Goal: Task Accomplishment & Management: Use online tool/utility

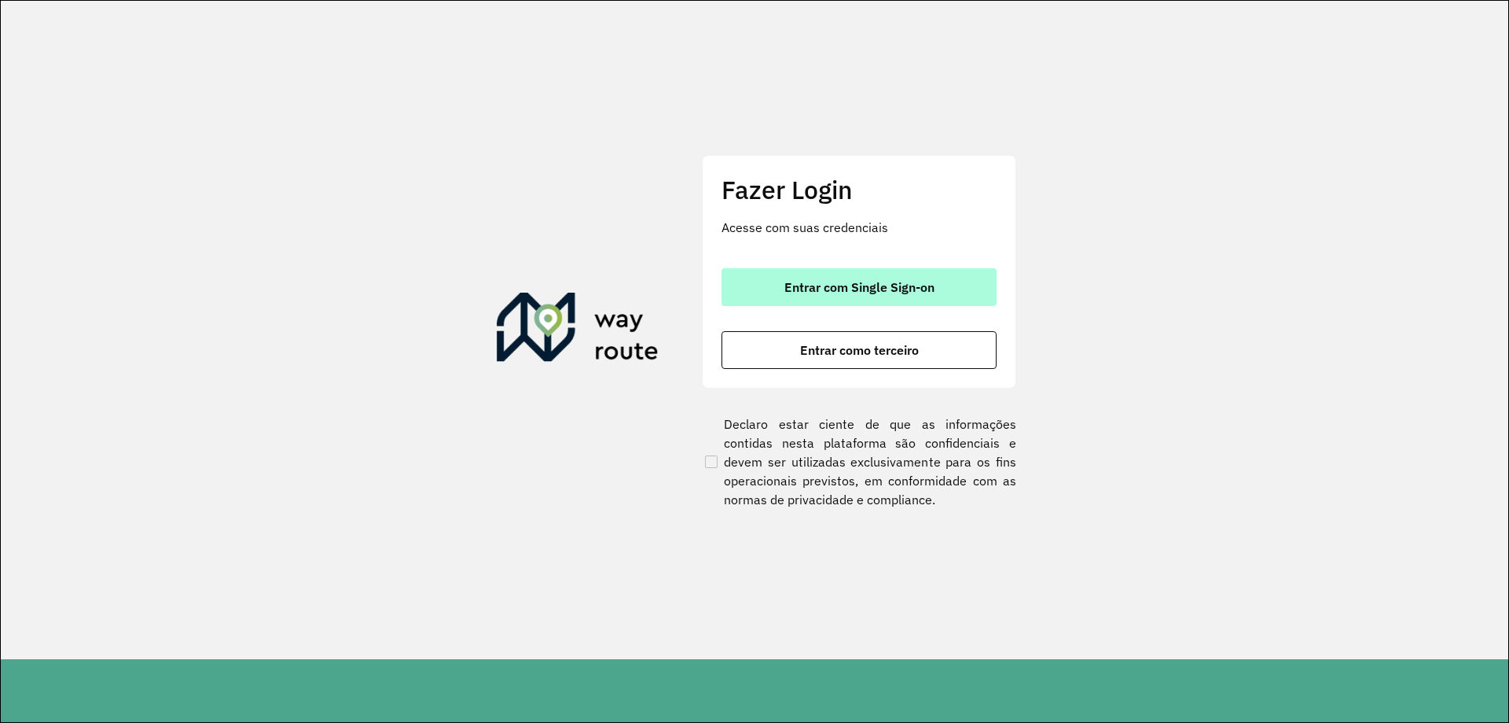
click at [835, 282] on span "Entrar com Single Sign-on" at bounding box center [860, 287] width 150 height 13
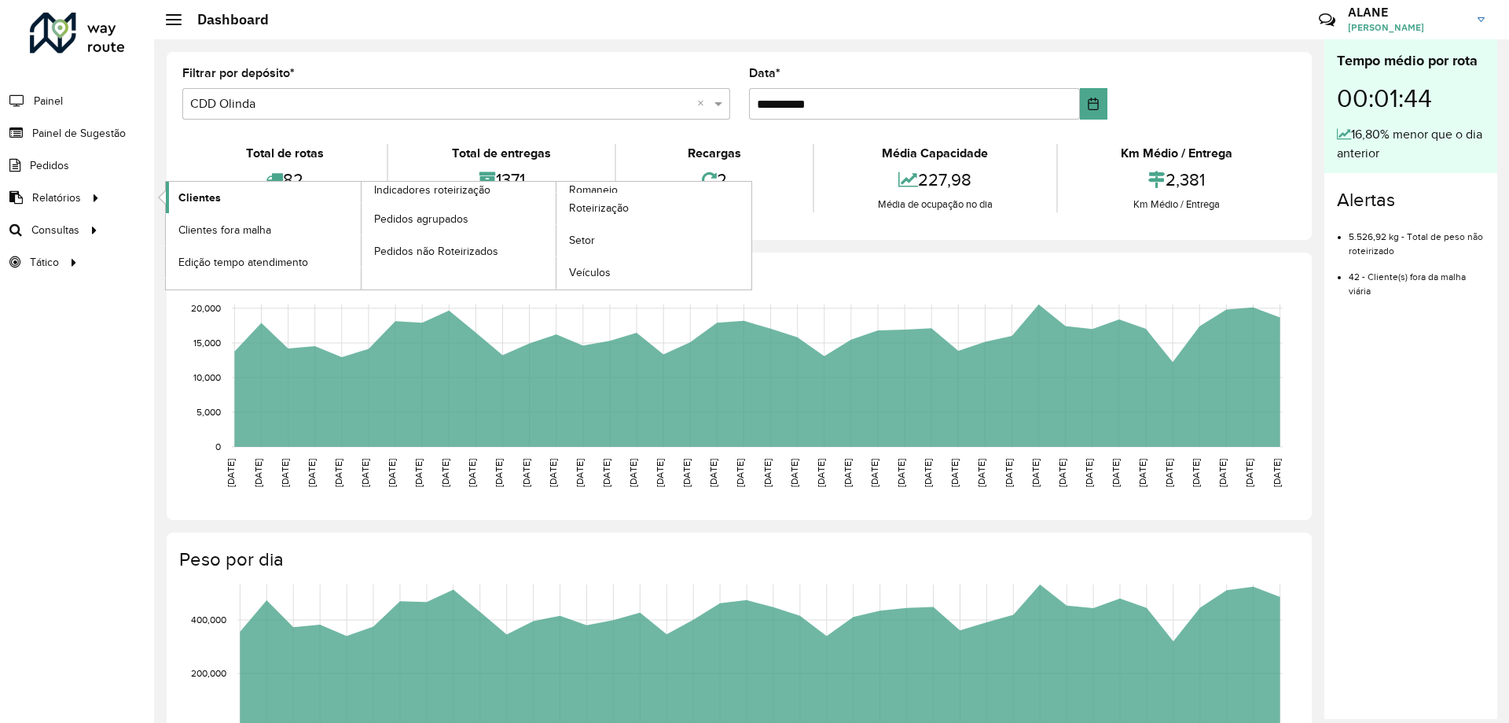
click at [220, 204] on link "Clientes" at bounding box center [263, 197] width 195 height 31
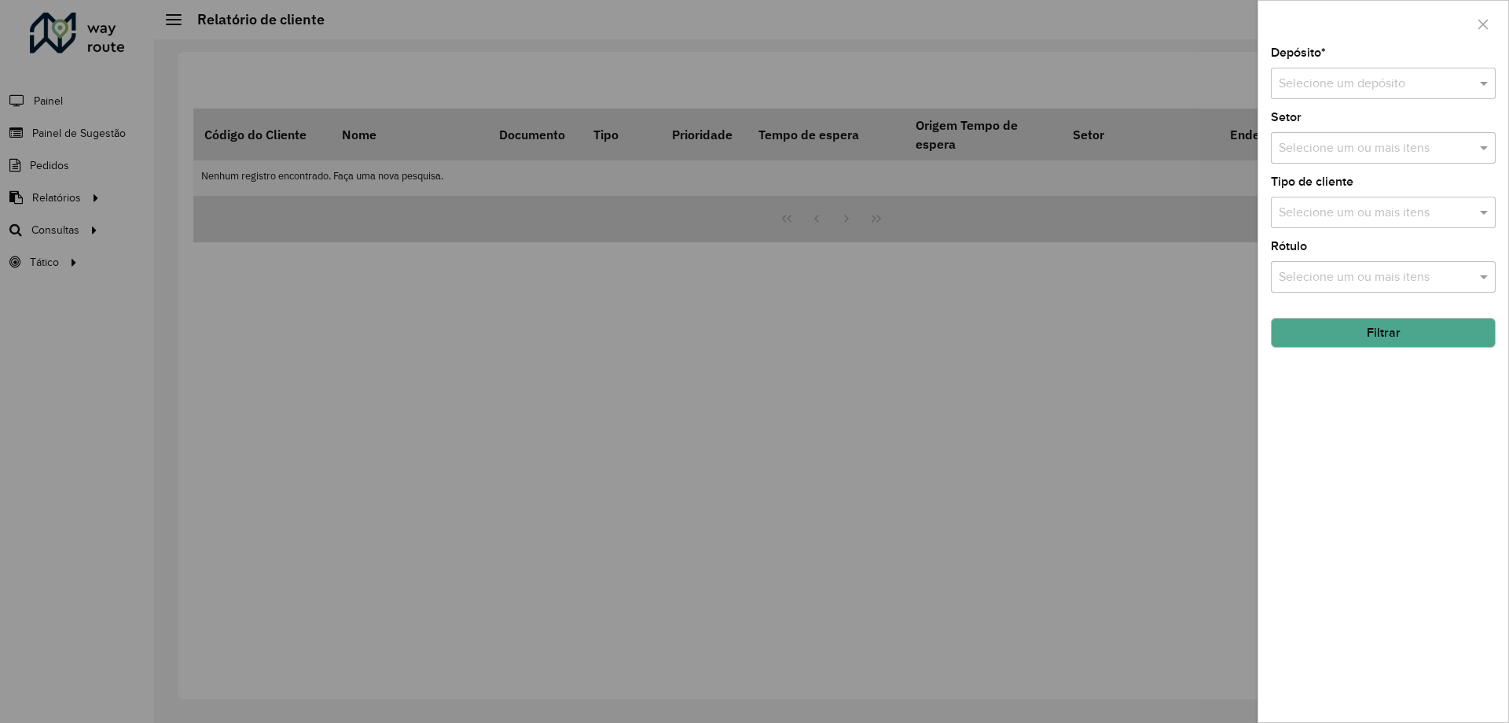
click at [64, 222] on div at bounding box center [754, 361] width 1509 height 723
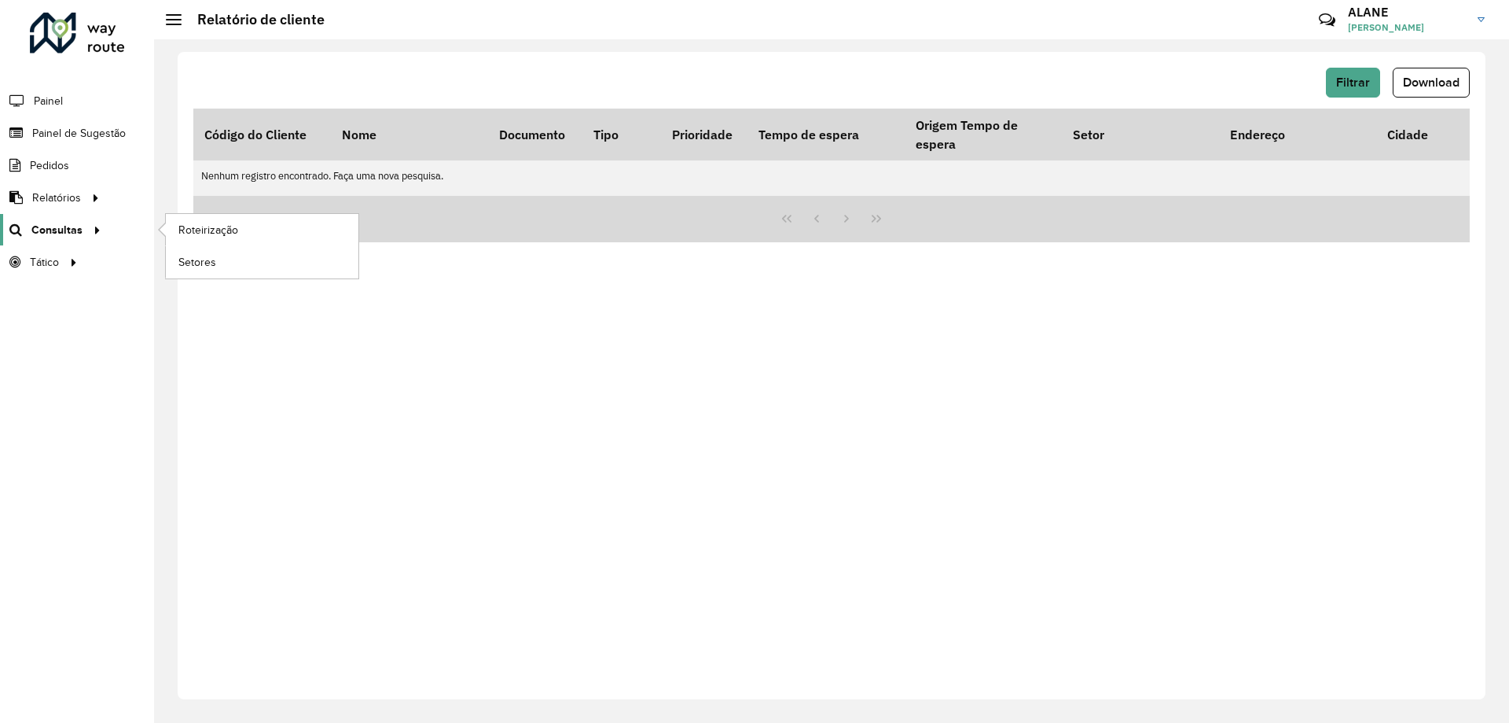
click at [70, 226] on span "Consultas" at bounding box center [56, 230] width 51 height 17
click at [250, 233] on link "Roteirização" at bounding box center [262, 229] width 193 height 31
click at [224, 268] on link "Setores" at bounding box center [262, 261] width 193 height 31
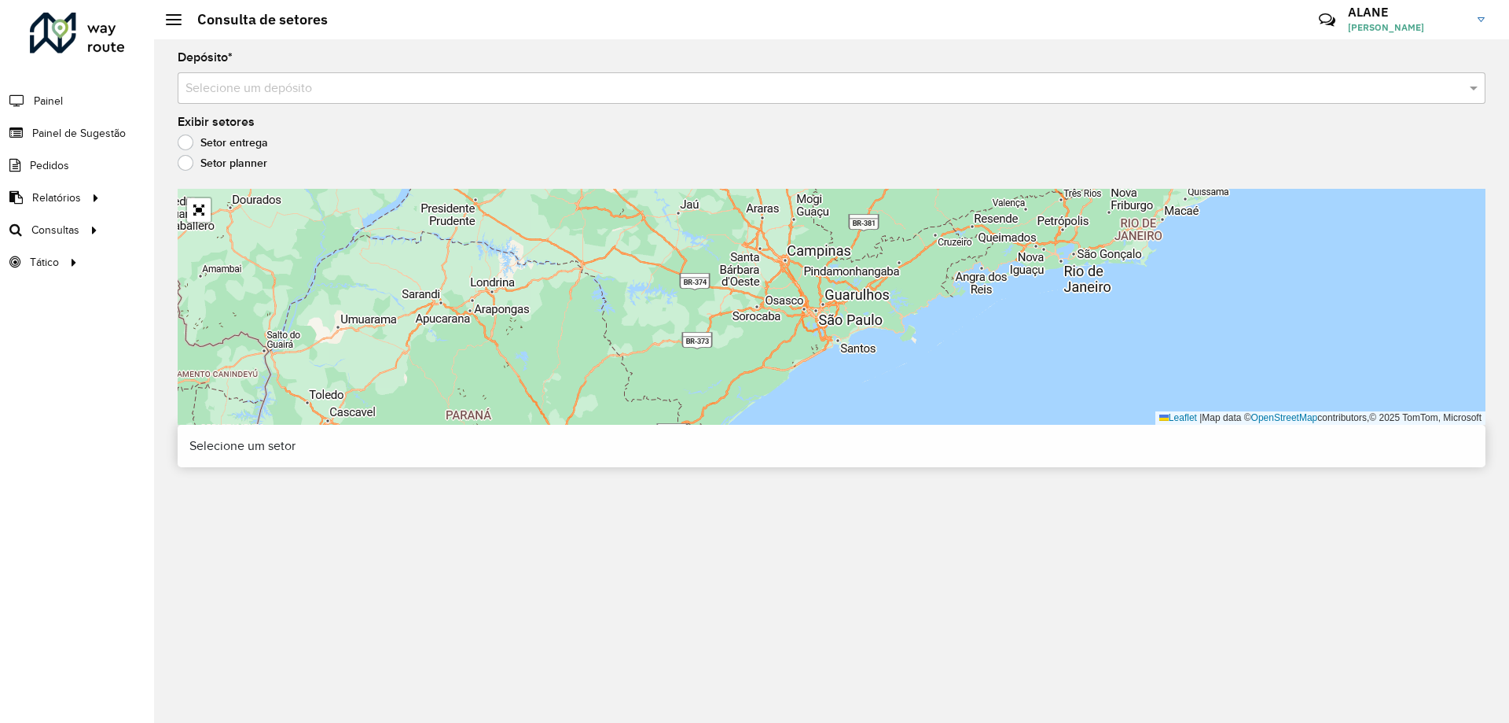
click at [319, 90] on input "text" at bounding box center [816, 88] width 1261 height 19
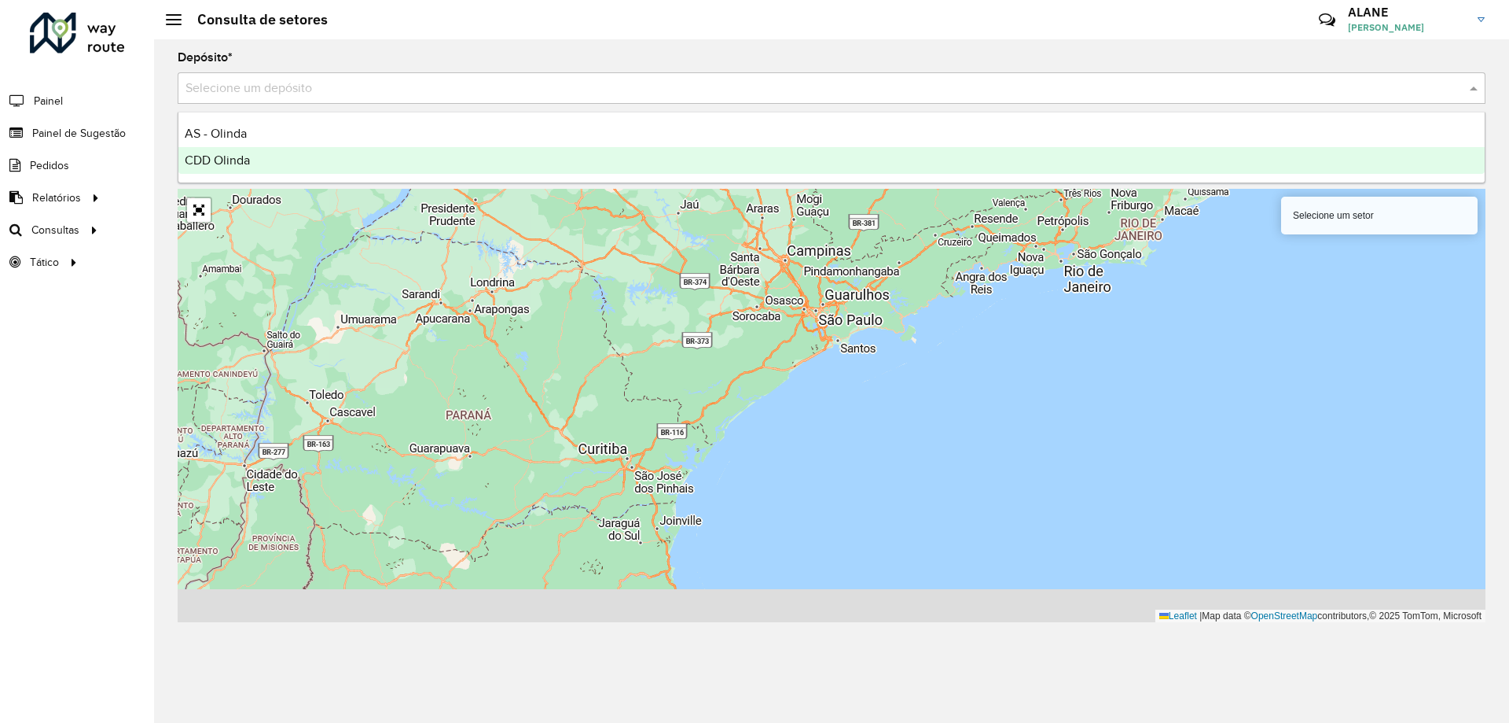
click at [245, 160] on span "CDD Olinda" at bounding box center [217, 159] width 65 height 13
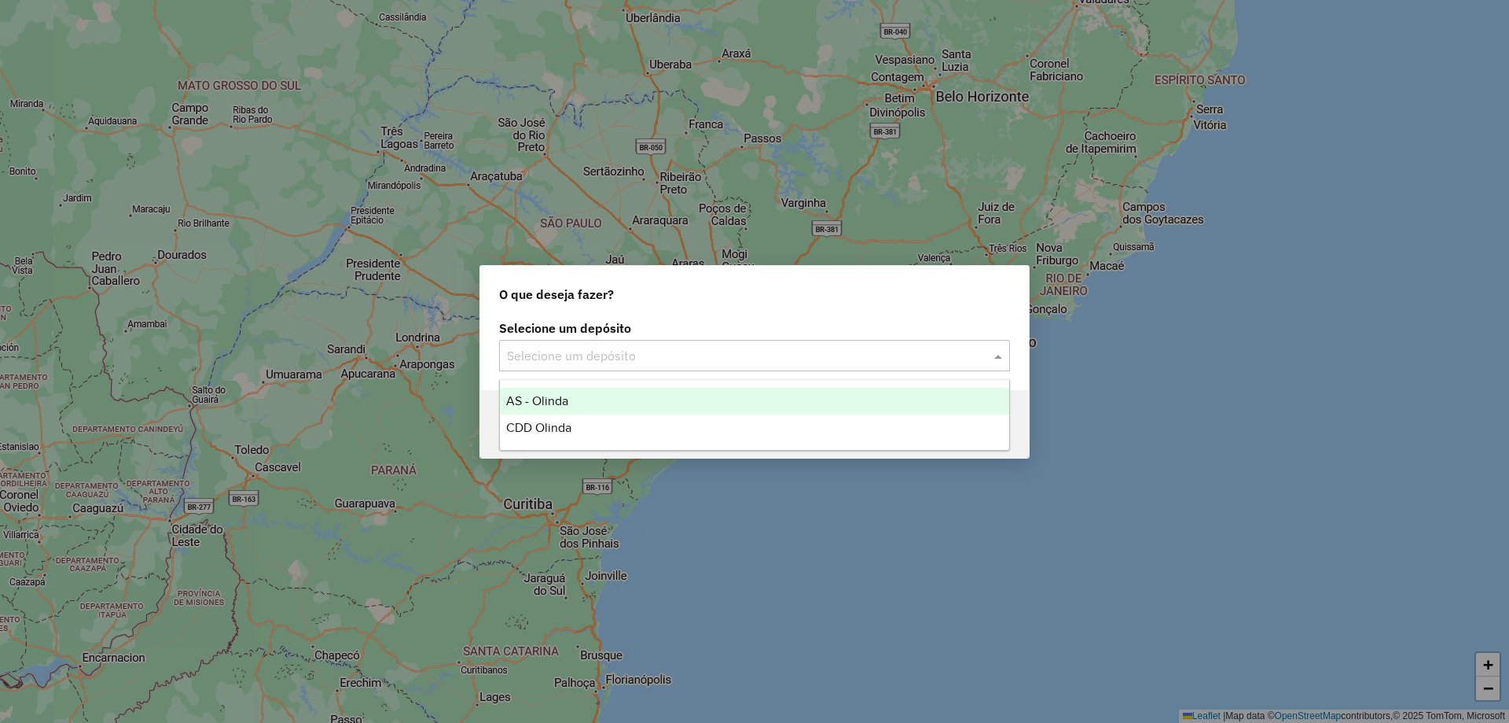
click at [667, 350] on input "text" at bounding box center [739, 356] width 464 height 19
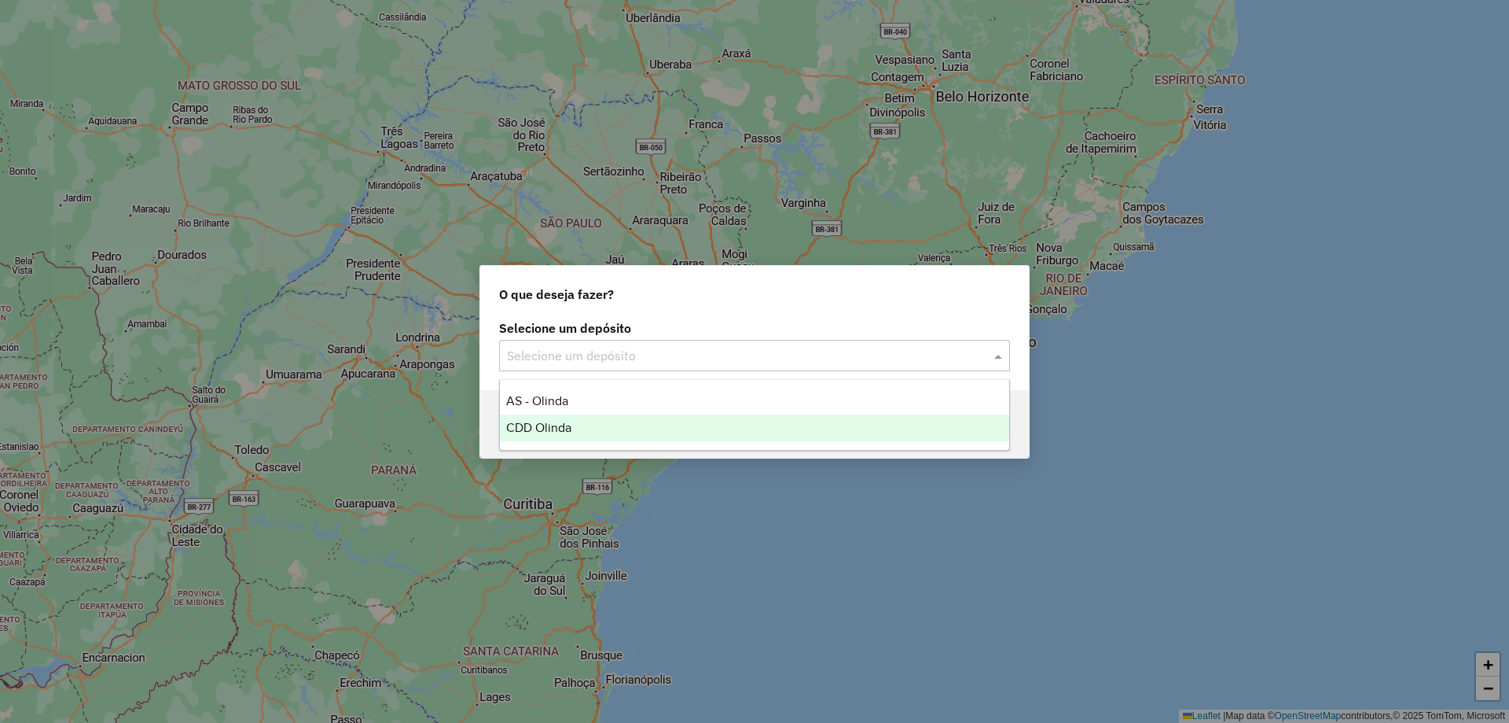
click at [590, 422] on div "CDD Olinda" at bounding box center [754, 427] width 509 height 27
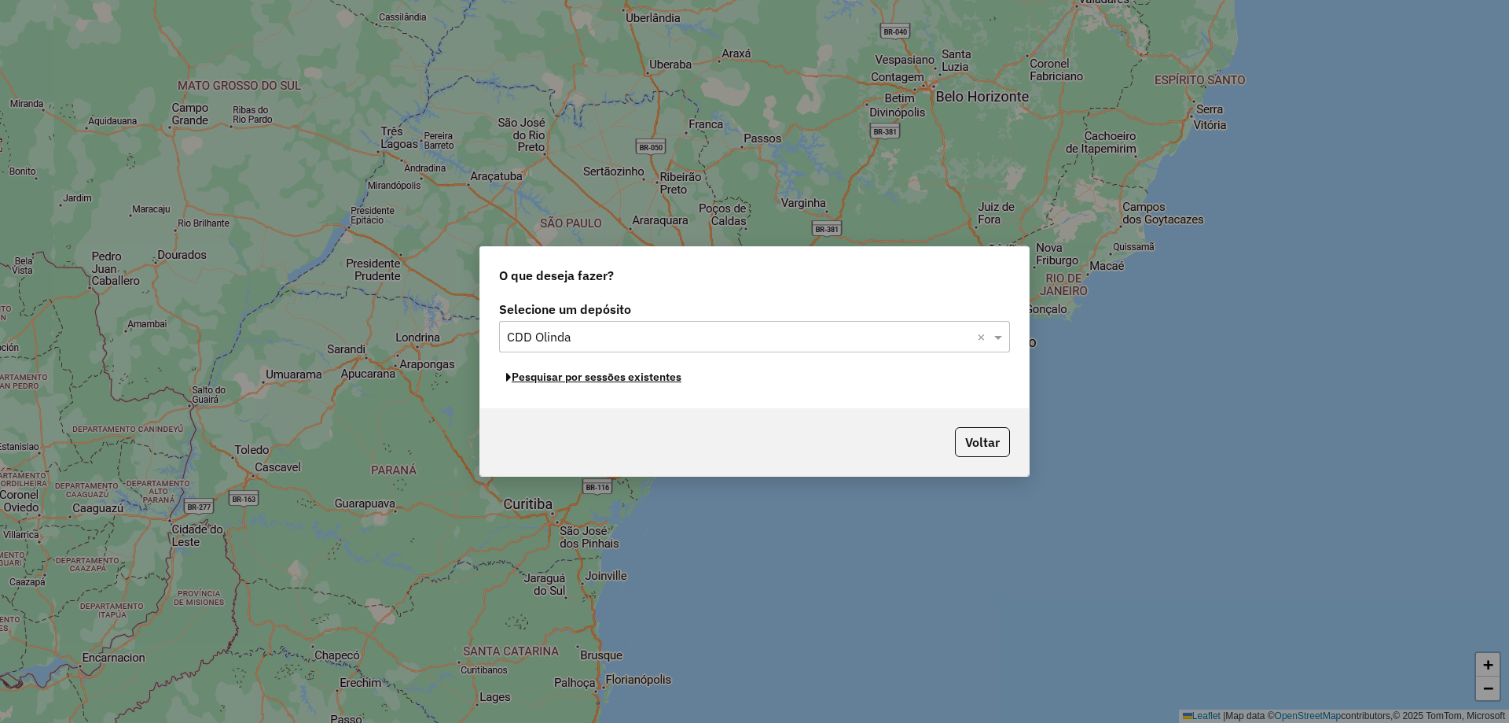
click at [620, 376] on button "Pesquisar por sessões existentes" at bounding box center [593, 377] width 189 height 24
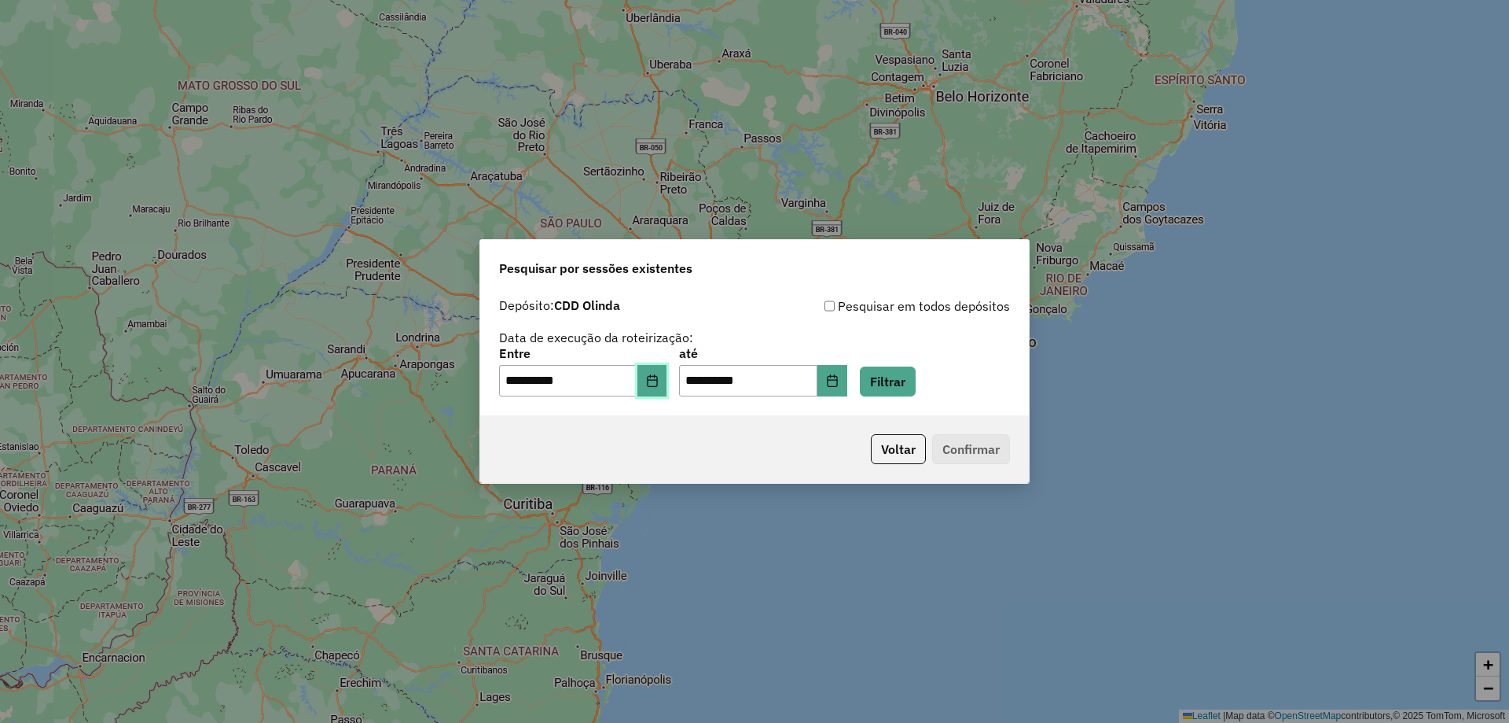
click at [664, 388] on button "Choose Date" at bounding box center [653, 380] width 30 height 31
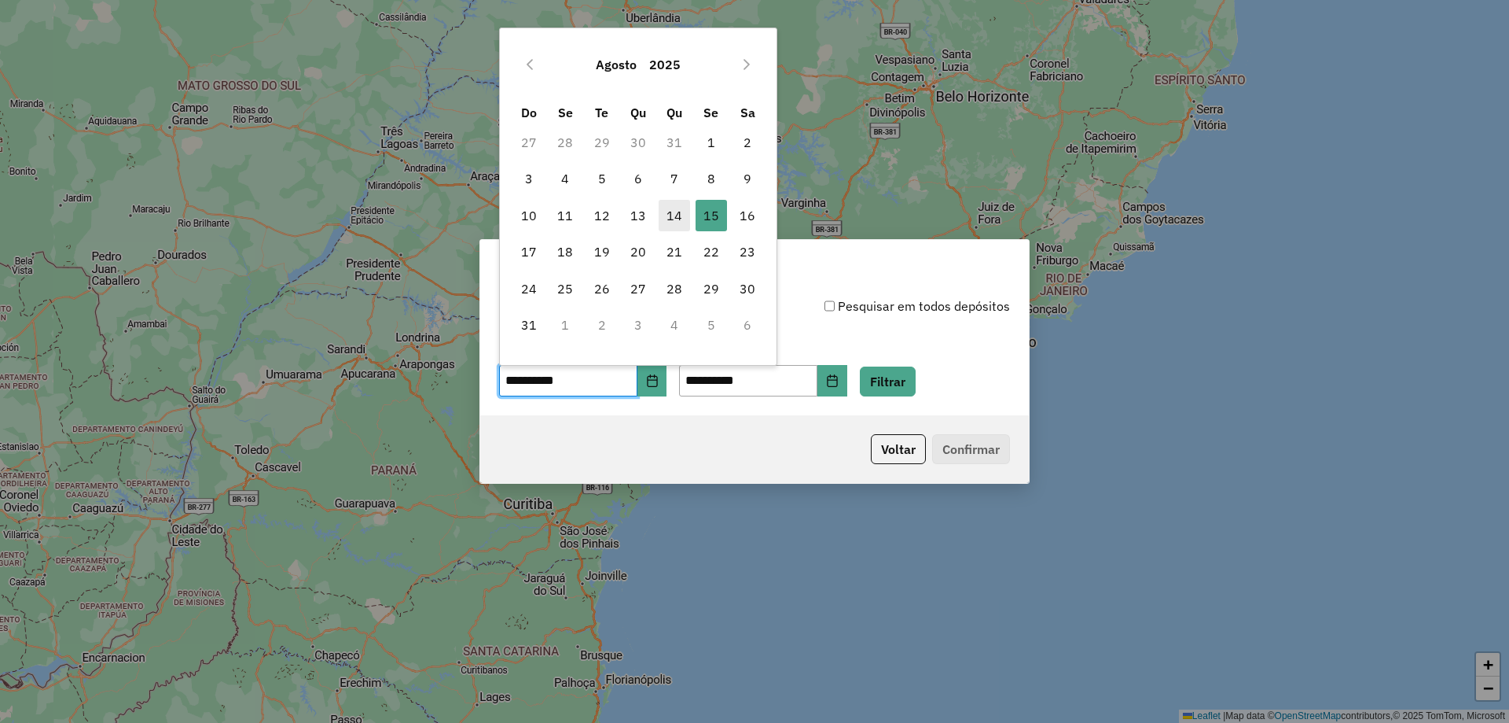
click at [675, 214] on span "14" at bounding box center [674, 215] width 31 height 31
type input "**********"
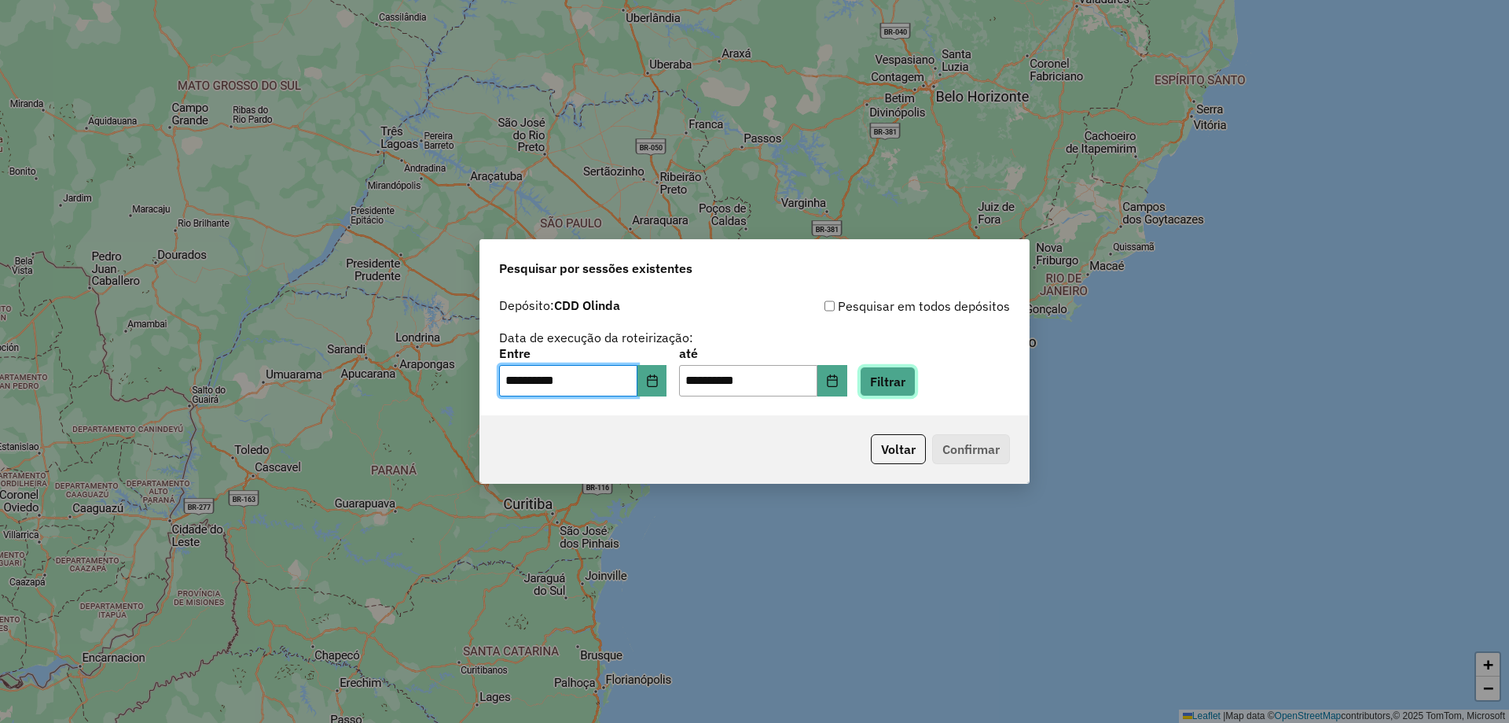
click at [916, 385] on button "Filtrar" at bounding box center [888, 381] width 56 height 30
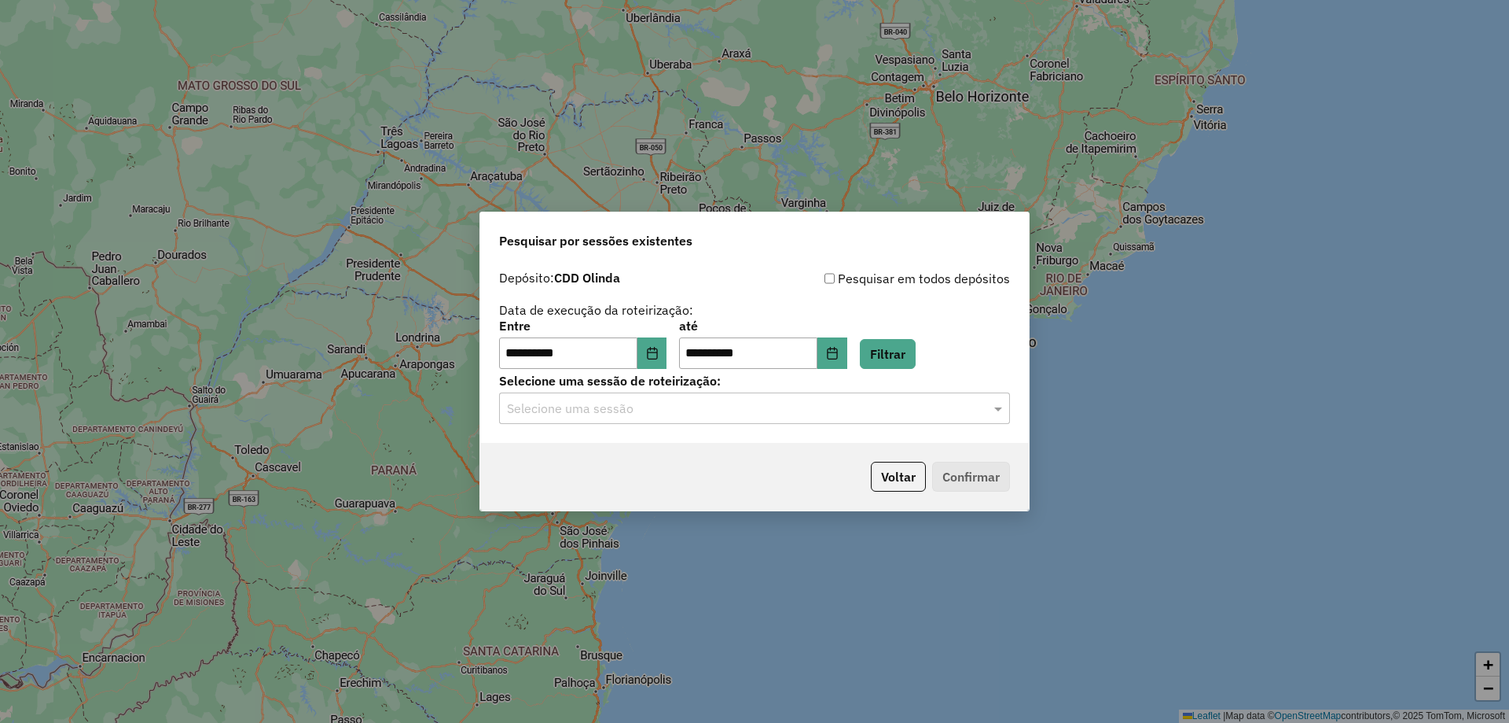
click at [752, 412] on input "text" at bounding box center [739, 408] width 464 height 19
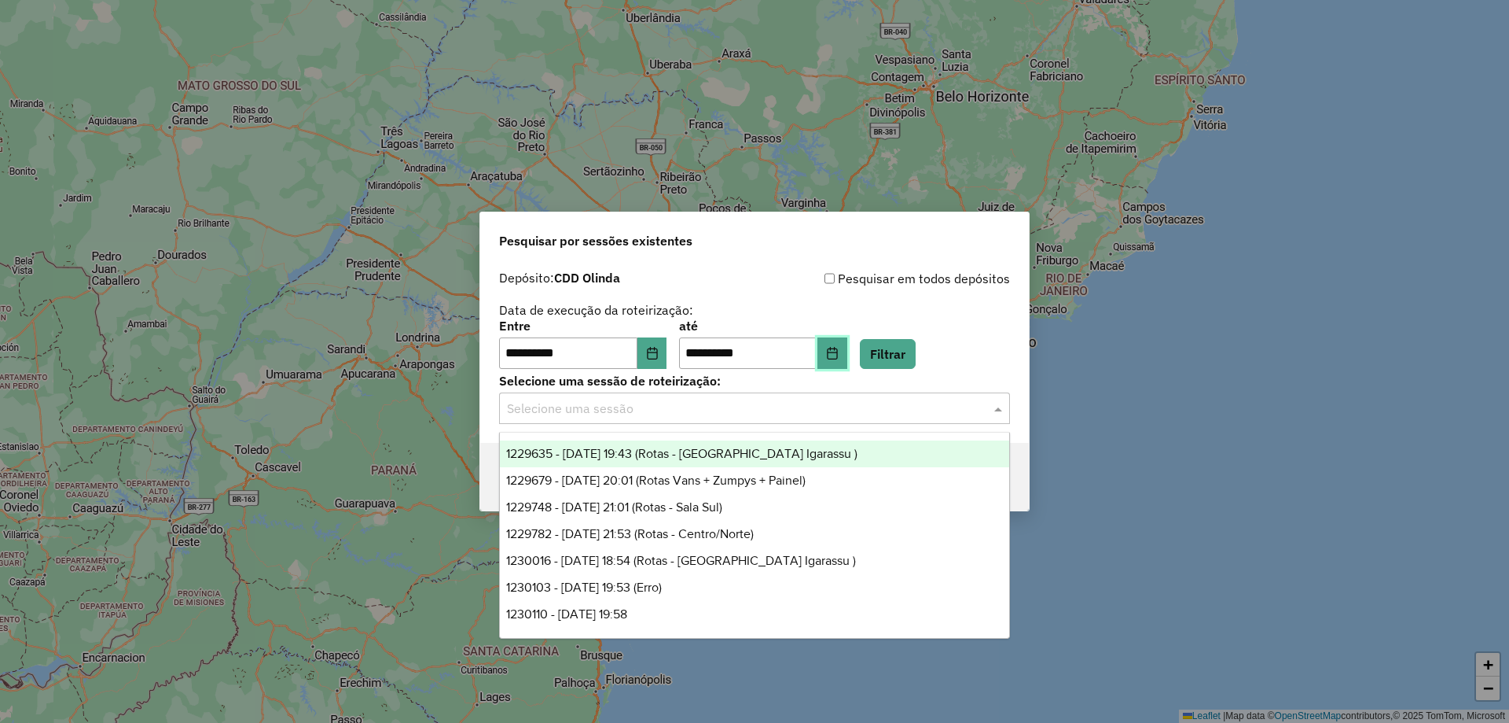
click at [839, 357] on icon "Choose Date" at bounding box center [832, 353] width 13 height 13
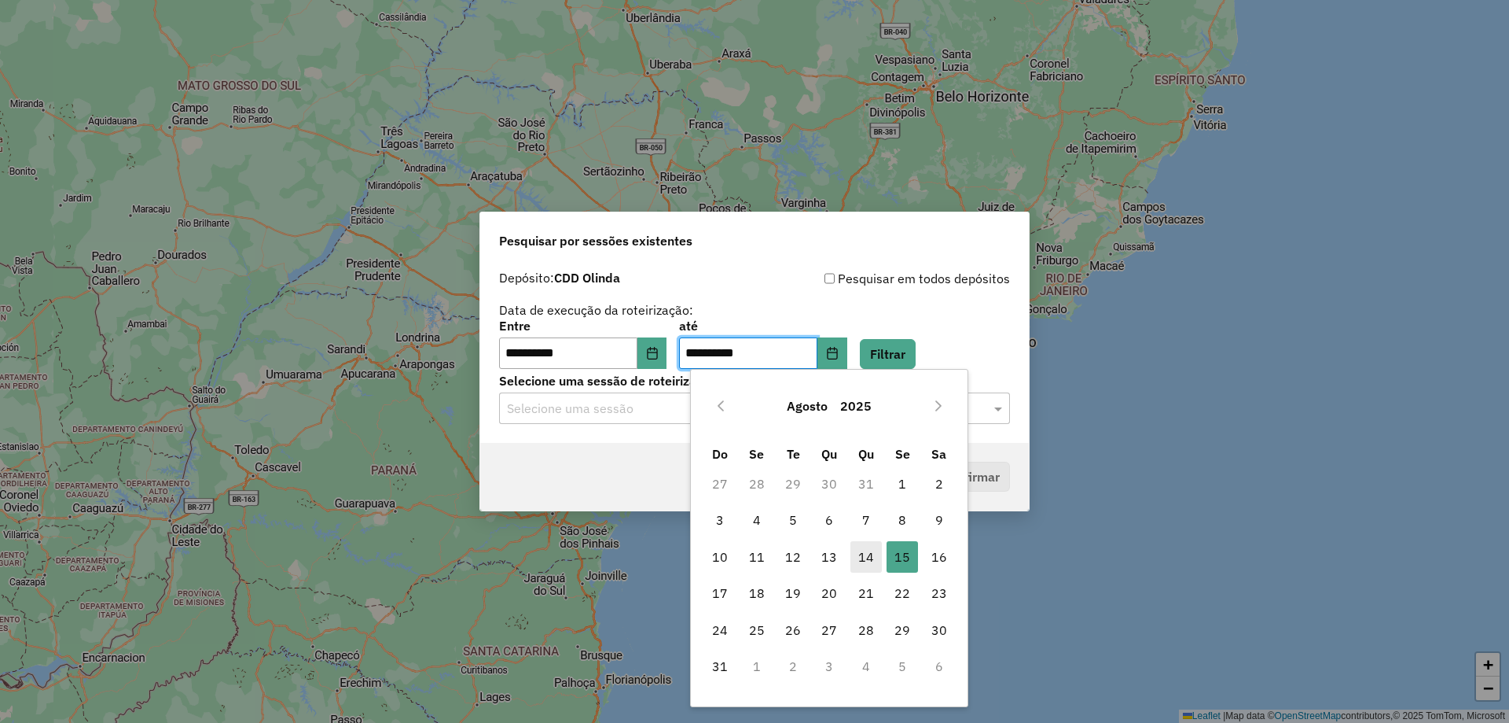
click at [870, 550] on span "14" at bounding box center [866, 556] width 31 height 31
type input "**********"
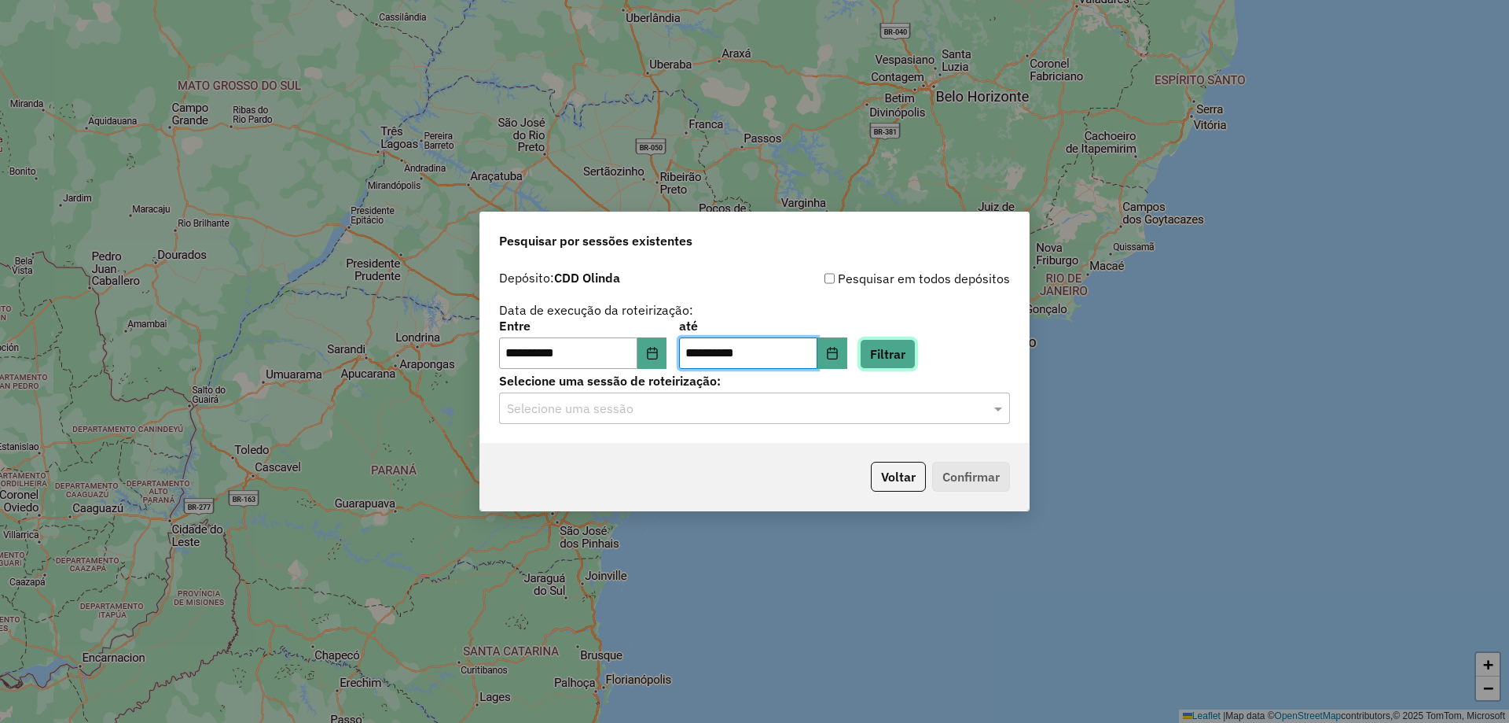
click at [908, 345] on button "Filtrar" at bounding box center [888, 354] width 56 height 30
click at [651, 410] on input "text" at bounding box center [739, 408] width 464 height 19
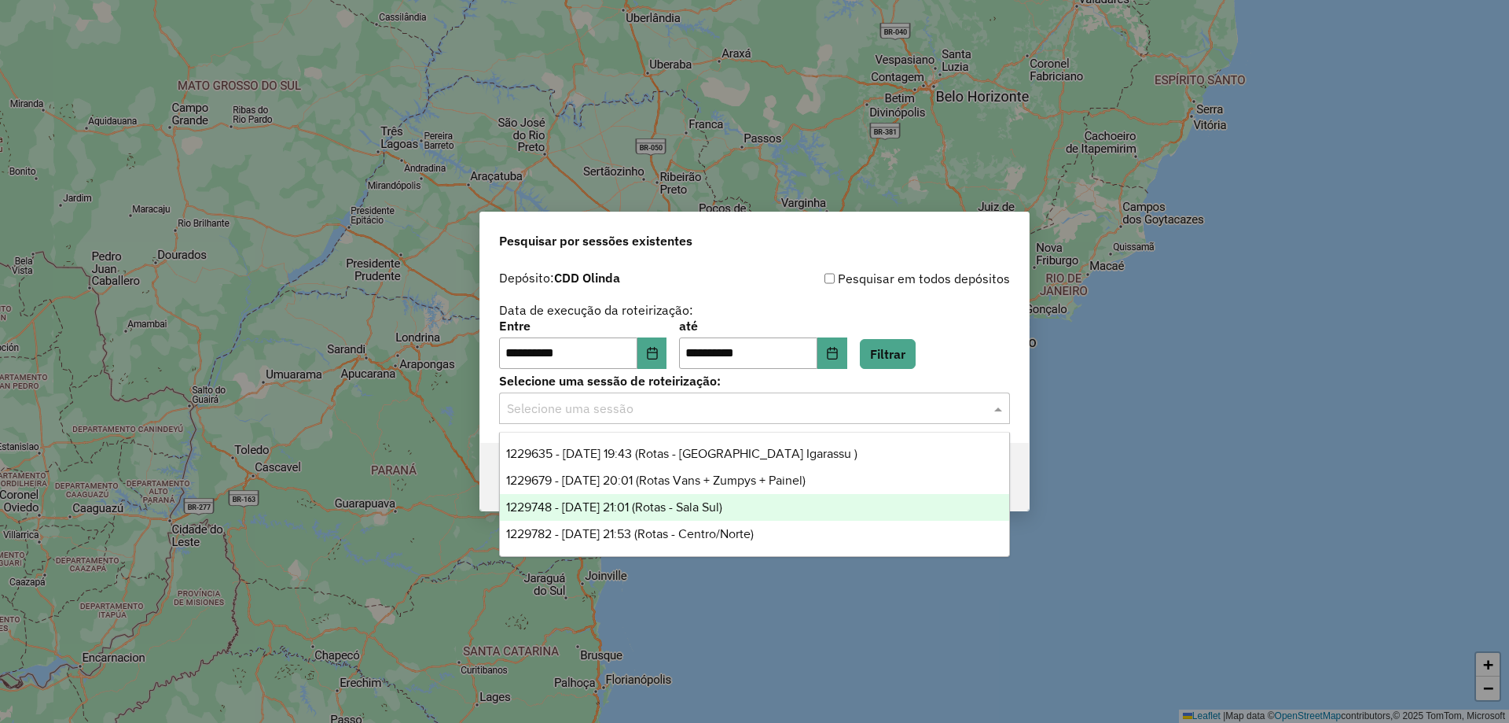
click at [677, 509] on span "1229748 - 14/08/2025 21:01 (Rotas - Sala Sul)" at bounding box center [614, 506] width 216 height 13
click at [754, 419] on div "Selecione uma sessão × 1229748 - 14/08/2025 21:01 (Rotas - Sala Sul) ×" at bounding box center [754, 407] width 511 height 31
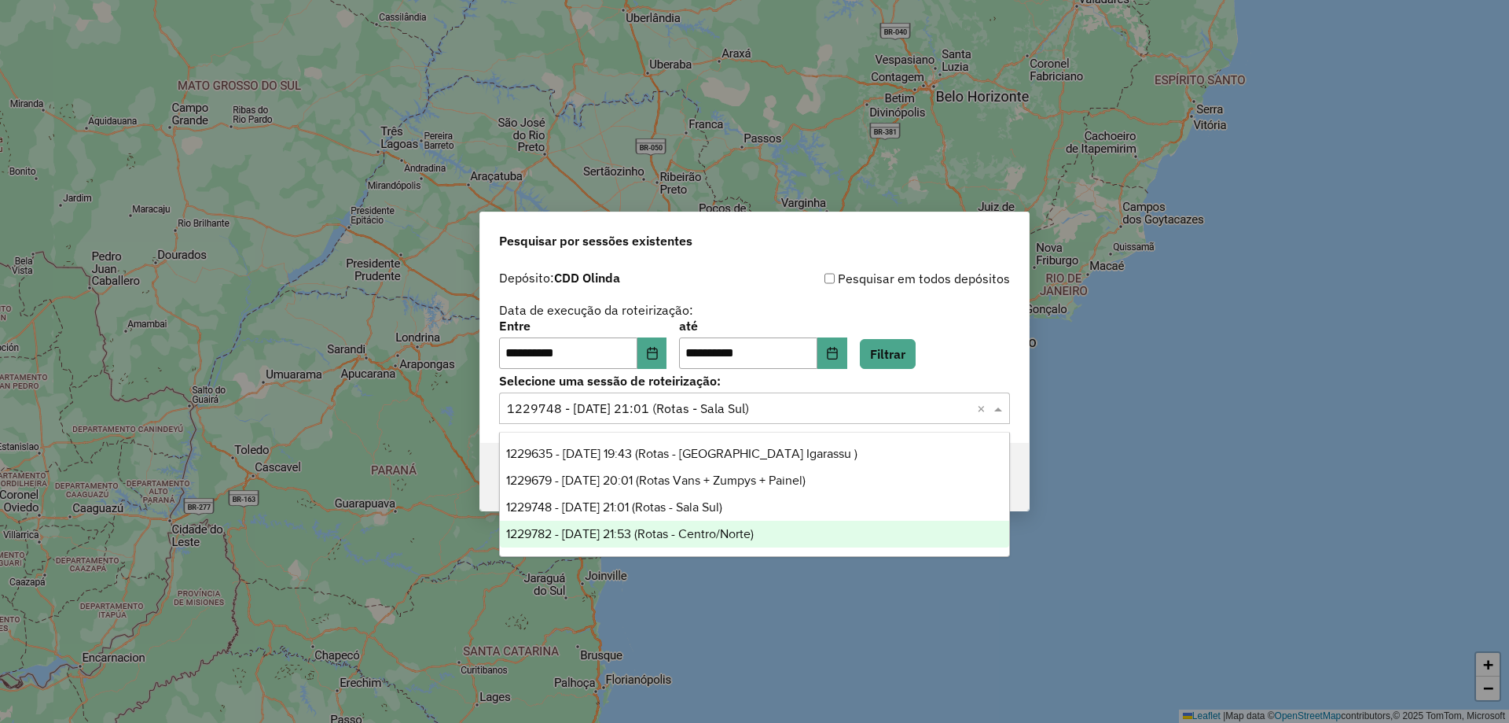
drag, startPoint x: 745, startPoint y: 531, endPoint x: 850, endPoint y: 516, distance: 105.7
click at [745, 532] on span "1229782 - 14/08/2025 21:53 (Rotas - Centro/Norte)" at bounding box center [630, 533] width 248 height 13
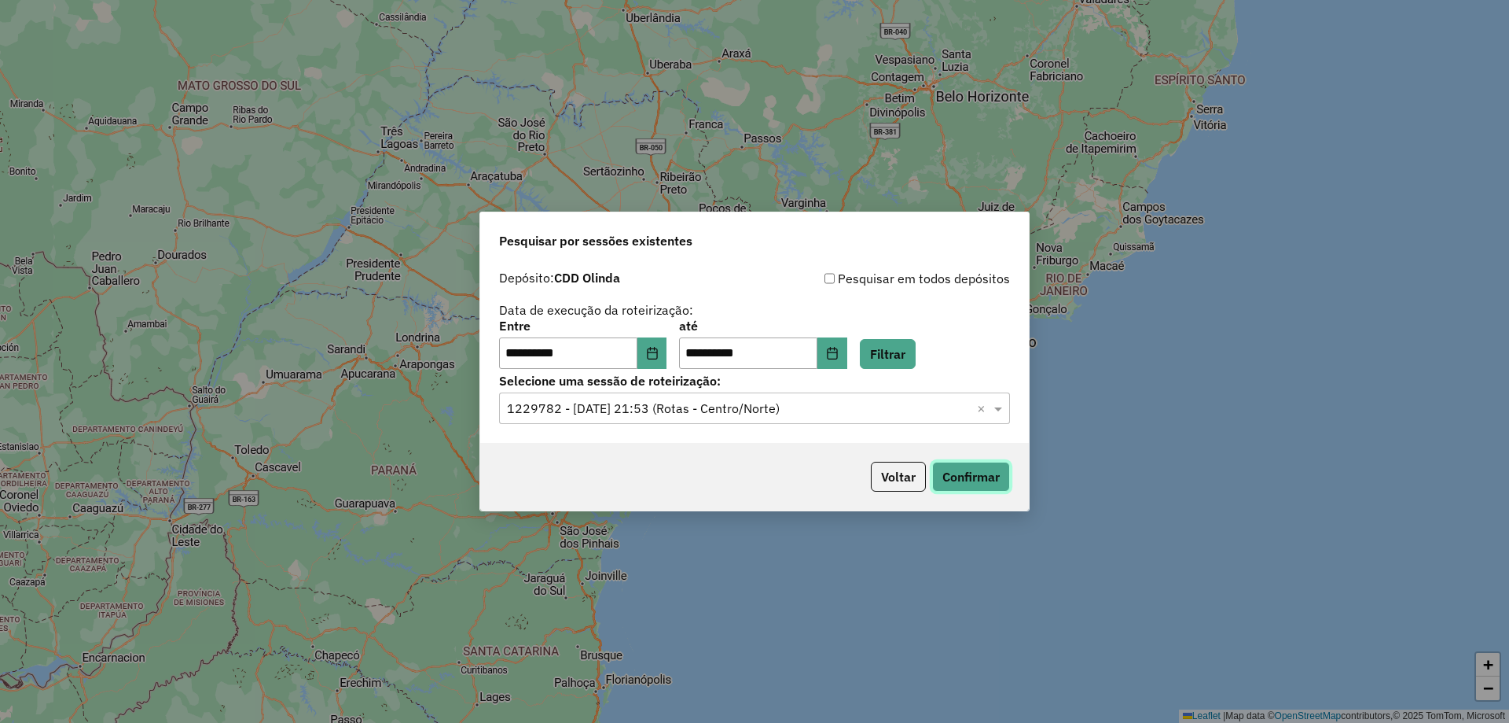
click at [958, 473] on button "Confirmar" at bounding box center [971, 476] width 78 height 30
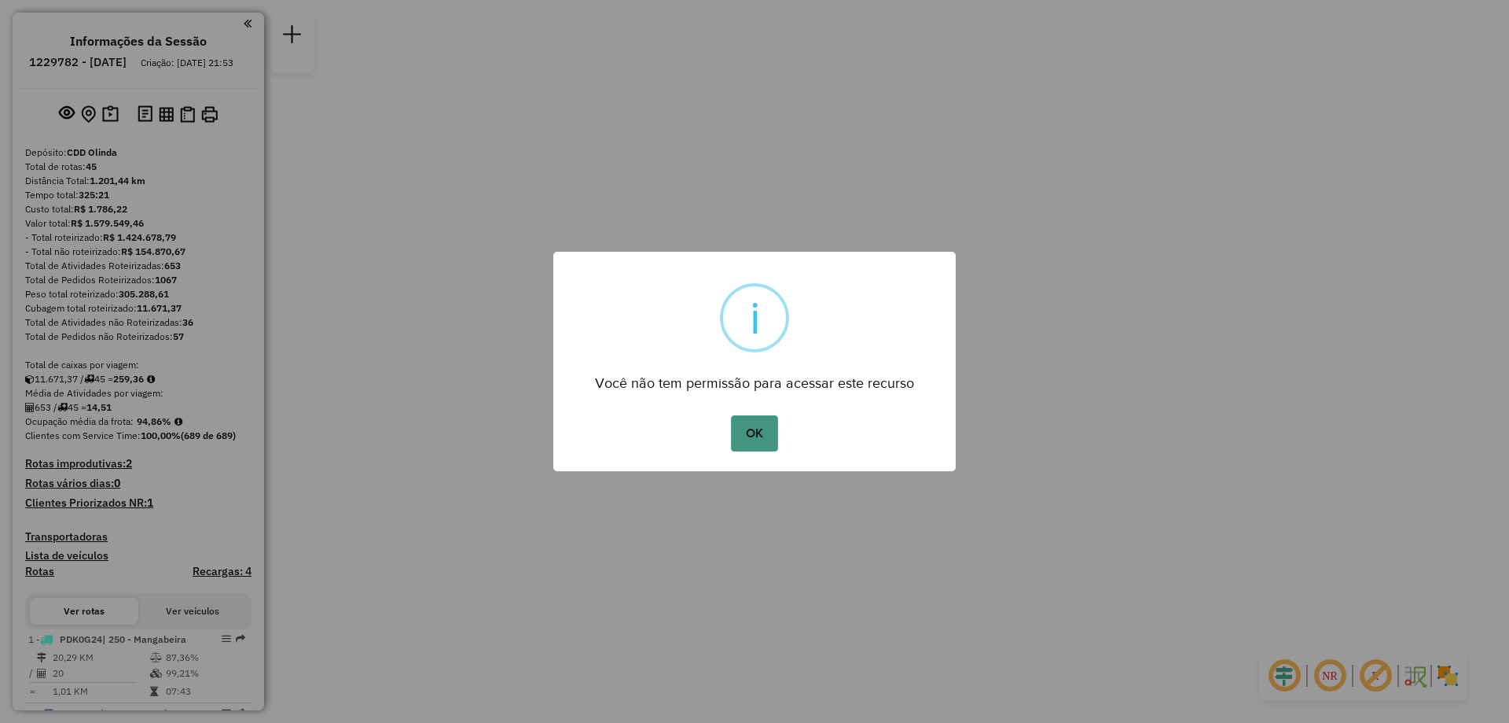
click at [751, 443] on button "OK" at bounding box center [754, 433] width 46 height 36
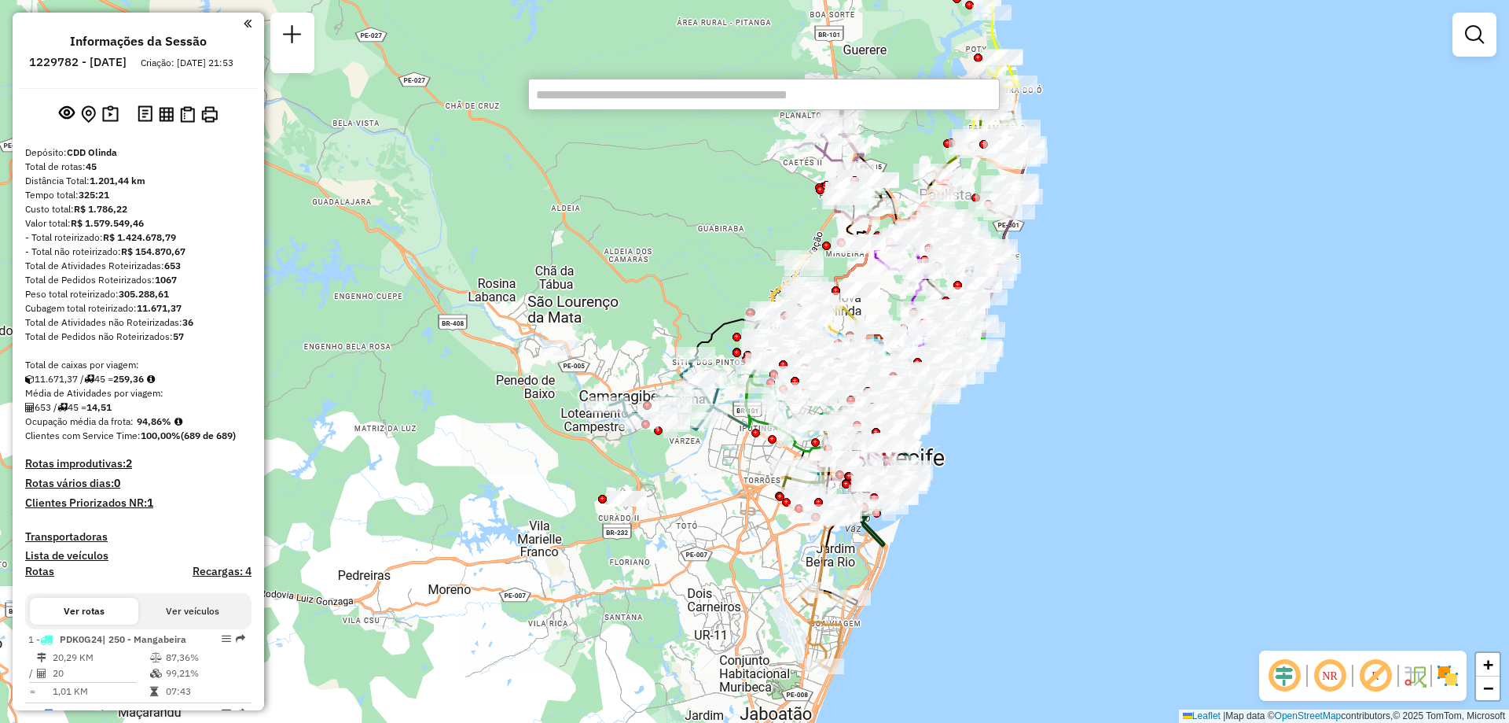
click at [1059, 288] on div "Janela de atendimento Grade de atendimento Capacidade Transportadoras Veículos …" at bounding box center [754, 361] width 1509 height 723
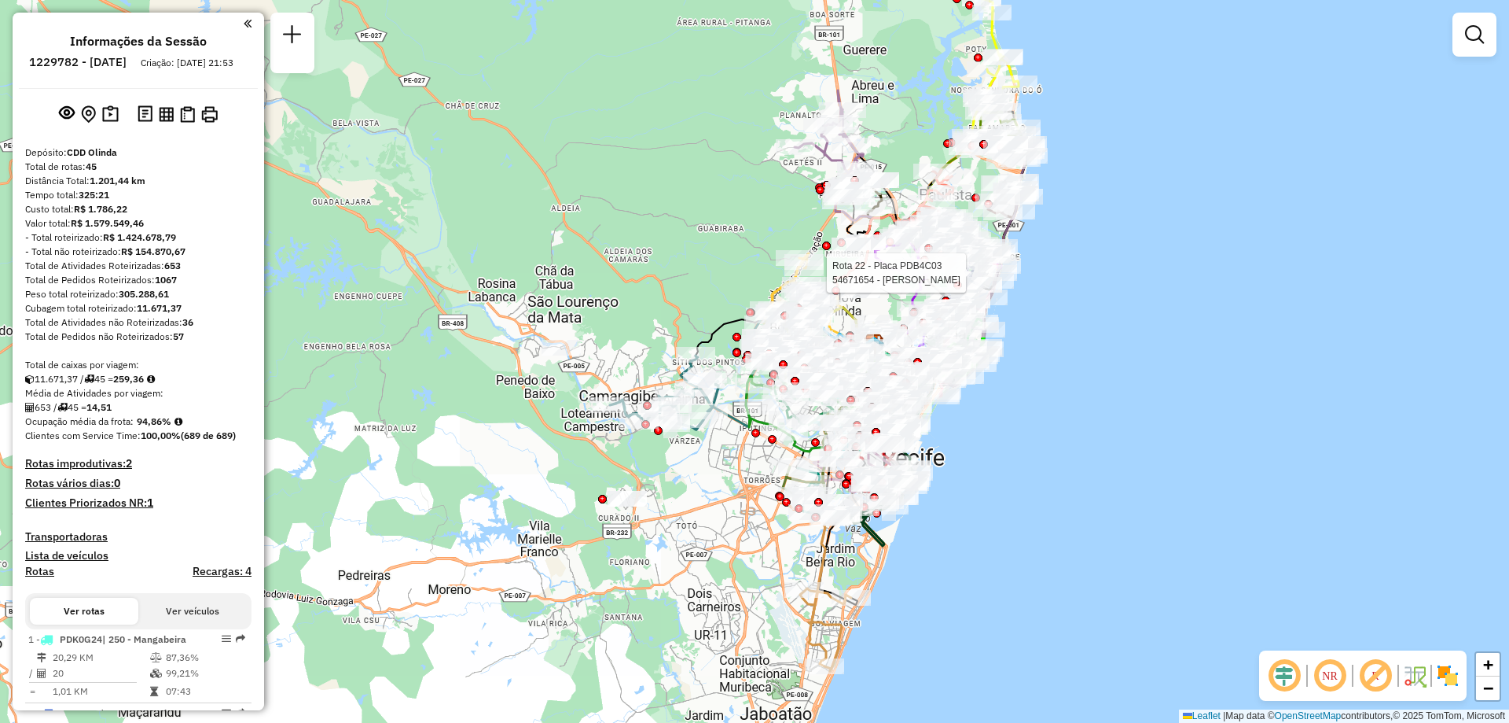
scroll to position [866, 0]
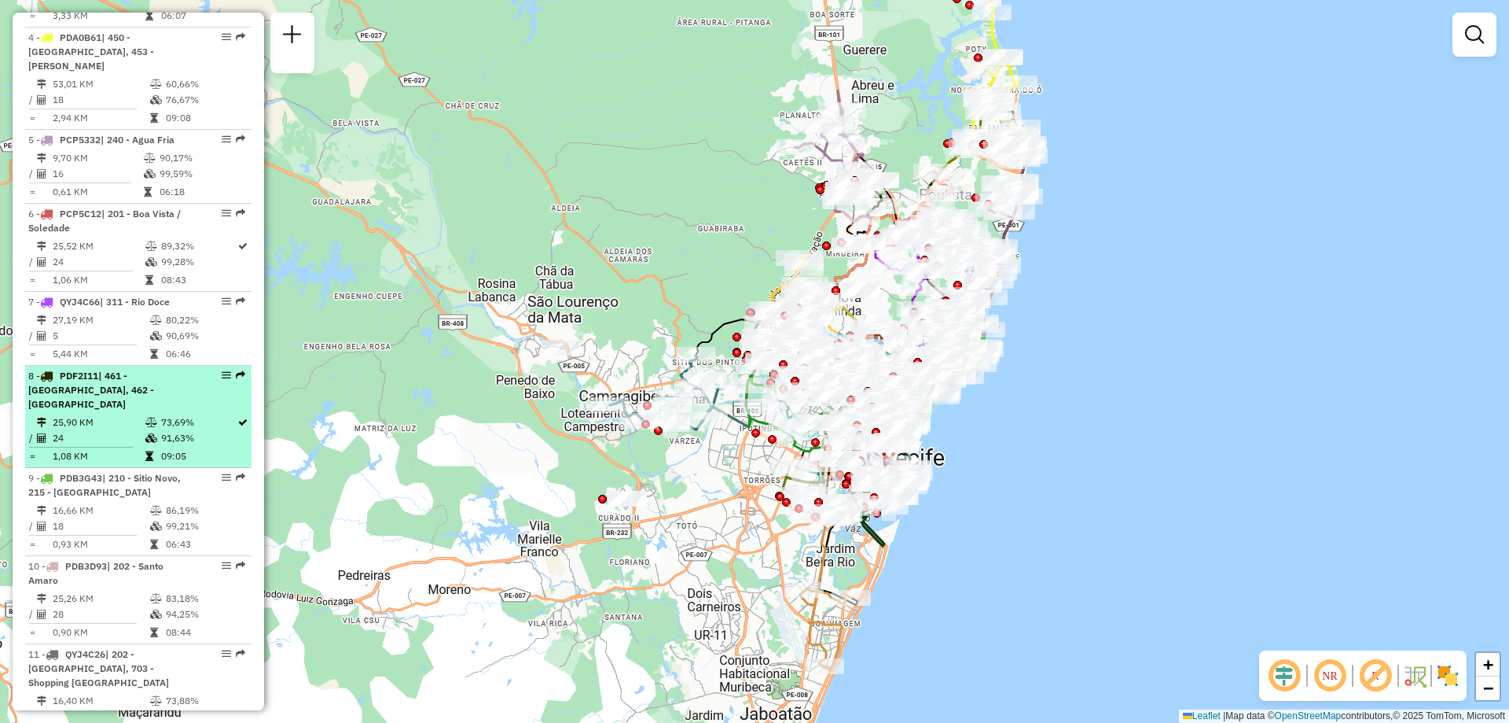
click at [100, 414] on td "25,90 KM" at bounding box center [98, 422] width 93 height 16
select select "**********"
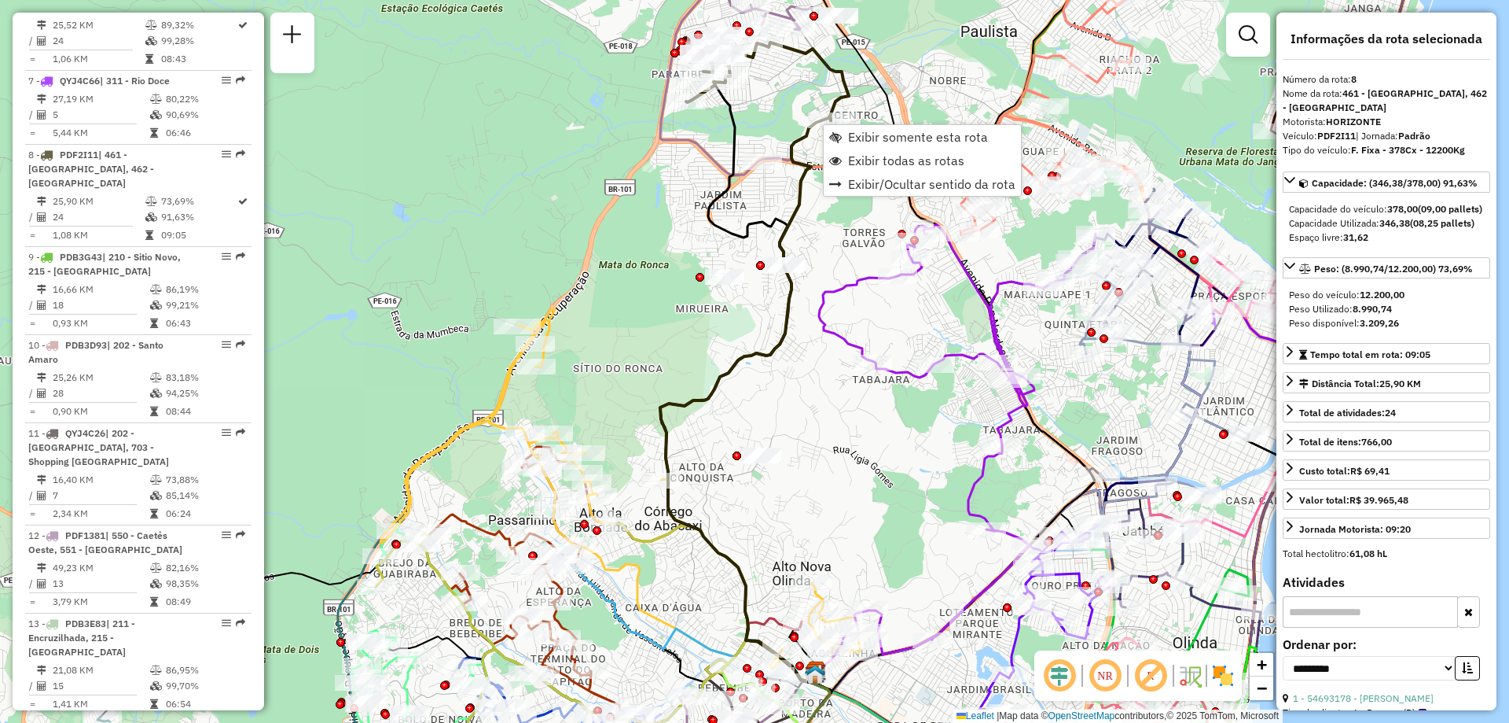
scroll to position [1204, 0]
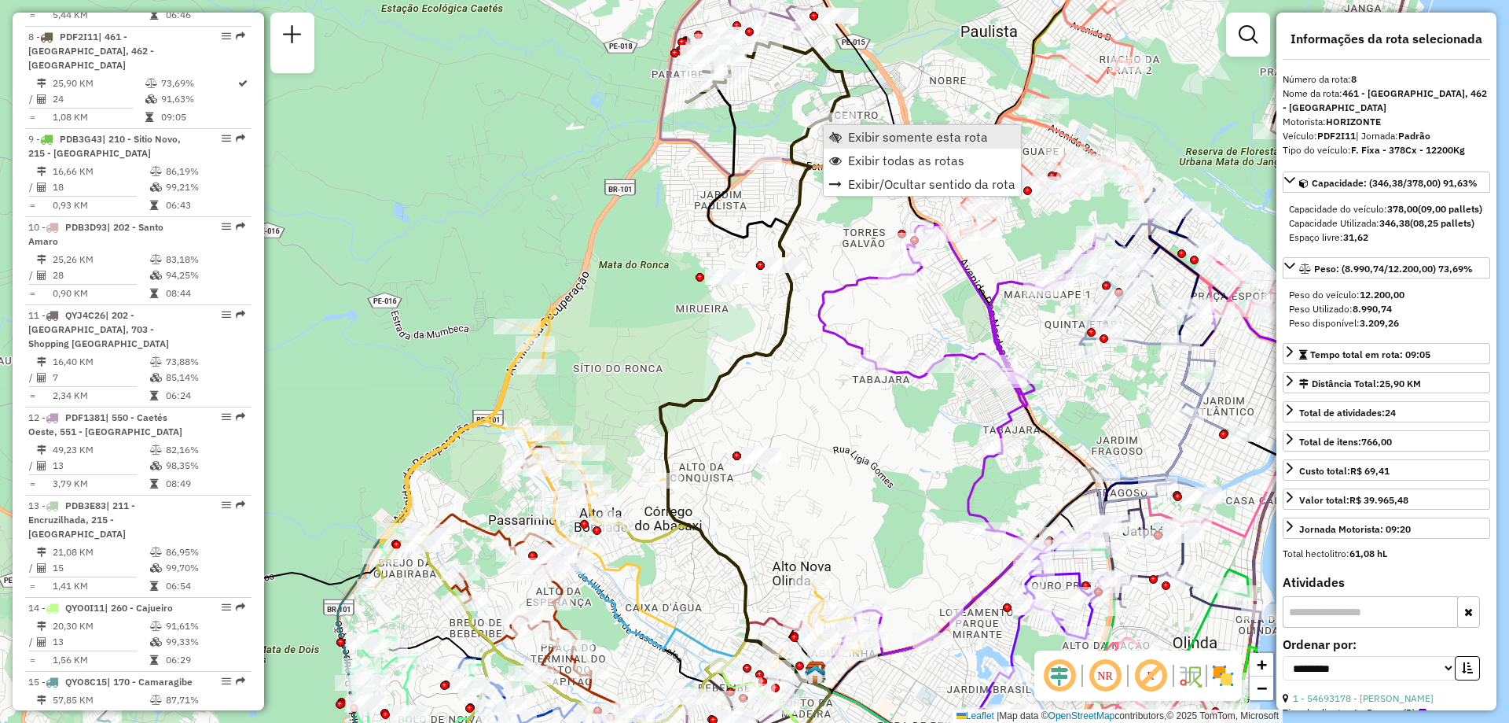
click at [834, 139] on span "Exibir somente esta rota" at bounding box center [835, 137] width 13 height 13
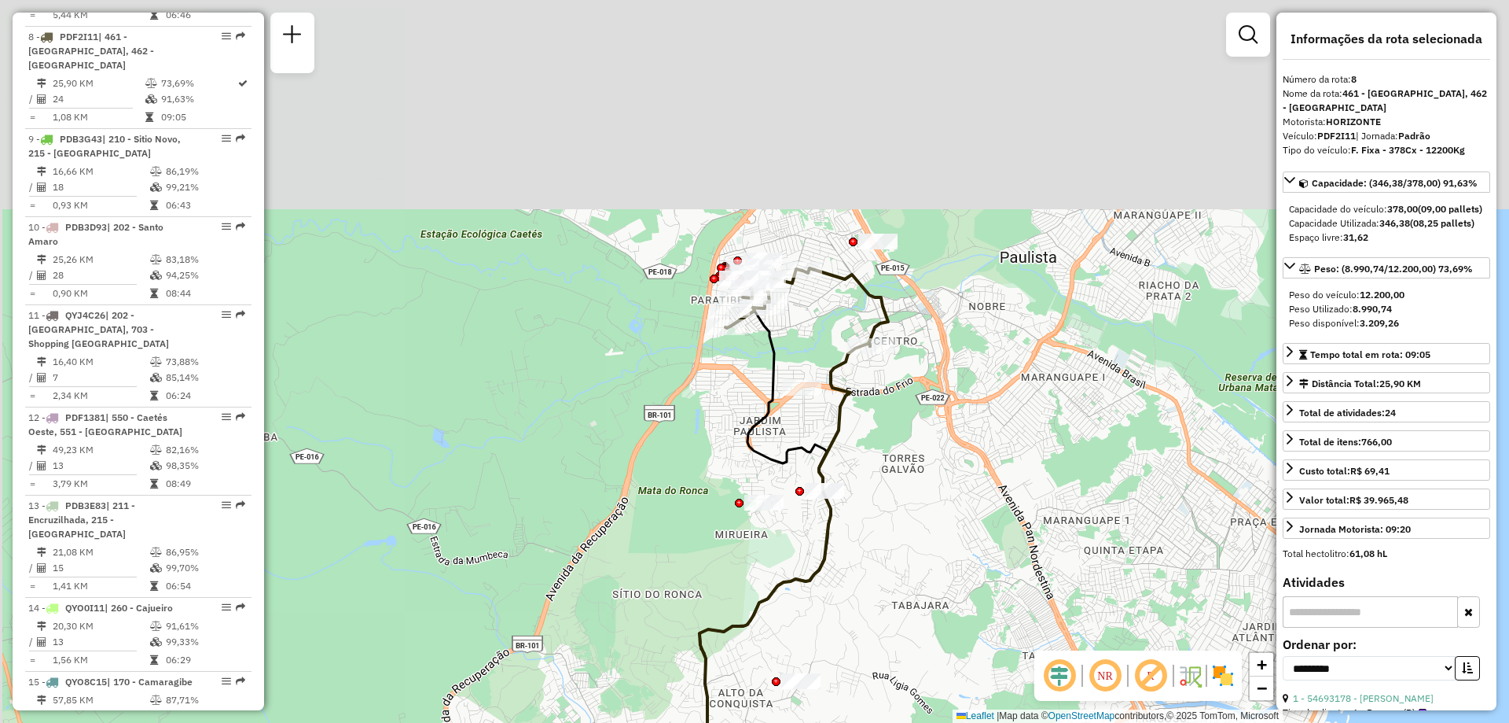
drag, startPoint x: 856, startPoint y: 291, endPoint x: 898, endPoint y: 524, distance: 237.2
click at [898, 524] on div "Janela de atendimento Grade de atendimento Capacidade Transportadoras Veículos …" at bounding box center [754, 361] width 1509 height 723
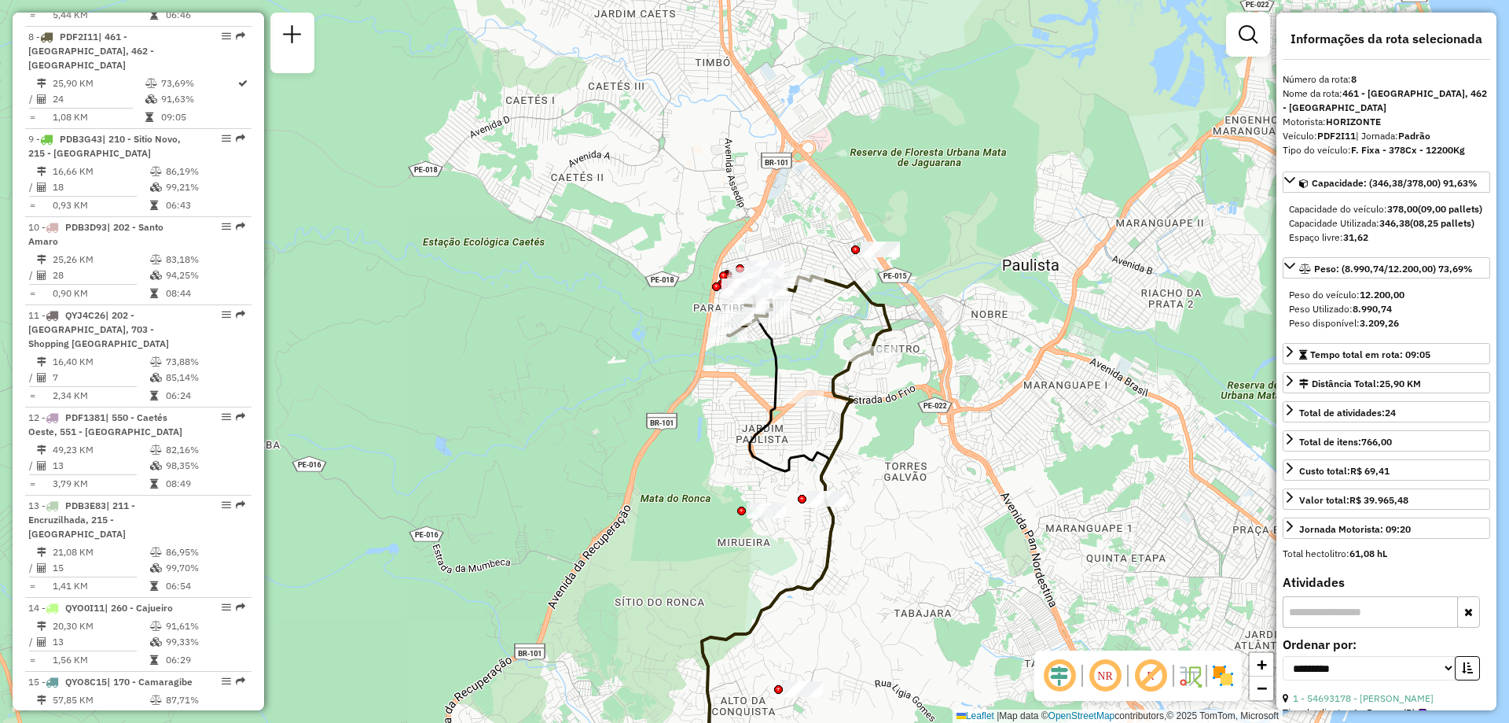
click at [1227, 679] on img at bounding box center [1223, 675] width 25 height 25
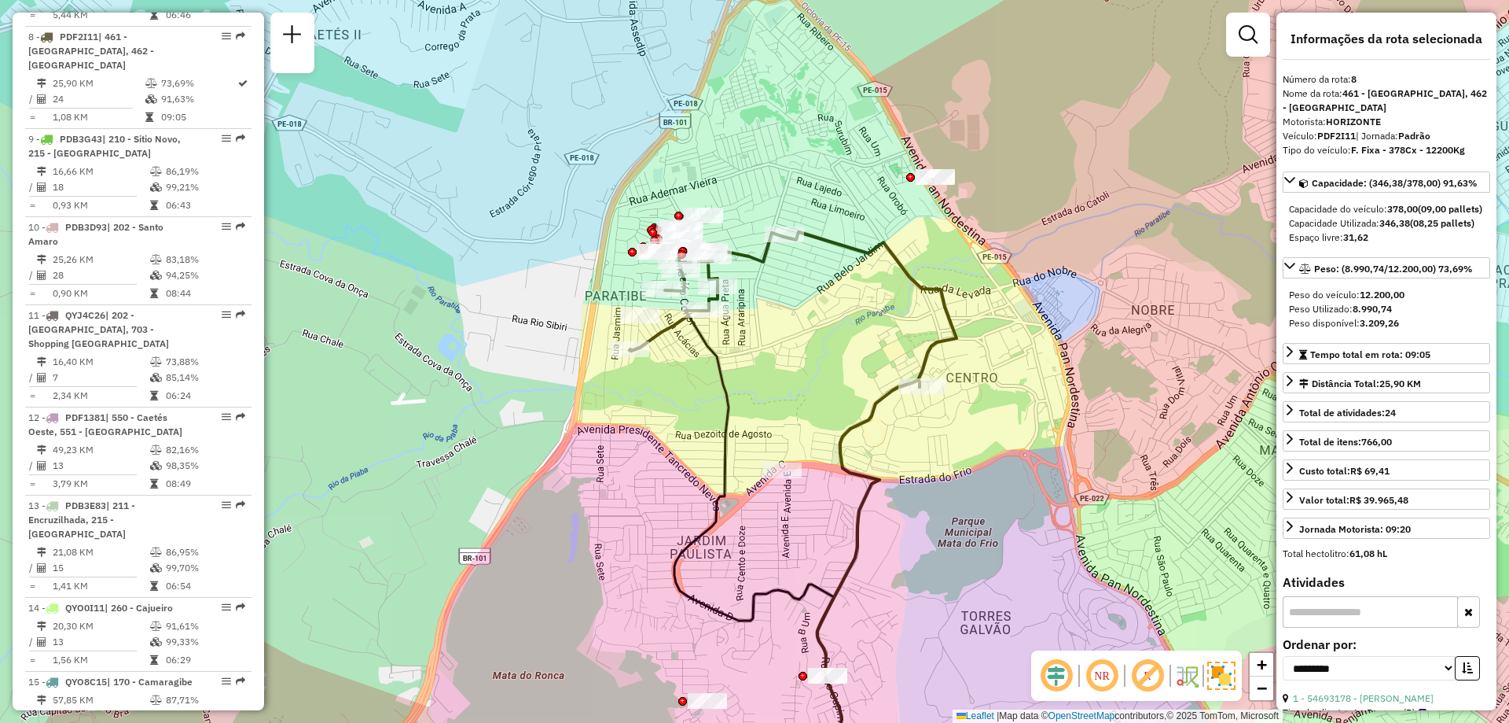
click at [1099, 681] on em at bounding box center [1102, 675] width 38 height 38
click at [1098, 681] on em at bounding box center [1102, 675] width 38 height 38
click at [1063, 672] on em at bounding box center [1057, 675] width 38 height 38
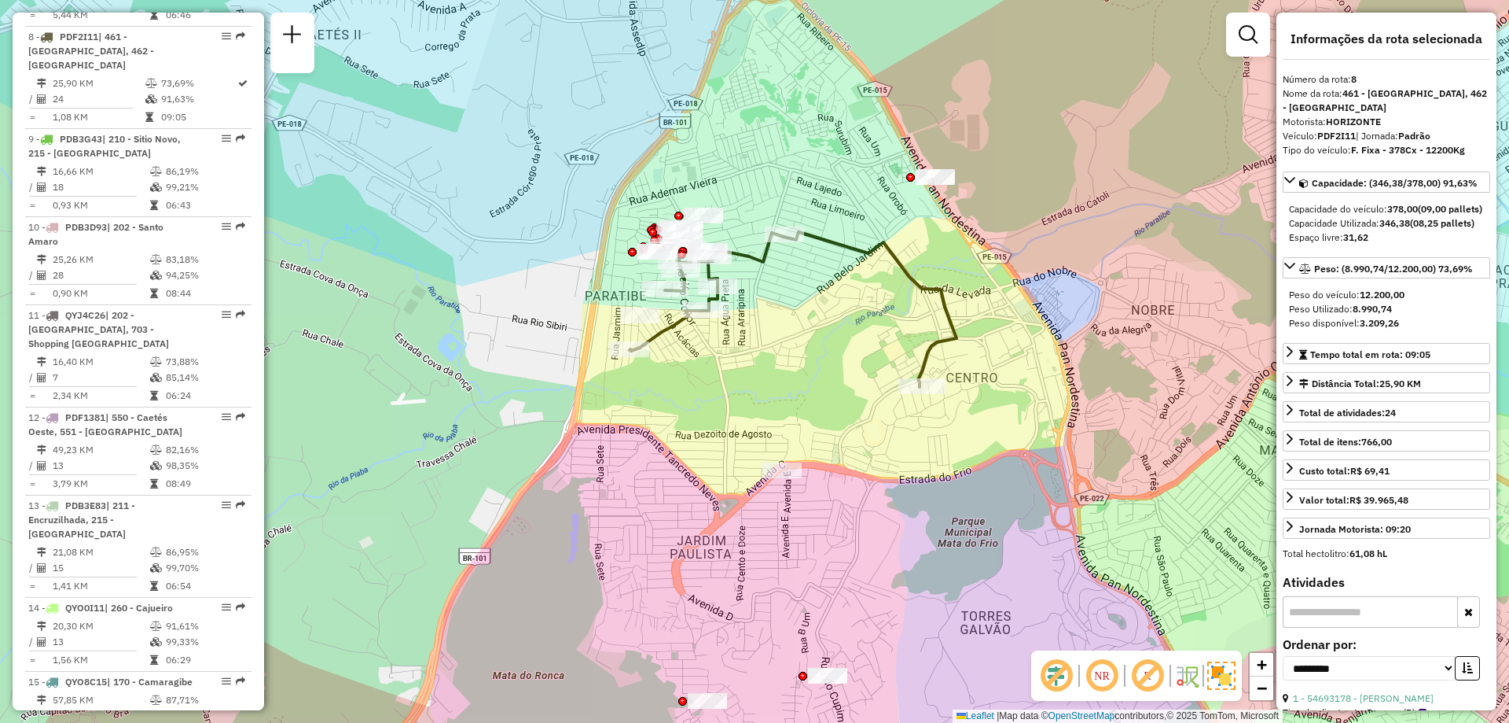
click at [1063, 672] on em at bounding box center [1057, 675] width 38 height 38
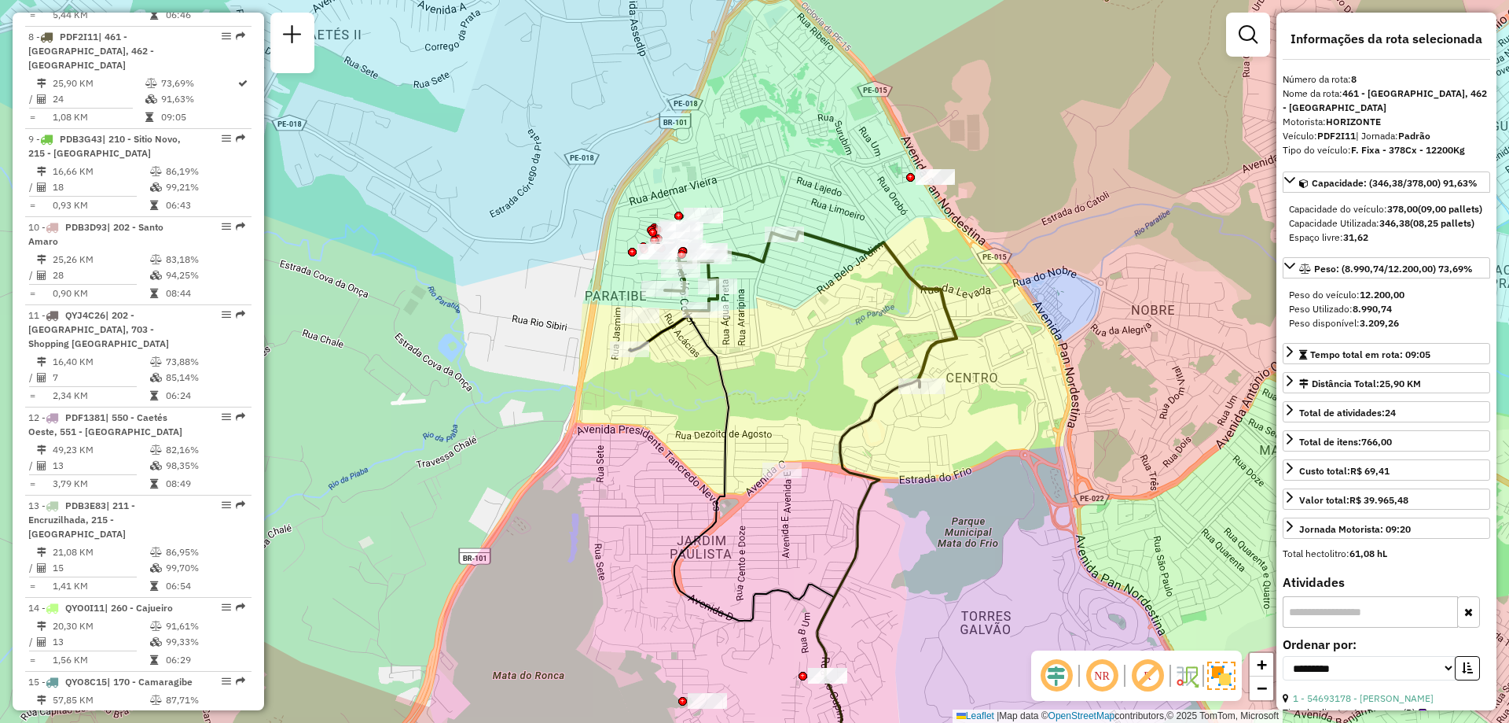
click at [1101, 674] on em at bounding box center [1102, 675] width 38 height 38
click at [1142, 675] on em at bounding box center [1148, 675] width 38 height 38
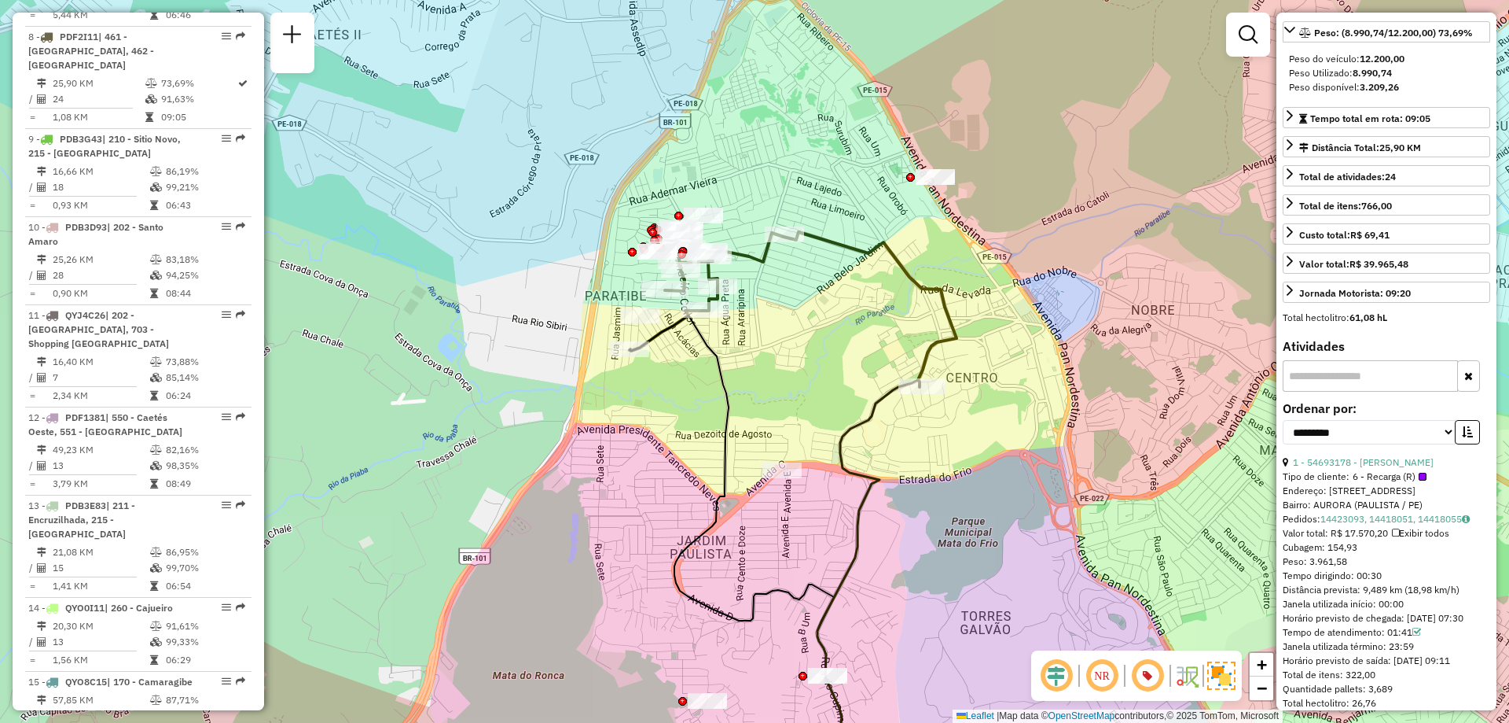
scroll to position [0, 0]
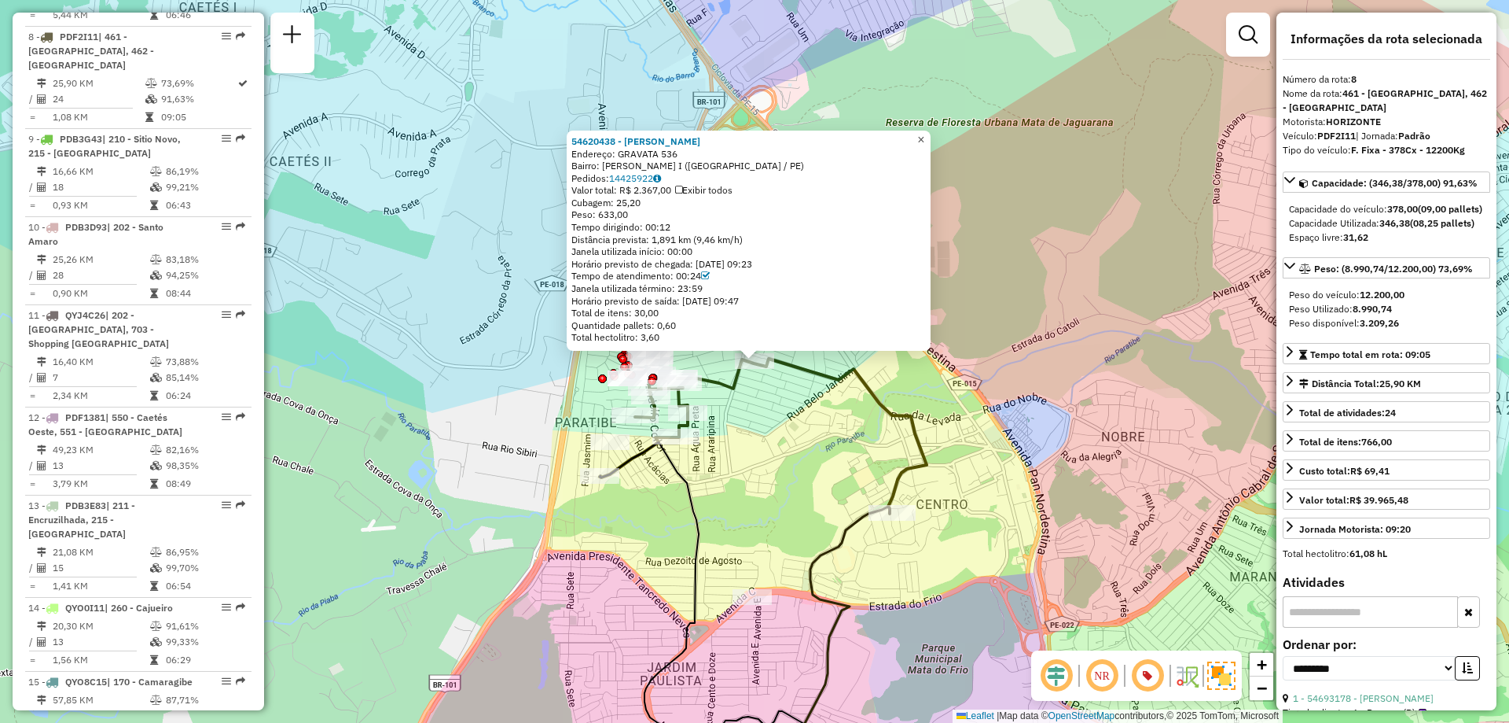
click at [925, 134] on span "×" at bounding box center [920, 139] width 7 height 13
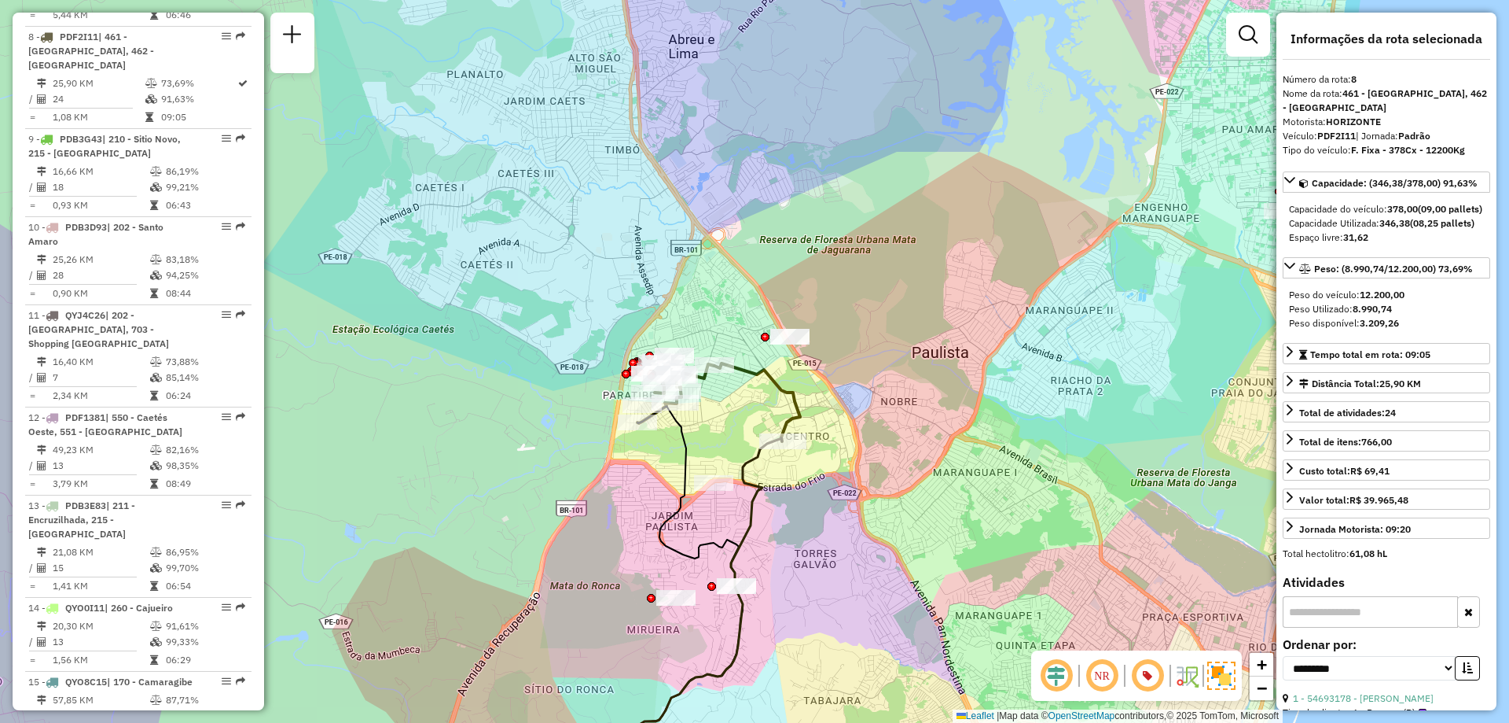
drag, startPoint x: 810, startPoint y: 354, endPoint x: 840, endPoint y: 358, distance: 30.1
click at [833, 358] on div "Janela de atendimento Grade de atendimento Capacidade Transportadoras Veículos …" at bounding box center [754, 361] width 1509 height 723
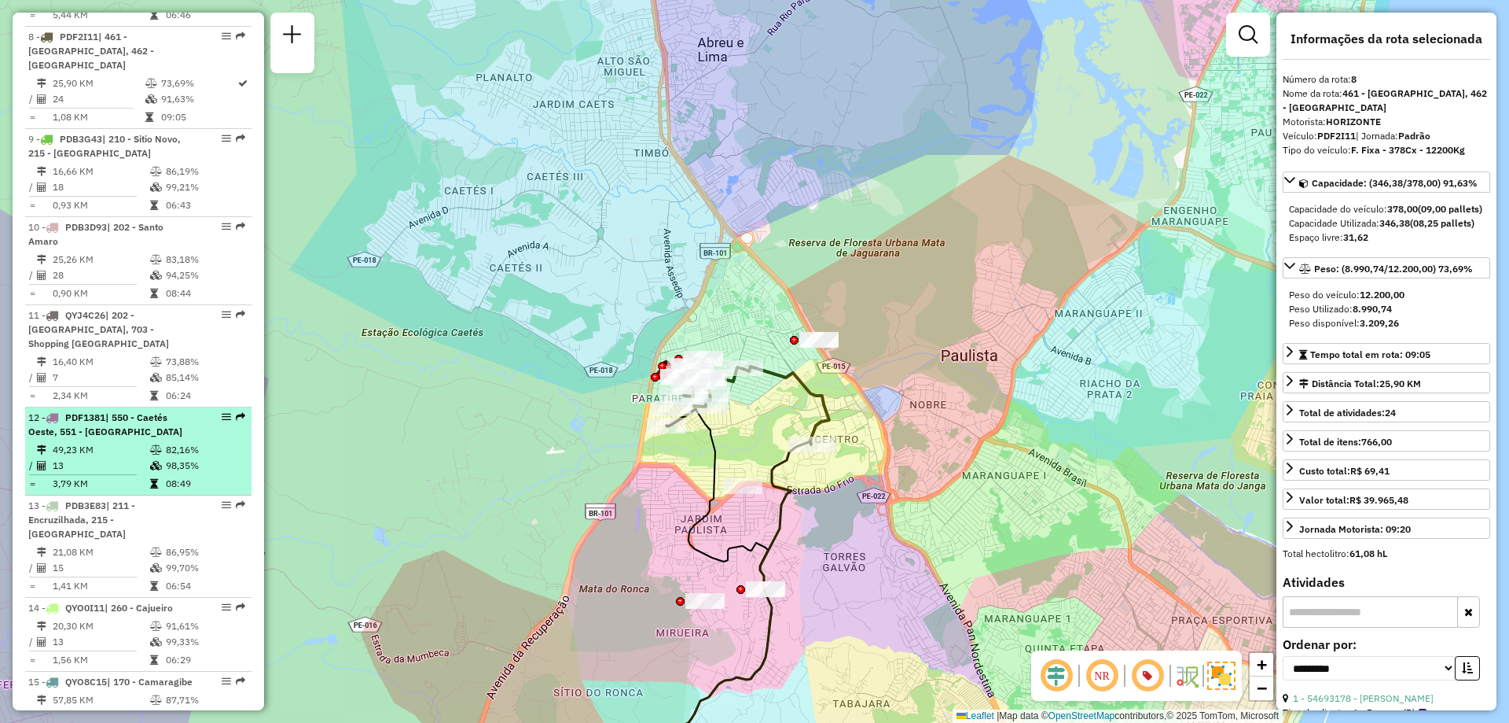
click at [150, 445] on icon at bounding box center [156, 449] width 12 height 9
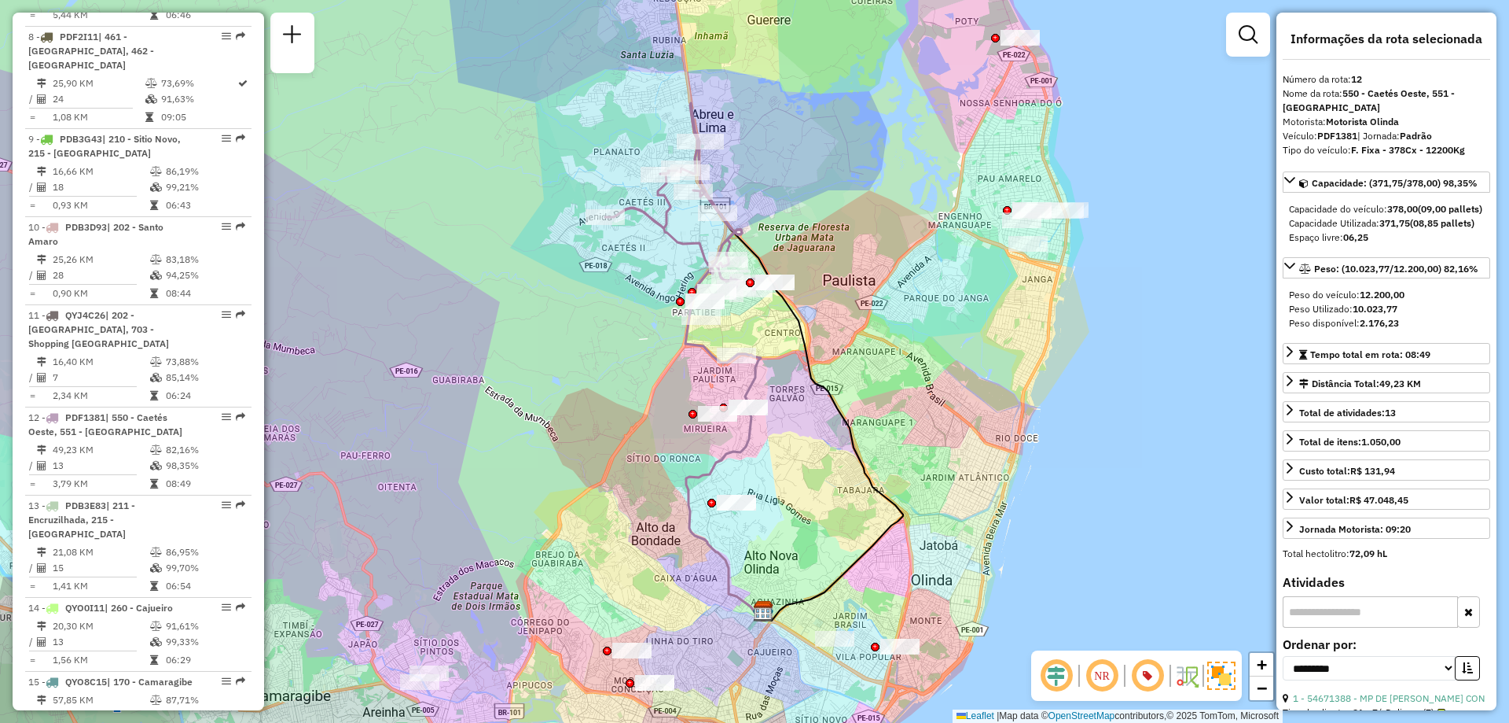
click at [1156, 671] on em at bounding box center [1148, 675] width 38 height 38
click at [1105, 679] on em at bounding box center [1102, 675] width 38 height 38
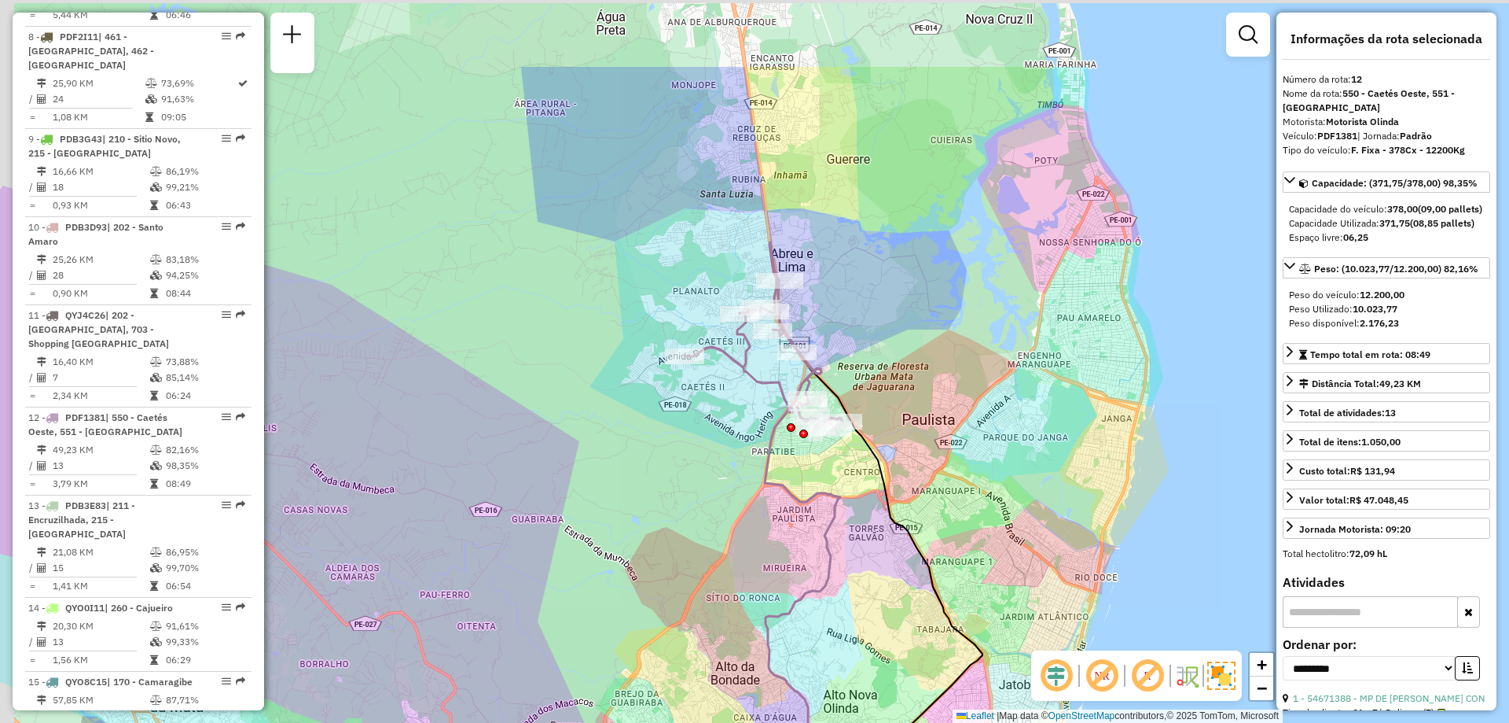
drag, startPoint x: 783, startPoint y: 348, endPoint x: 881, endPoint y: 513, distance: 191.5
click at [881, 513] on div "Janela de atendimento Grade de atendimento Capacidade Transportadoras Veículos …" at bounding box center [754, 361] width 1509 height 723
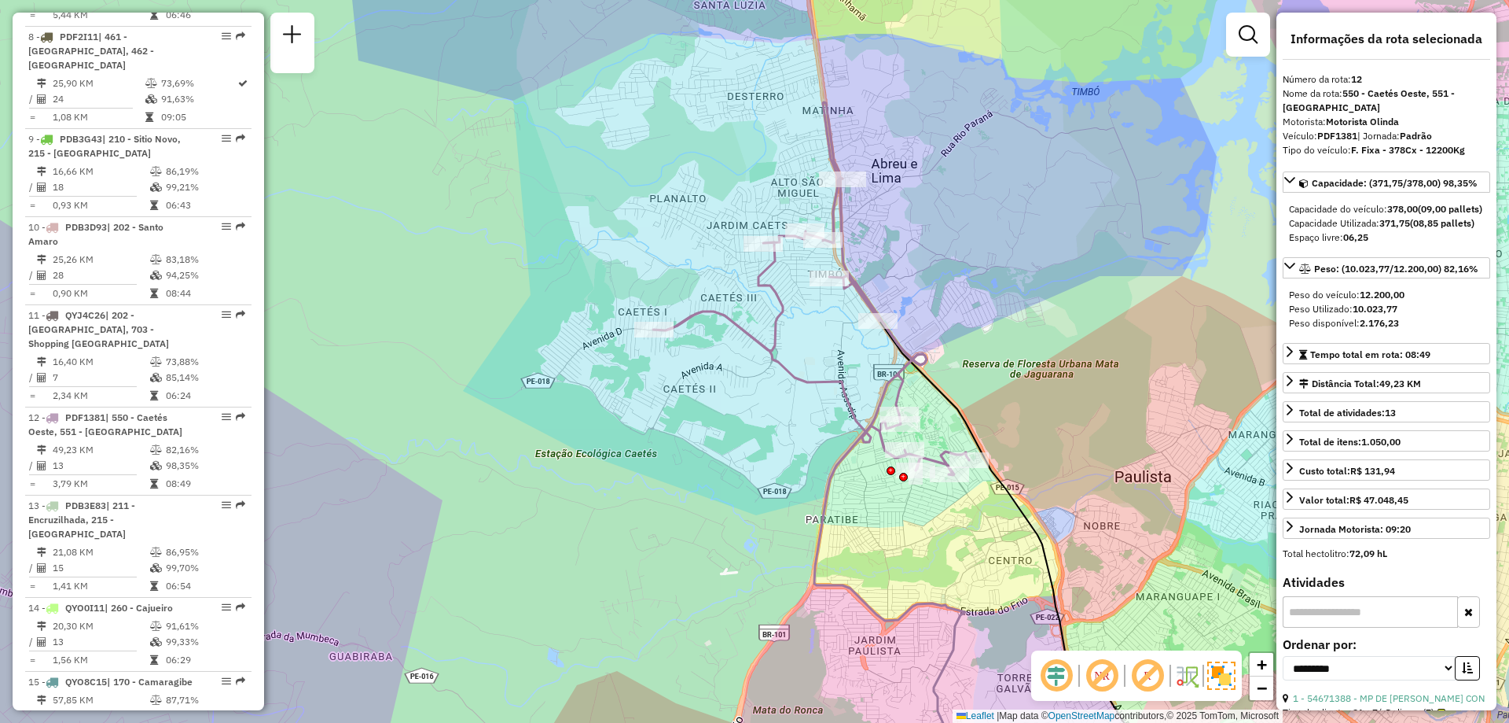
drag, startPoint x: 796, startPoint y: 469, endPoint x: 850, endPoint y: 461, distance: 54.8
click at [849, 461] on icon at bounding box center [889, 483] width 151 height 611
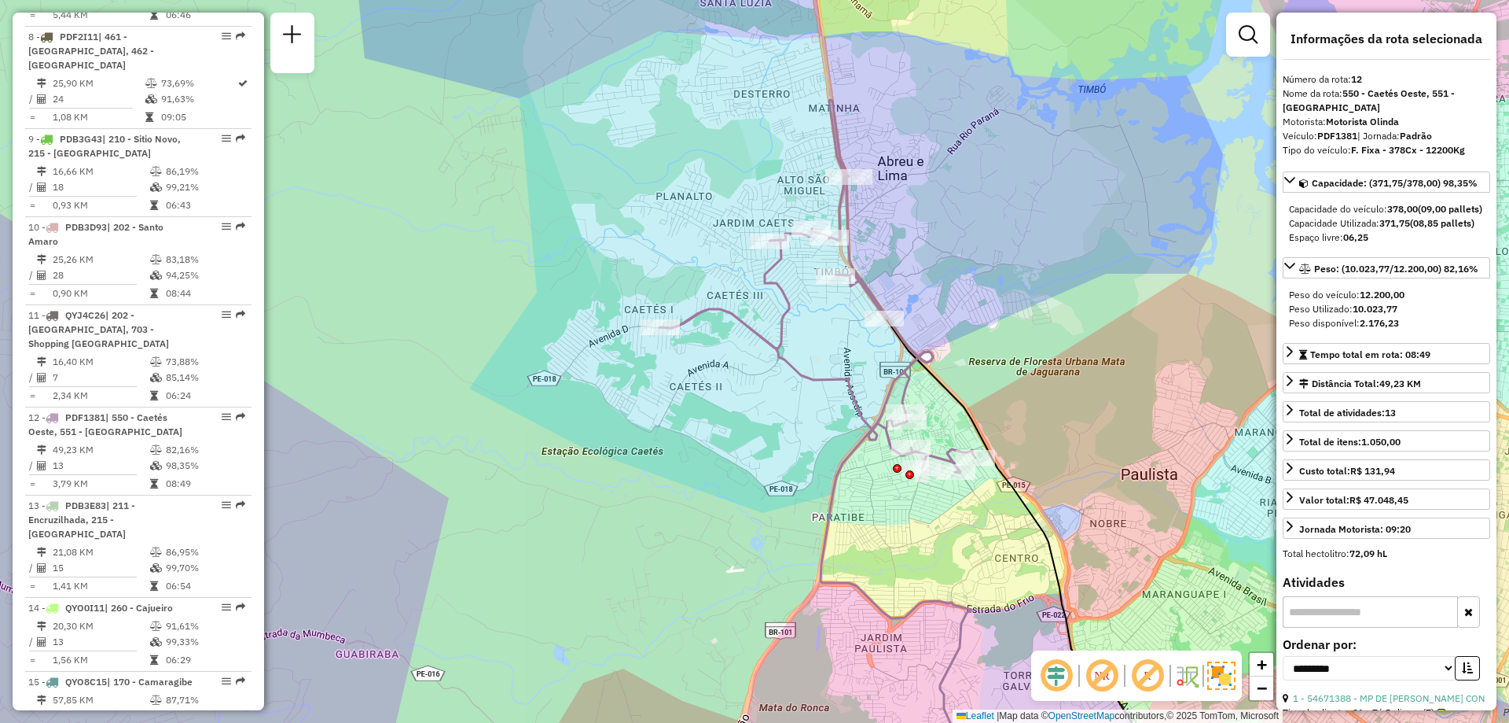
click at [1058, 671] on em at bounding box center [1057, 675] width 38 height 38
click at [1149, 675] on em at bounding box center [1148, 675] width 38 height 38
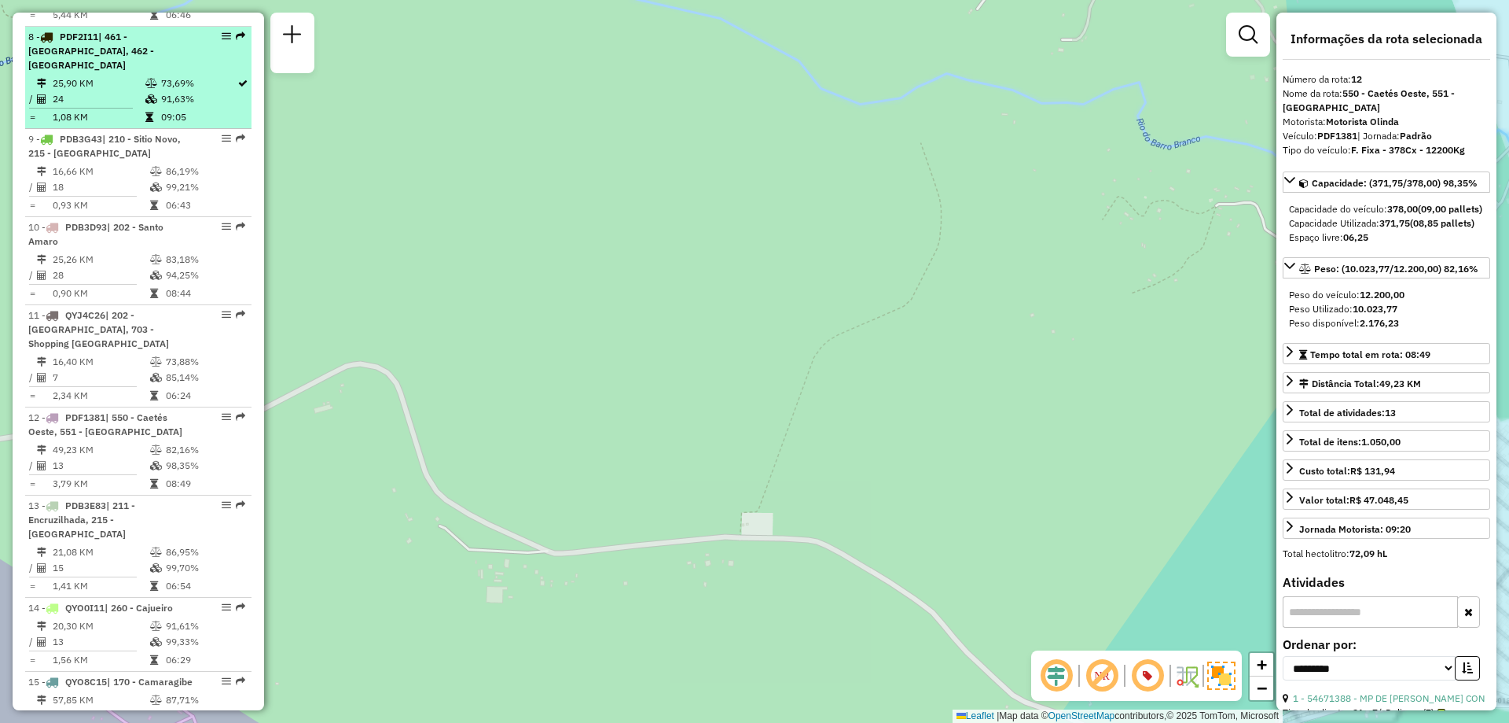
click at [83, 91] on td "24" at bounding box center [98, 99] width 93 height 16
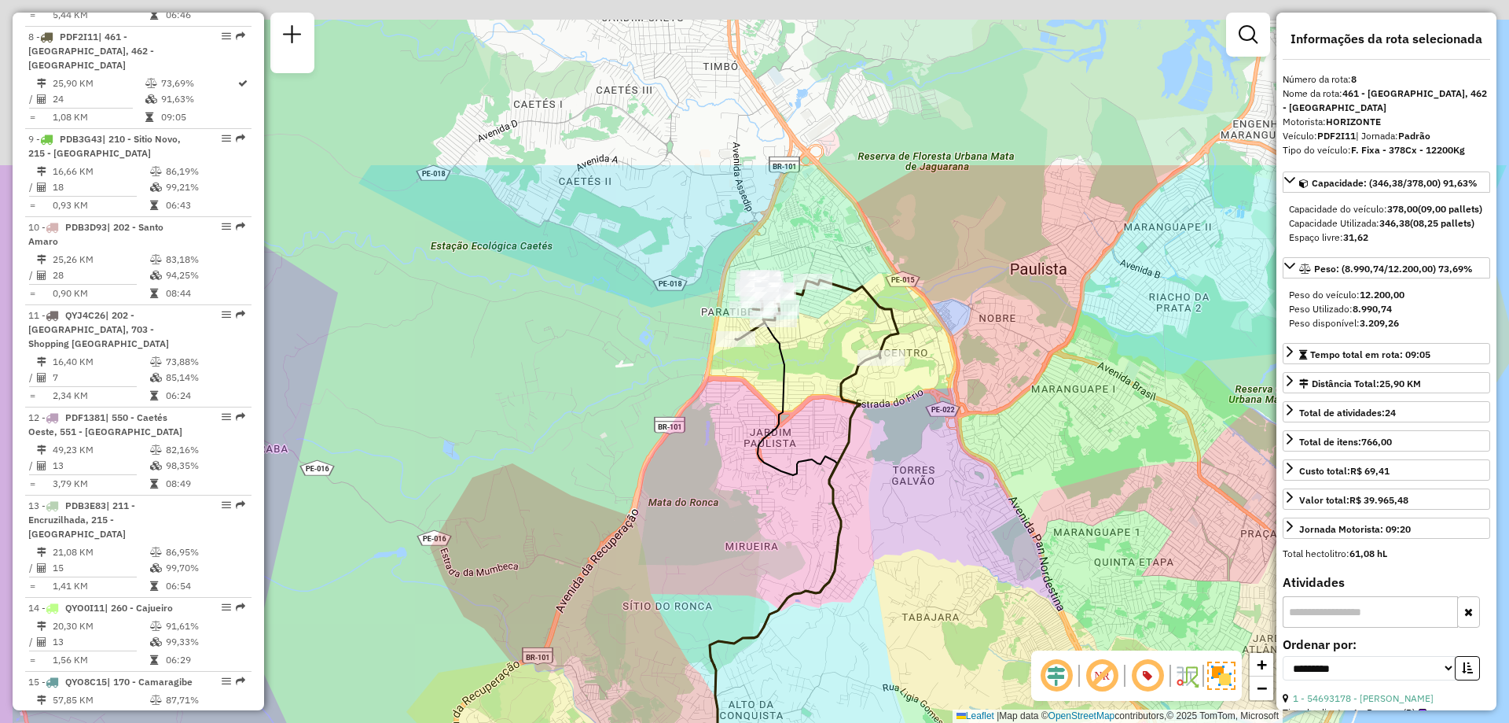
drag, startPoint x: 784, startPoint y: 278, endPoint x: 824, endPoint y: 425, distance: 153.1
click at [824, 425] on div "Janela de atendimento Grade de atendimento Capacidade Transportadoras Veículos …" at bounding box center [754, 361] width 1509 height 723
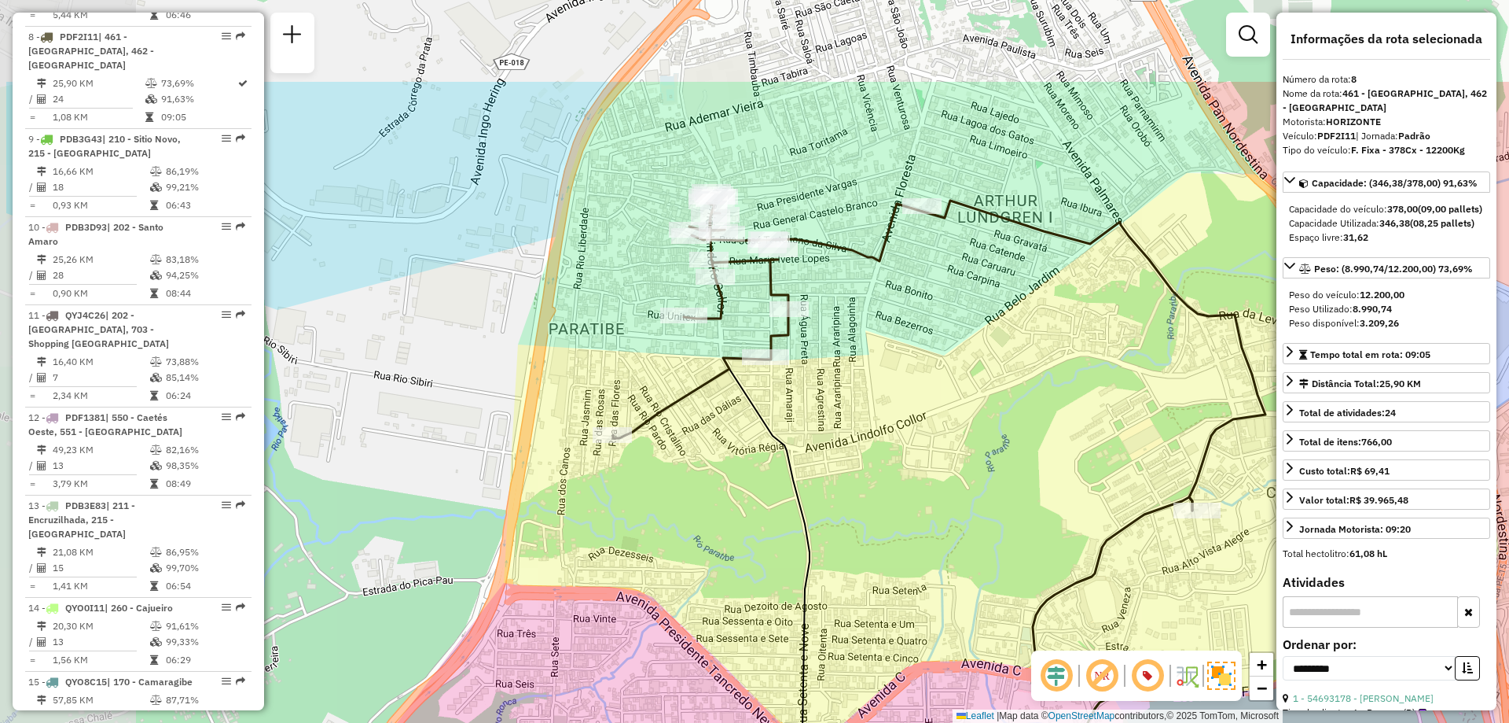
drag, startPoint x: 734, startPoint y: 259, endPoint x: 892, endPoint y: 414, distance: 221.3
click at [892, 414] on div "Janela de atendimento Grade de atendimento Capacidade Transportadoras Veículos …" at bounding box center [754, 361] width 1509 height 723
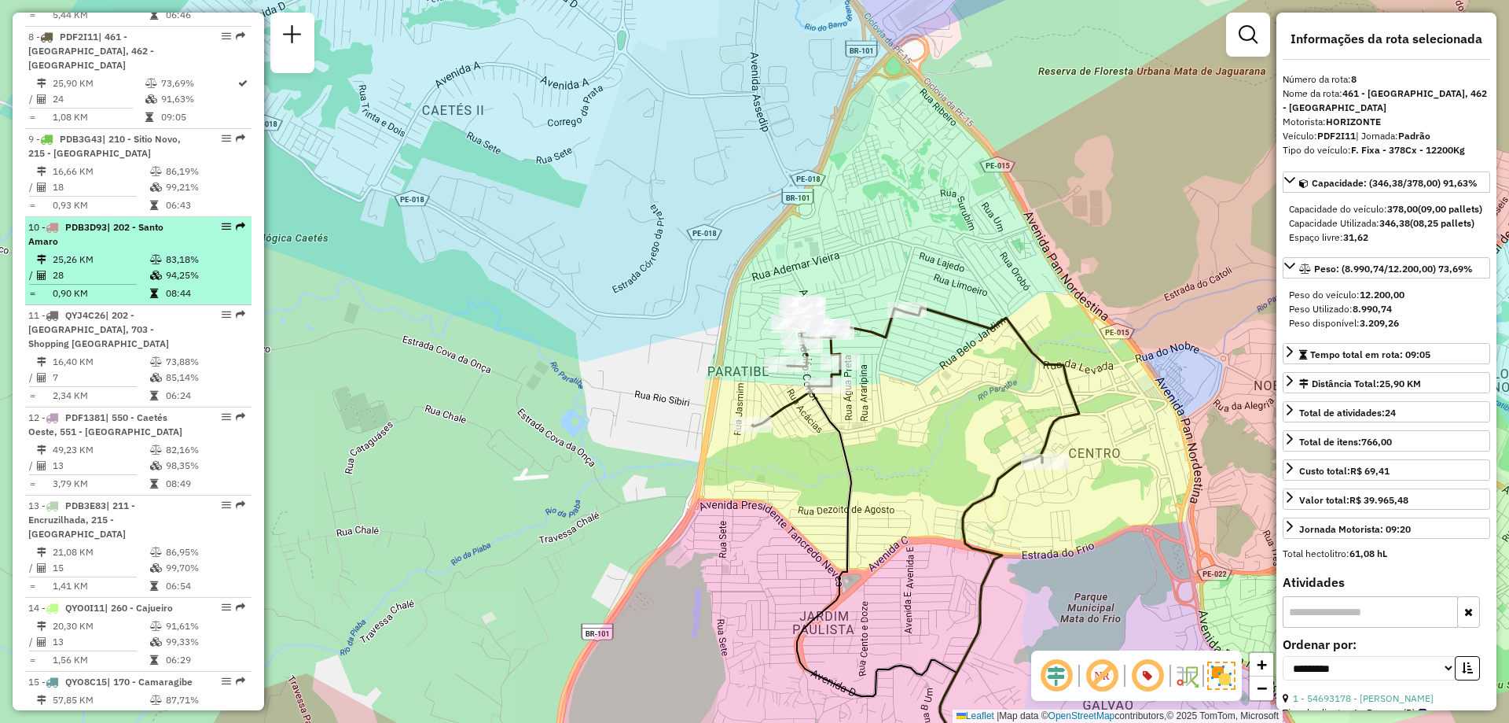
scroll to position [1126, 0]
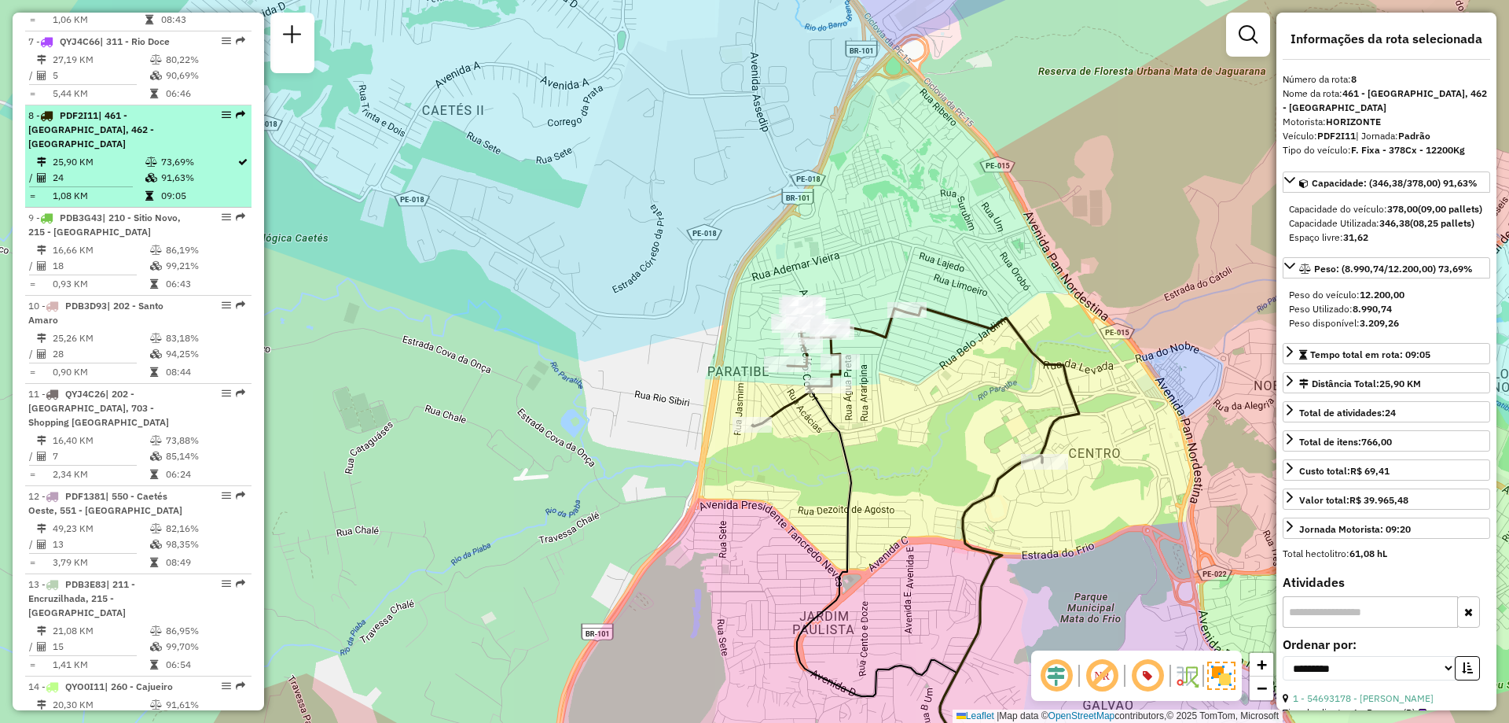
click at [156, 112] on div "8 - PDF2I11 | 461 - Jardim Paulista, 462 - Paratibe" at bounding box center [111, 129] width 167 height 42
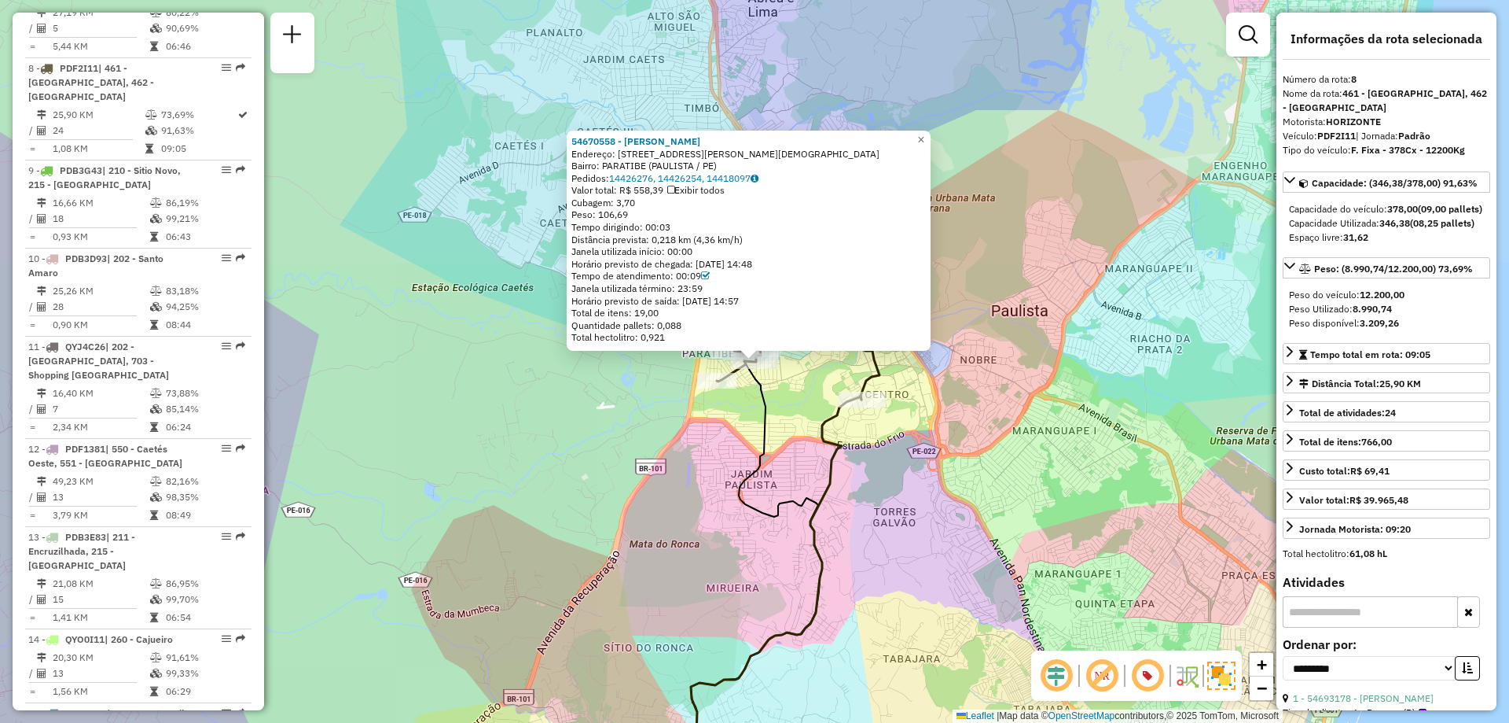
scroll to position [1204, 0]
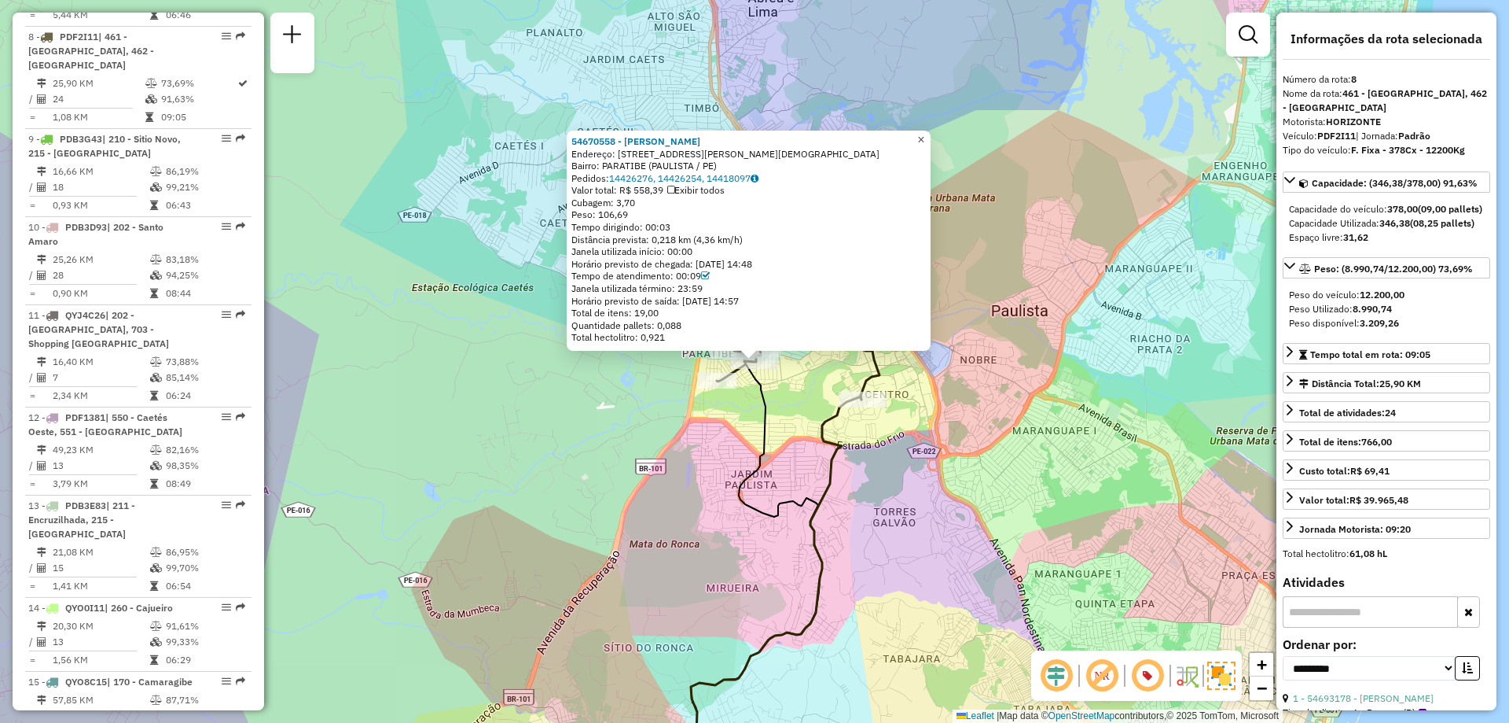
click at [931, 131] on link "×" at bounding box center [921, 140] width 19 height 19
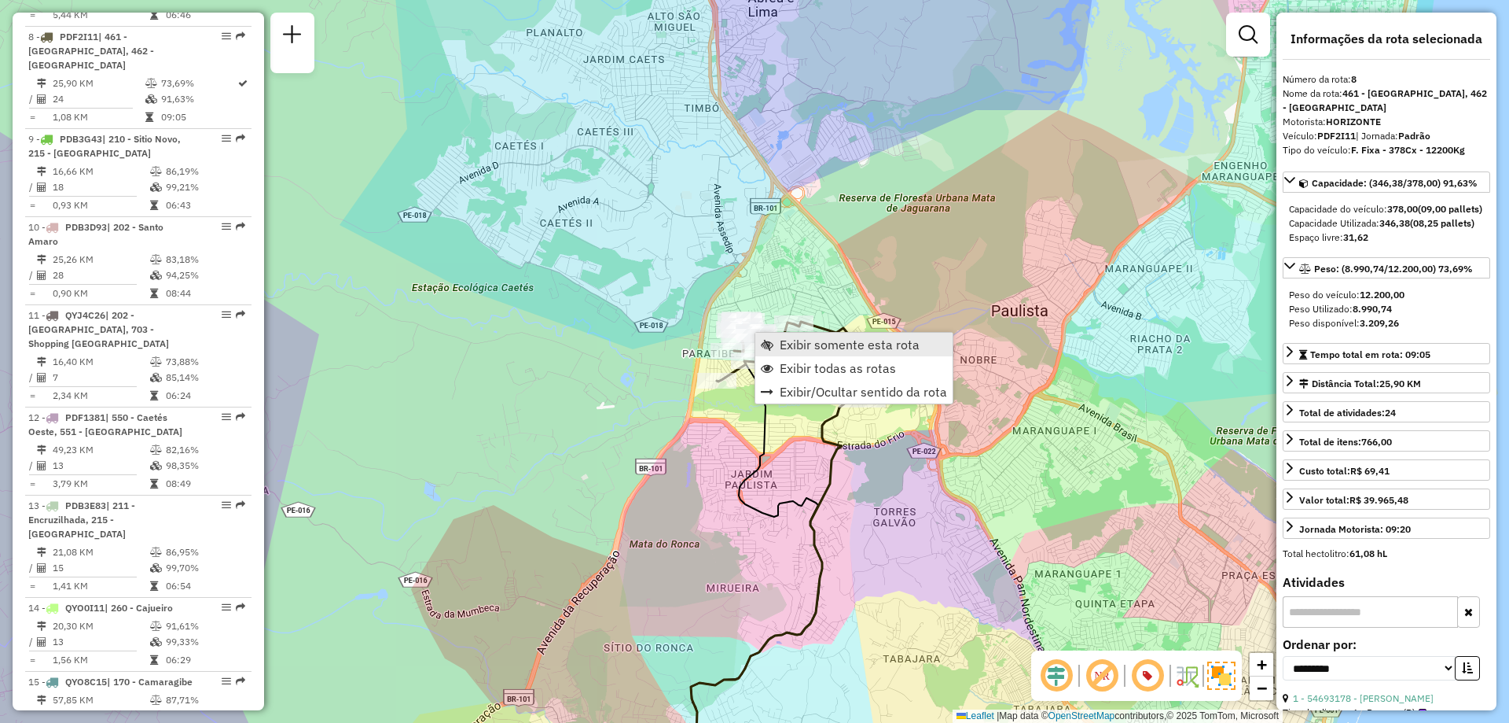
click at [775, 348] on link "Exibir somente esta rota" at bounding box center [854, 345] width 197 height 24
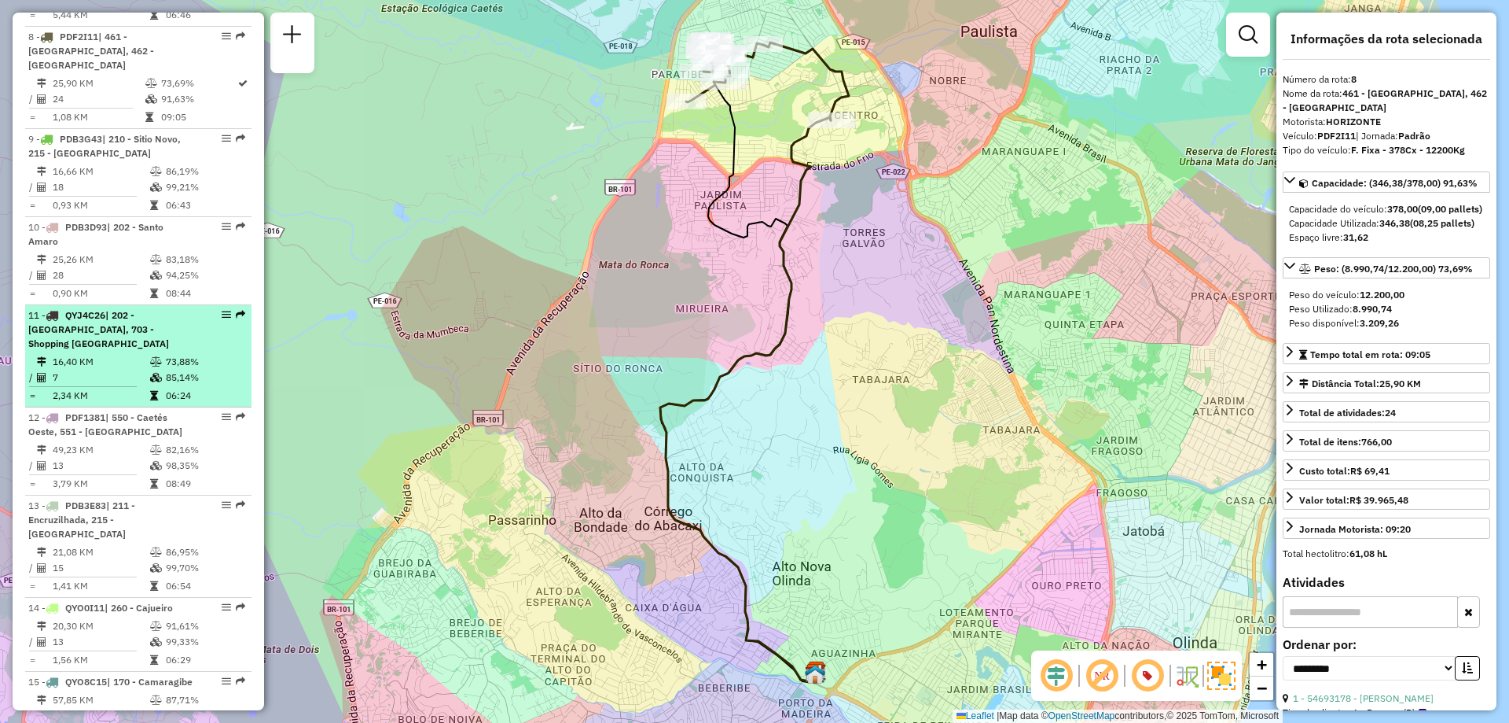
scroll to position [969, 0]
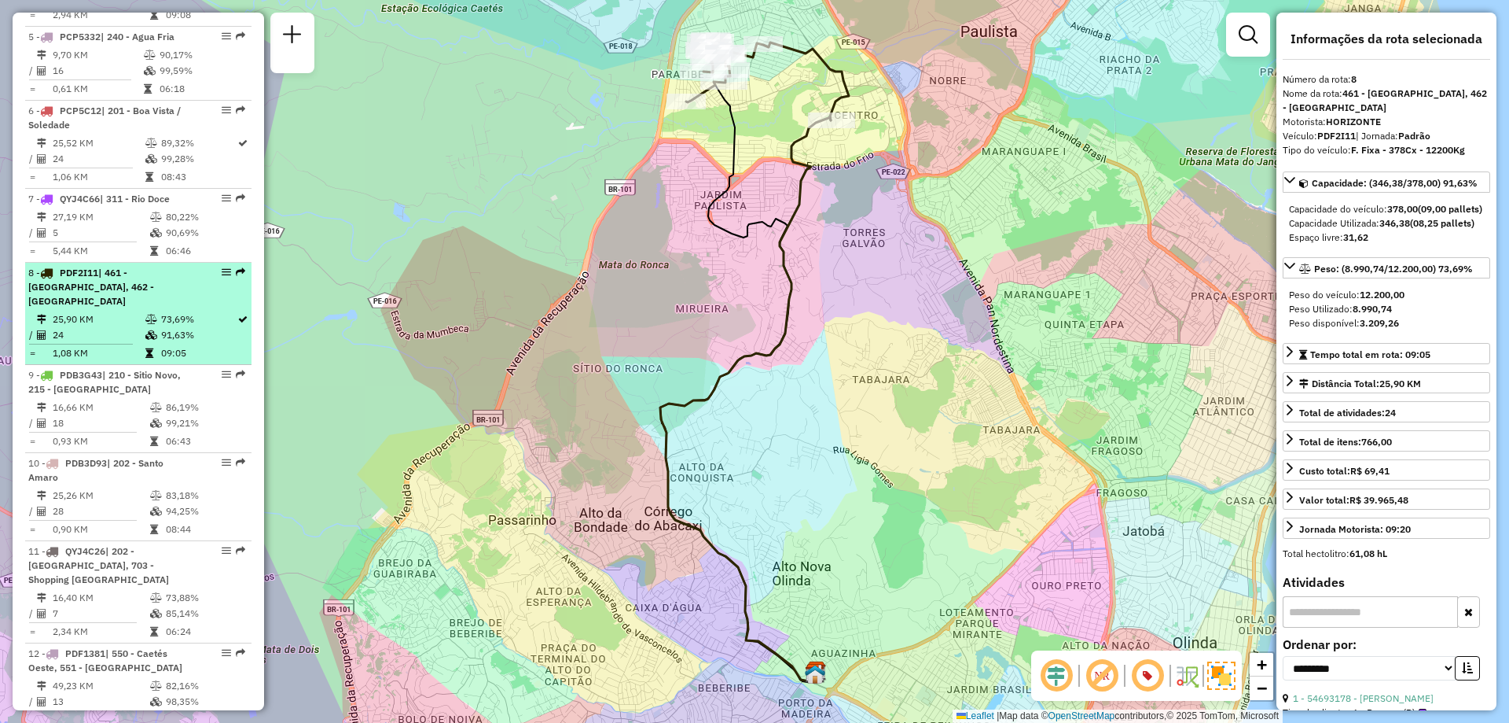
click at [123, 274] on span "| 461 - Jardim Paulista, 462 - Paratibe" at bounding box center [91, 287] width 126 height 40
click at [216, 267] on div at bounding box center [221, 271] width 47 height 9
click at [222, 267] on em at bounding box center [226, 271] width 9 height 9
click at [131, 268] on span "| 461 - Jardim Paulista, 462 - Paratibe" at bounding box center [91, 287] width 126 height 40
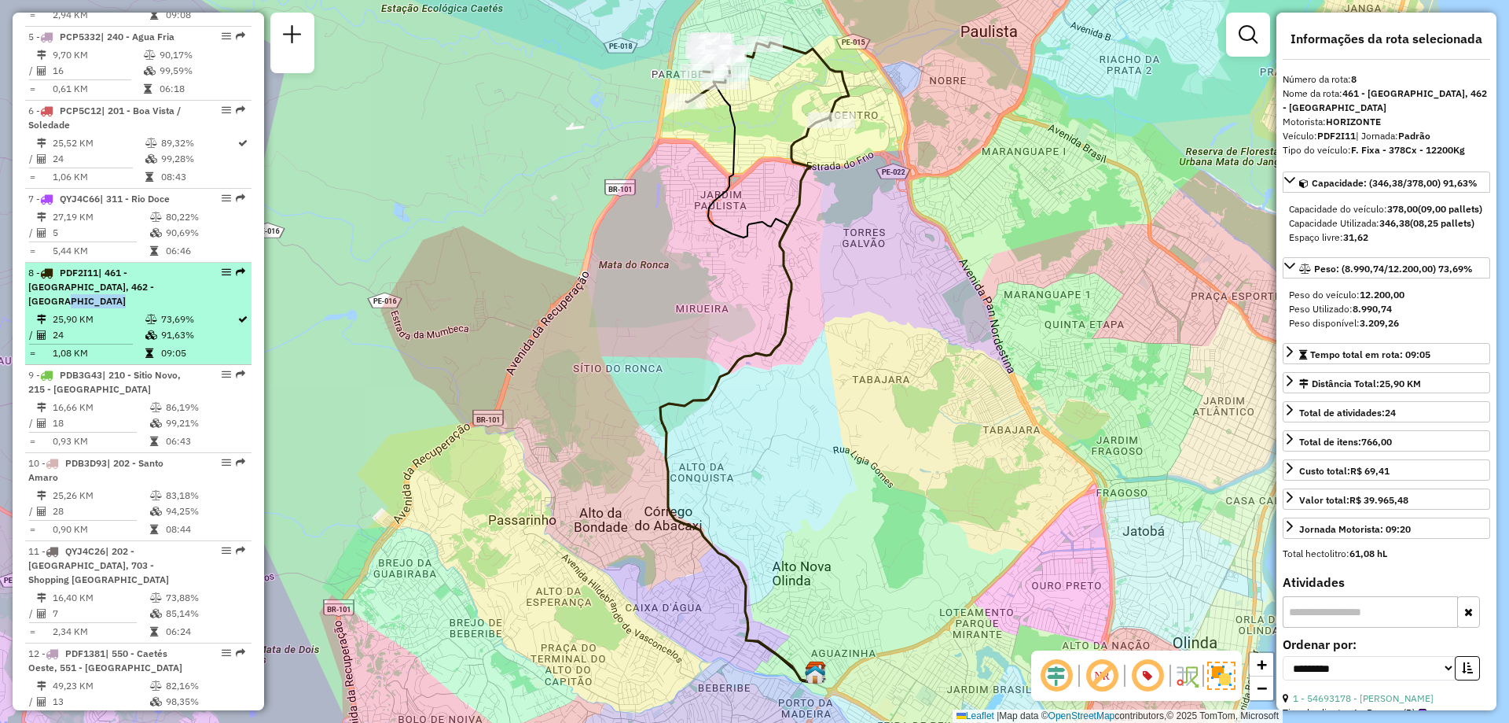
click at [131, 268] on span "| 461 - Jardim Paulista, 462 - Paratibe" at bounding box center [91, 287] width 126 height 40
click at [50, 266] on div "8 - PDF2I11 | 461 - Jardim Paulista, 462 - Paratibe" at bounding box center [111, 287] width 167 height 42
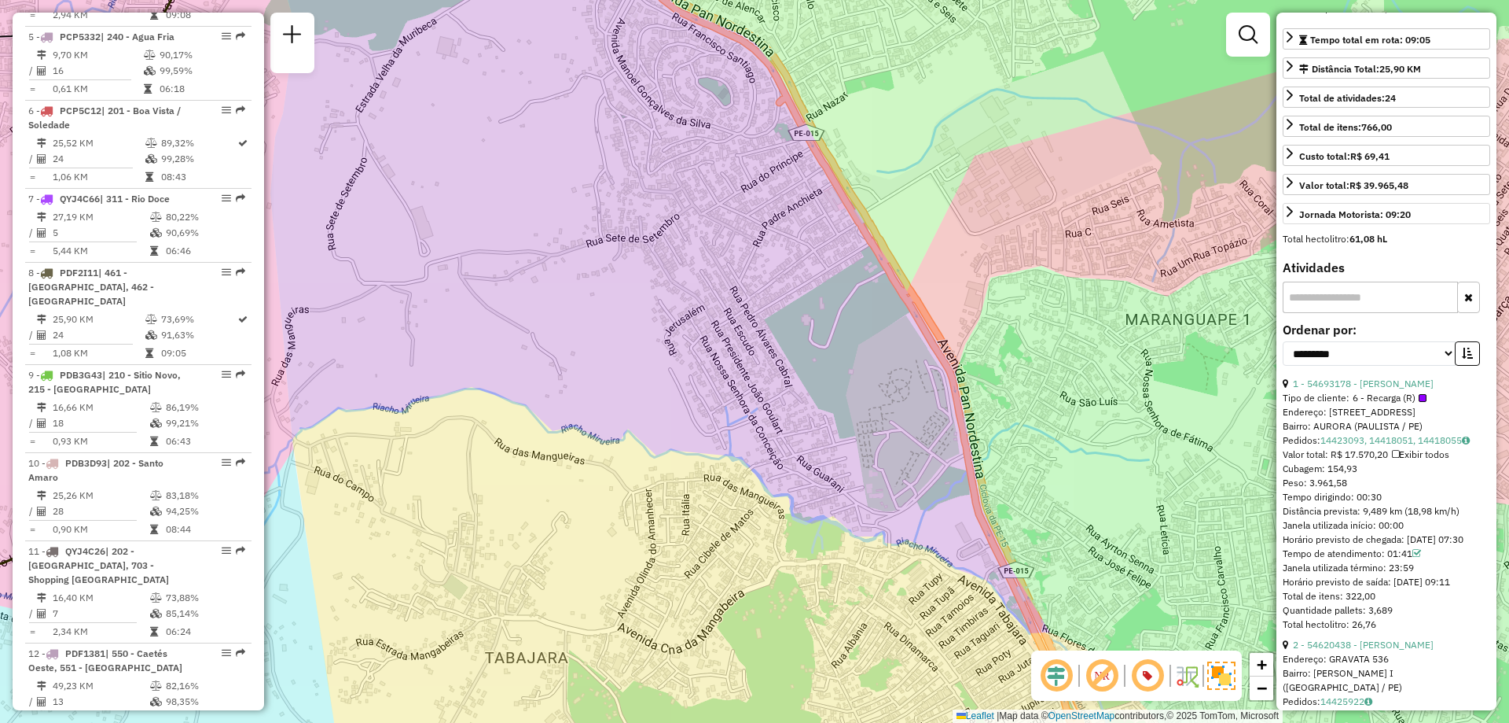
scroll to position [0, 0]
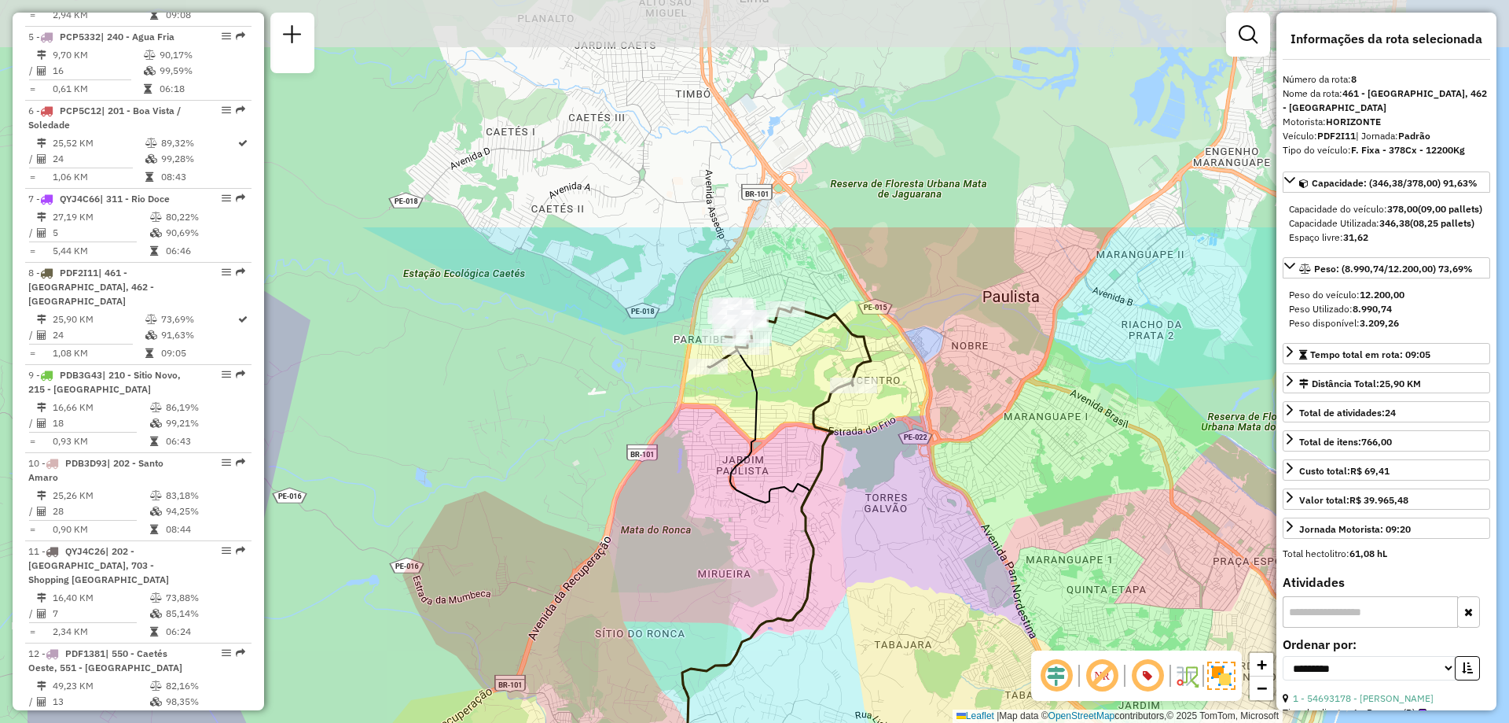
drag, startPoint x: 796, startPoint y: 256, endPoint x: 970, endPoint y: 550, distance: 341.9
click at [970, 550] on div "Janela de atendimento Grade de atendimento Capacidade Transportadoras Veículos …" at bounding box center [754, 361] width 1509 height 723
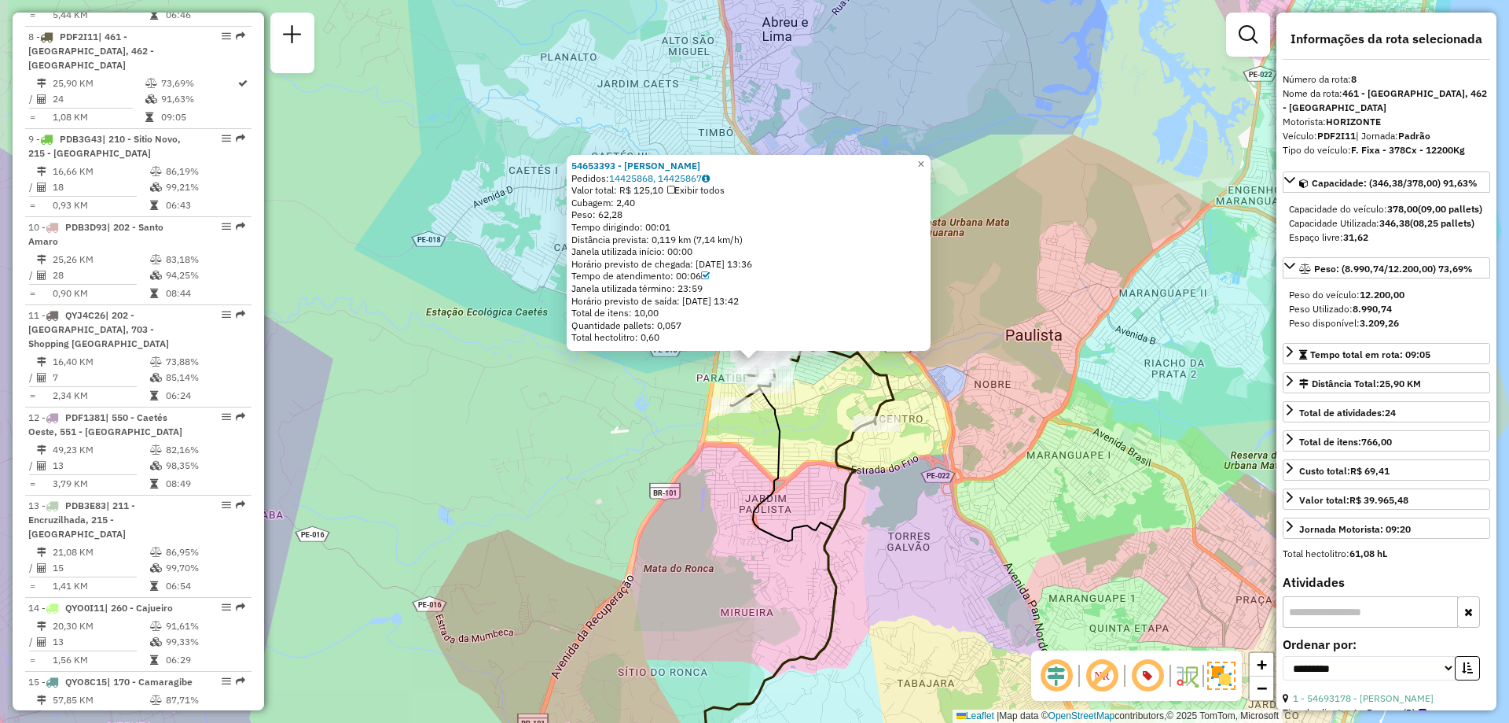
scroll to position [1204, 0]
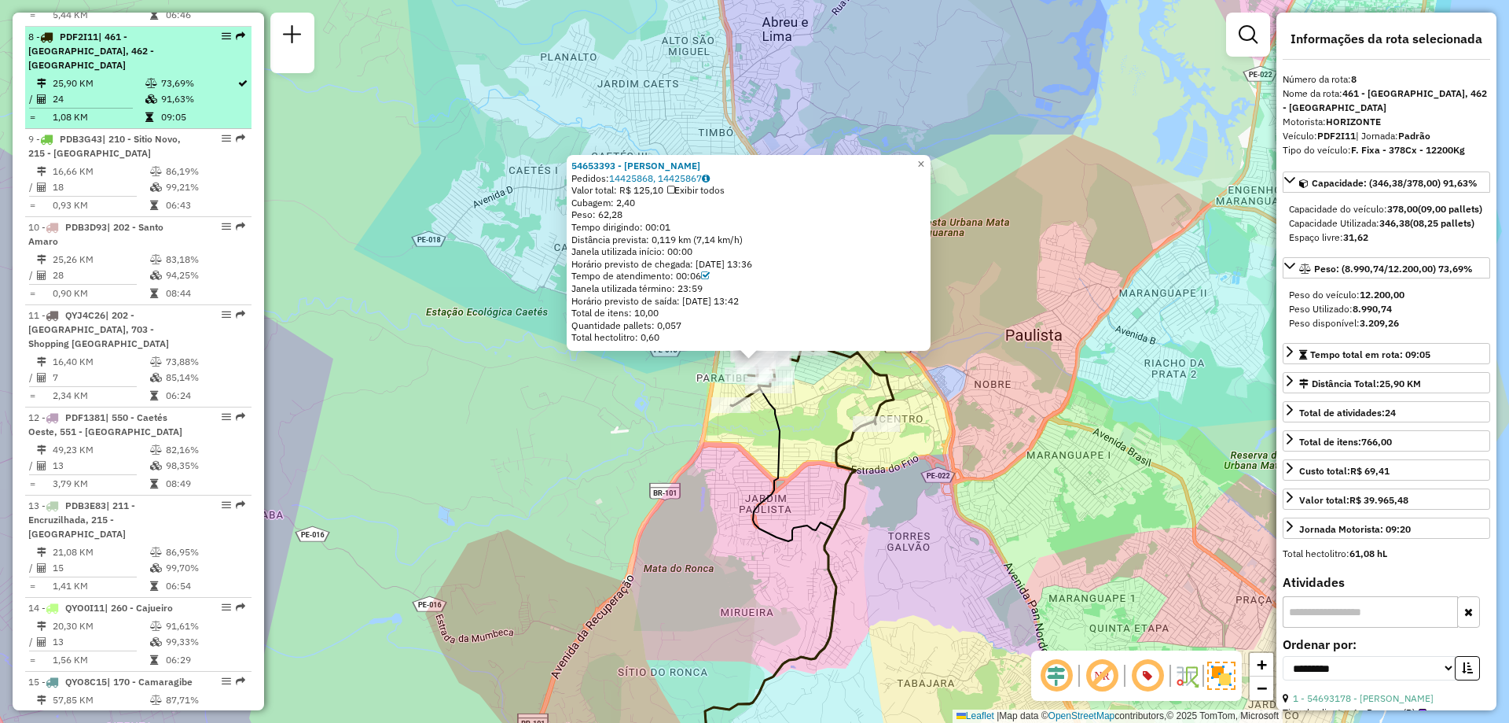
click at [239, 31] on em at bounding box center [240, 35] width 9 height 9
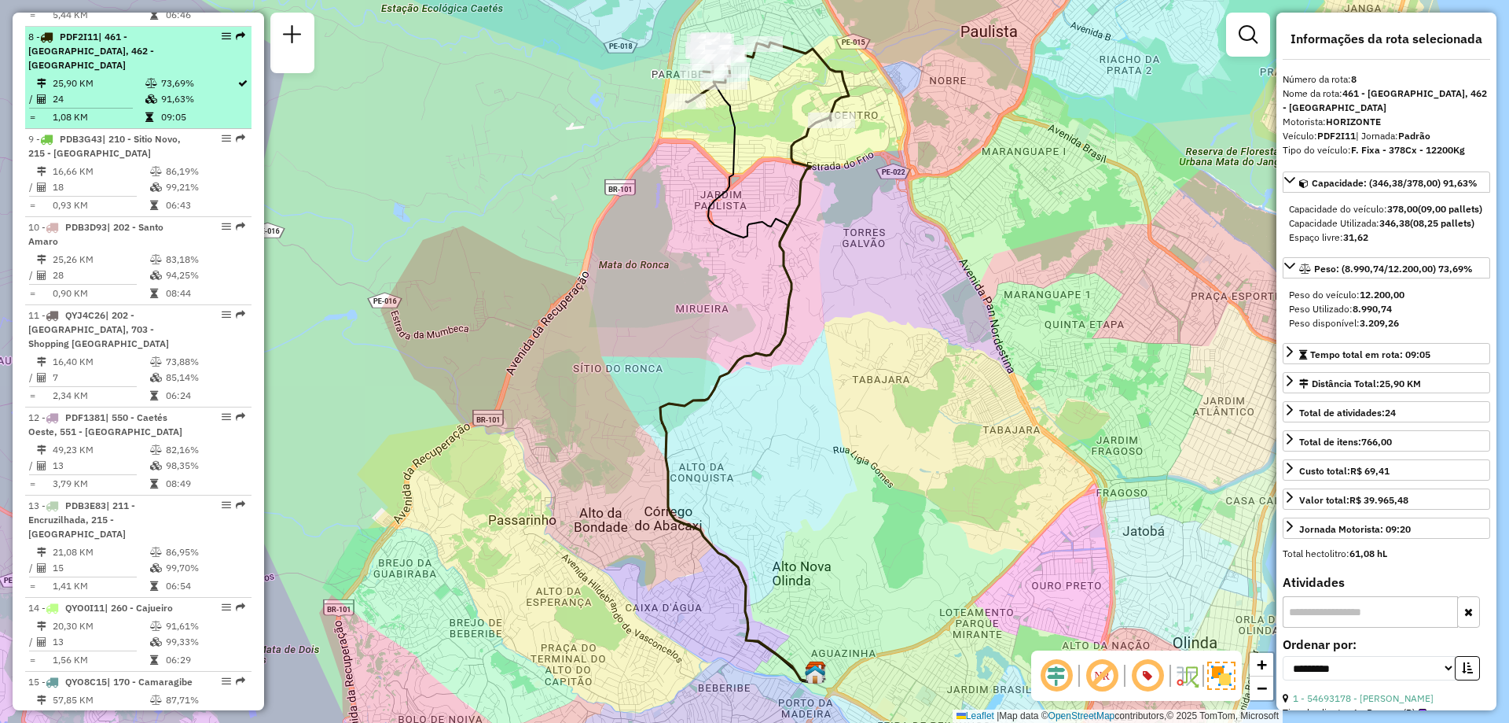
click at [222, 31] on em at bounding box center [226, 35] width 9 height 9
click at [238, 79] on icon at bounding box center [242, 83] width 9 height 9
click at [61, 109] on td "1,08 KM" at bounding box center [98, 117] width 93 height 16
click at [53, 75] on td "25,90 KM" at bounding box center [98, 83] width 93 height 16
click at [49, 30] on div "8 - PDF2I11 | 461 - Jardim Paulista, 462 - Paratibe" at bounding box center [111, 51] width 167 height 42
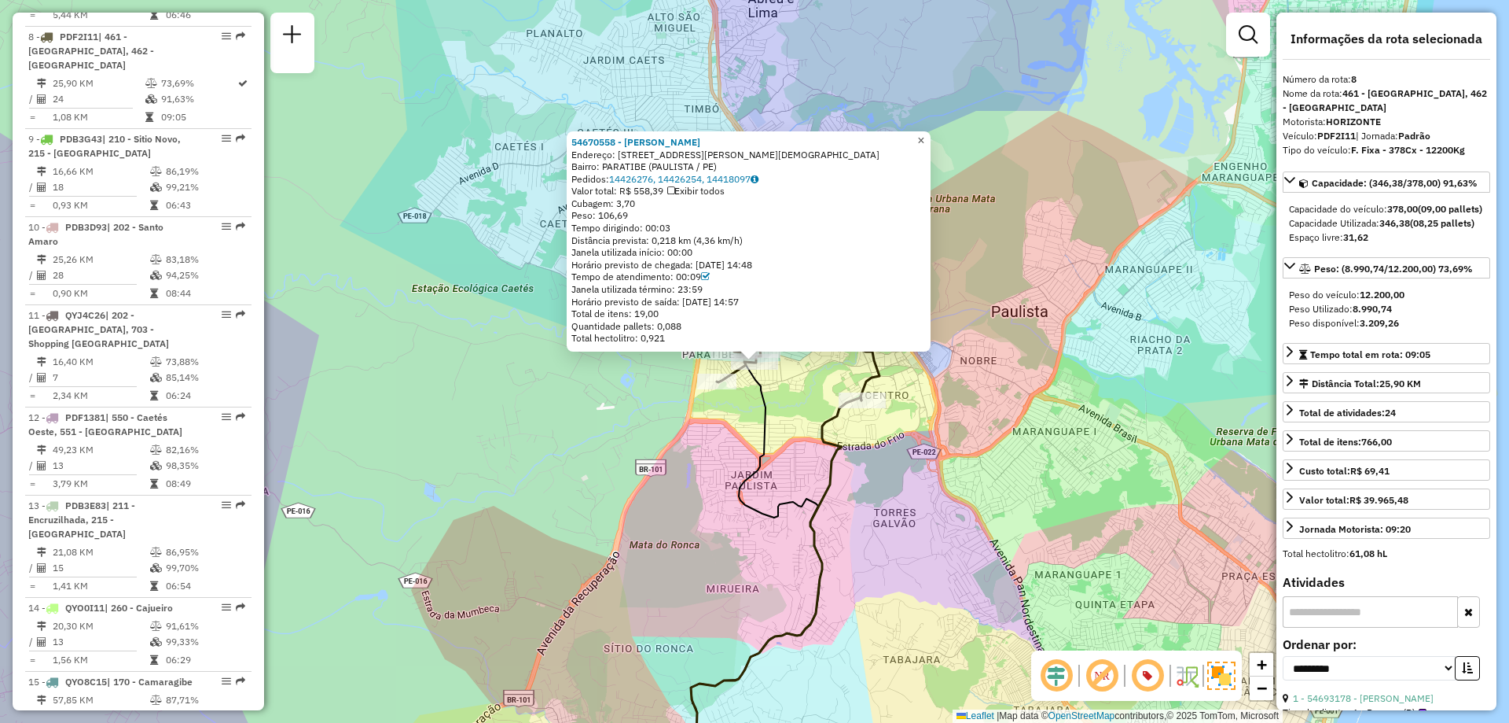
click at [925, 134] on span "×" at bounding box center [920, 140] width 7 height 13
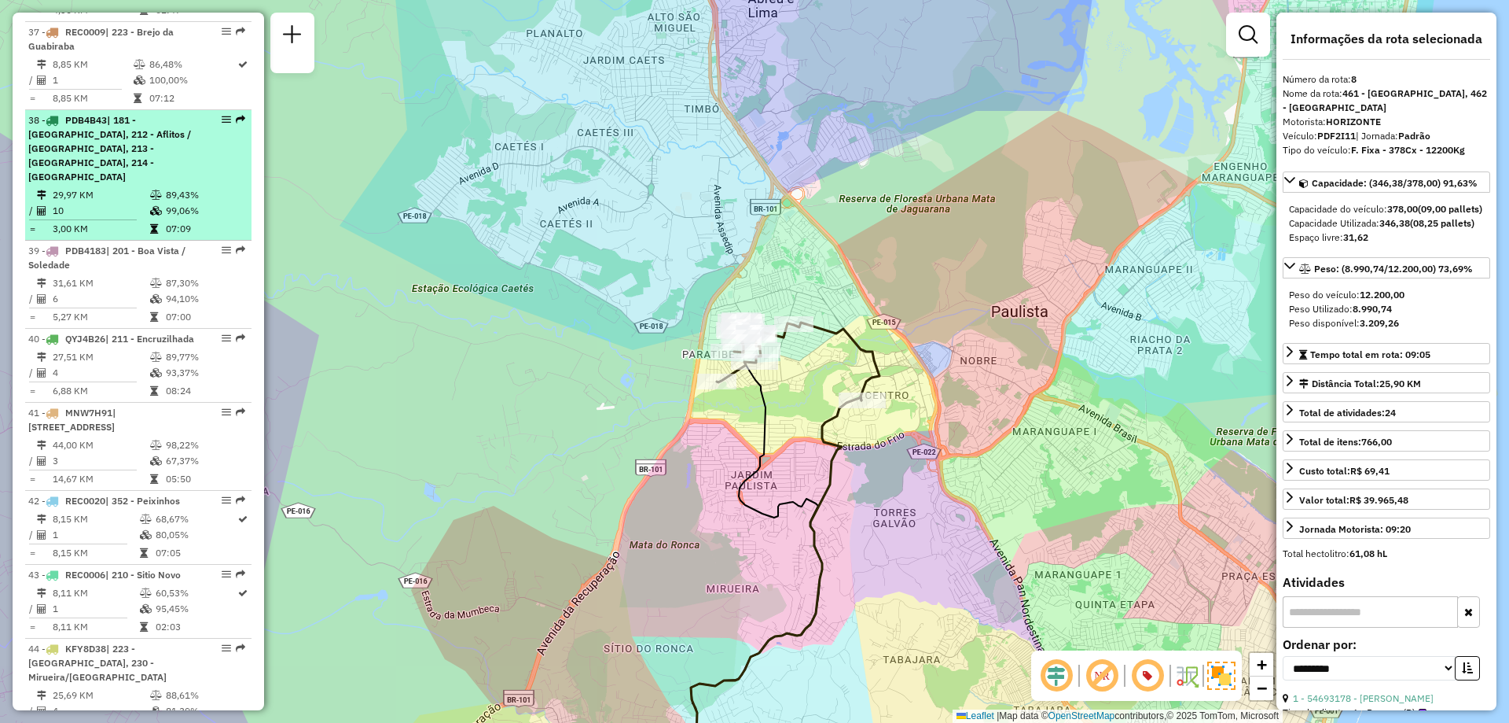
scroll to position [3956, 0]
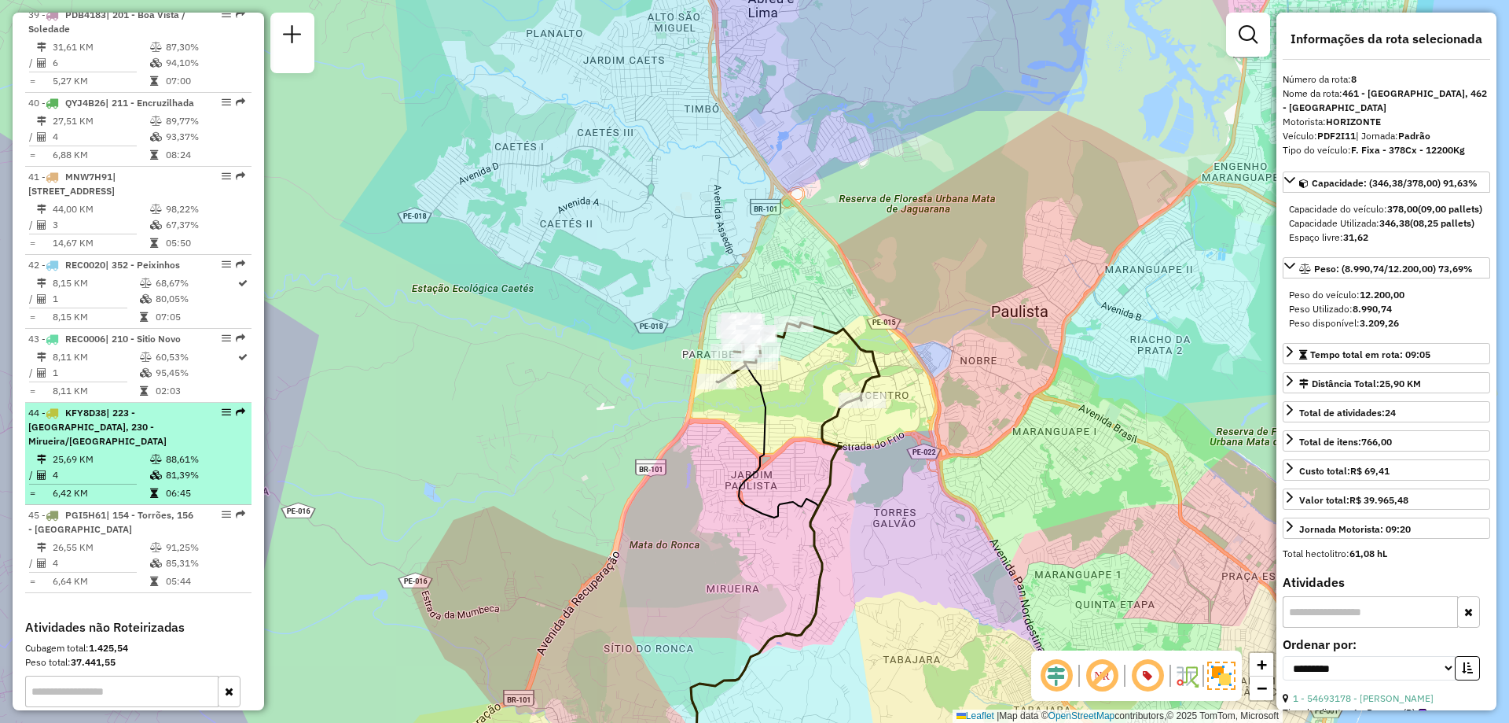
click at [86, 451] on td "25,69 KM" at bounding box center [100, 459] width 97 height 16
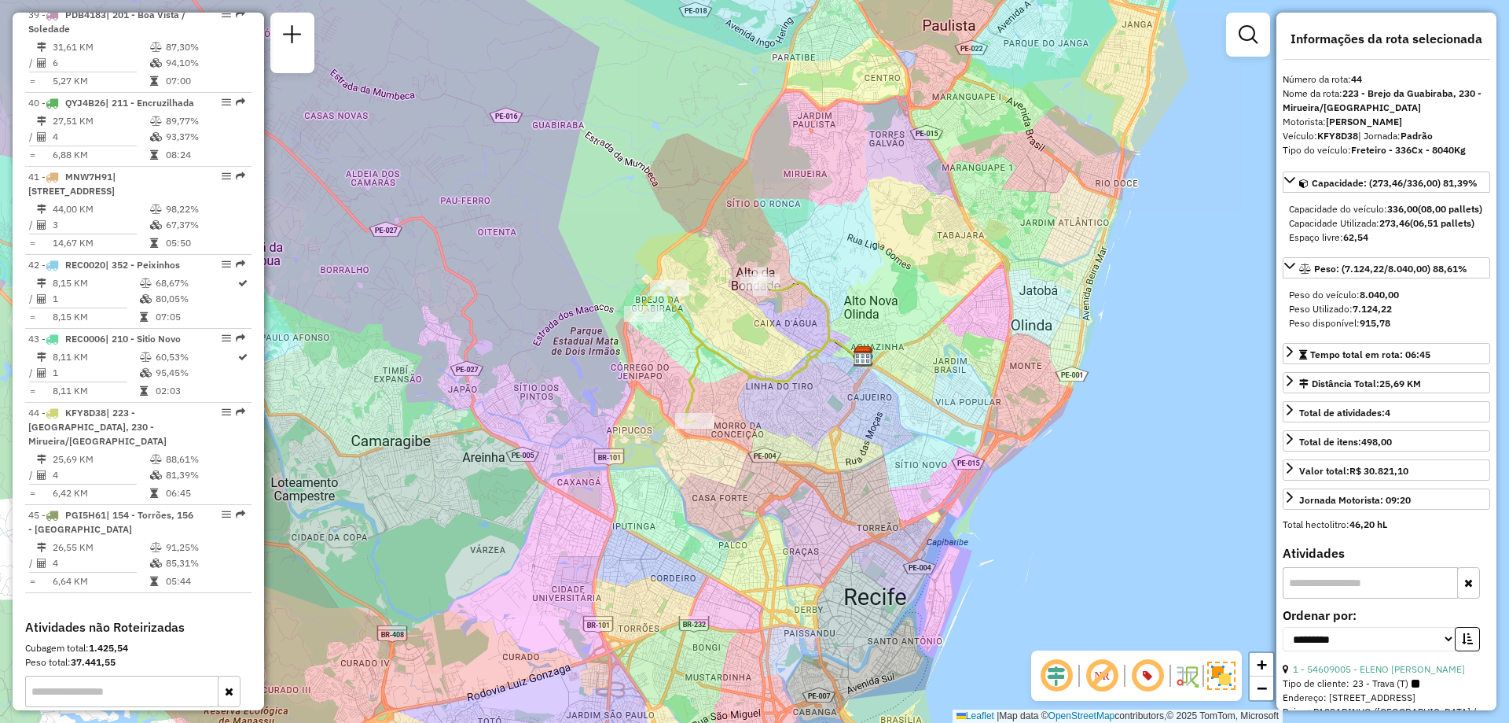
drag, startPoint x: 686, startPoint y: 336, endPoint x: 784, endPoint y: 347, distance: 98.0
click at [784, 347] on icon at bounding box center [737, 352] width 186 height 142
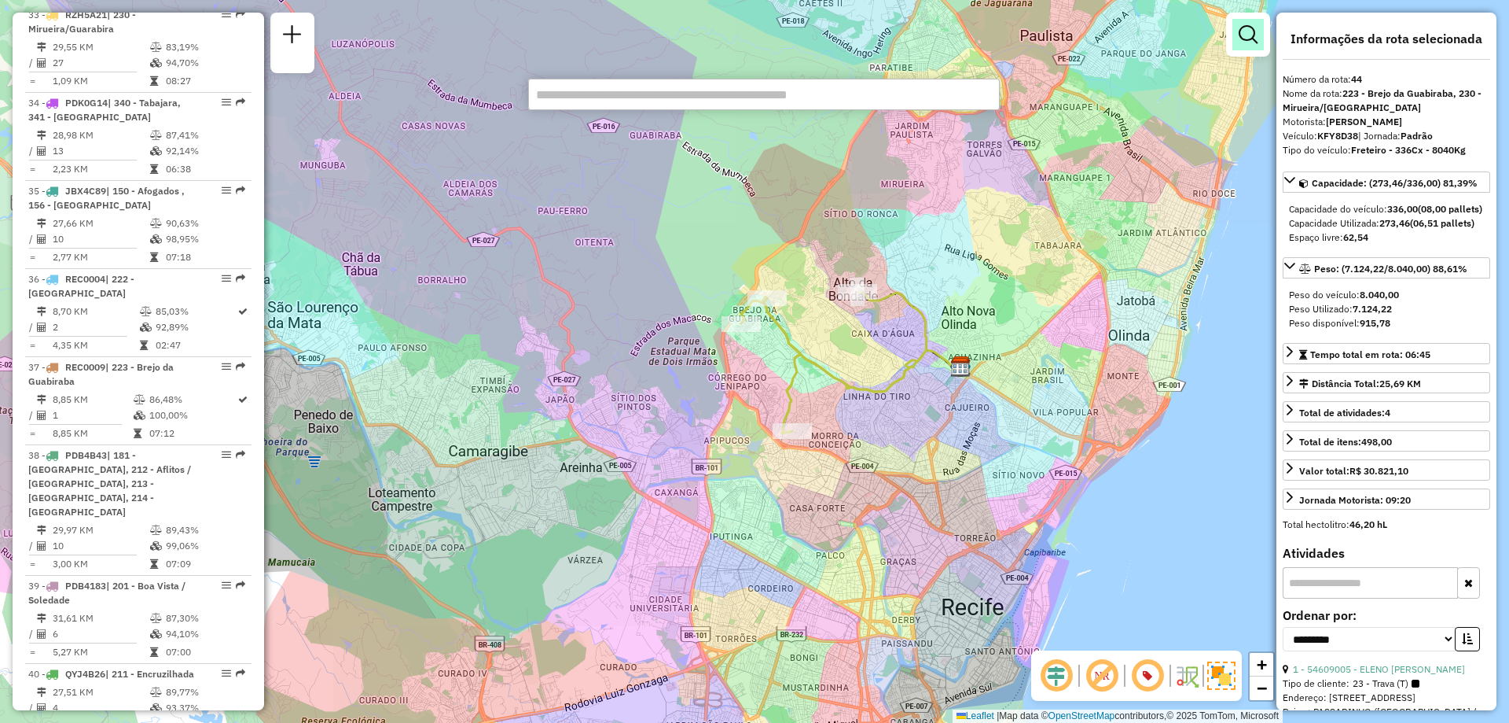
scroll to position [1630, 0]
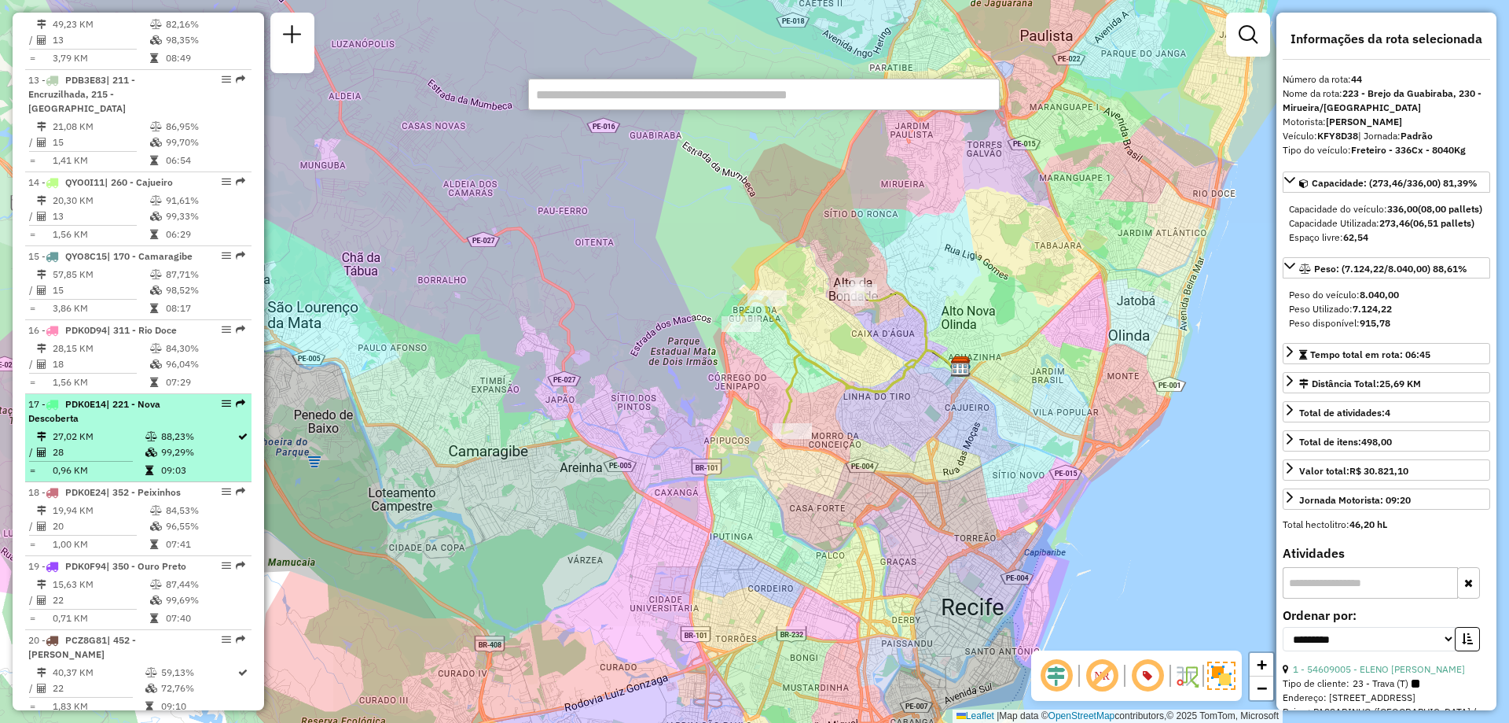
click at [127, 428] on td "27,02 KM" at bounding box center [98, 436] width 93 height 16
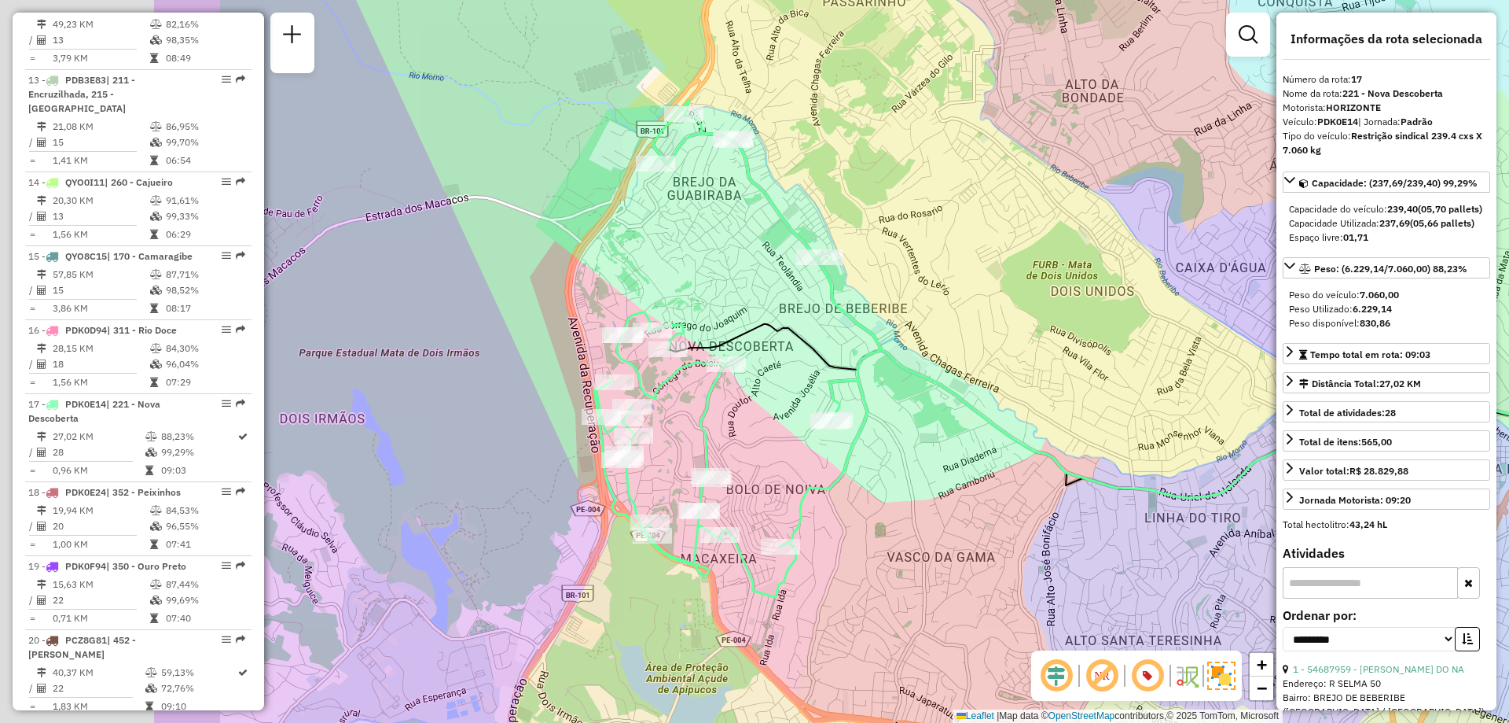
drag, startPoint x: 699, startPoint y: 318, endPoint x: 1013, endPoint y: 296, distance: 314.5
click at [1013, 296] on div "Janela de atendimento Grade de atendimento Capacidade Transportadoras Veículos …" at bounding box center [754, 361] width 1509 height 723
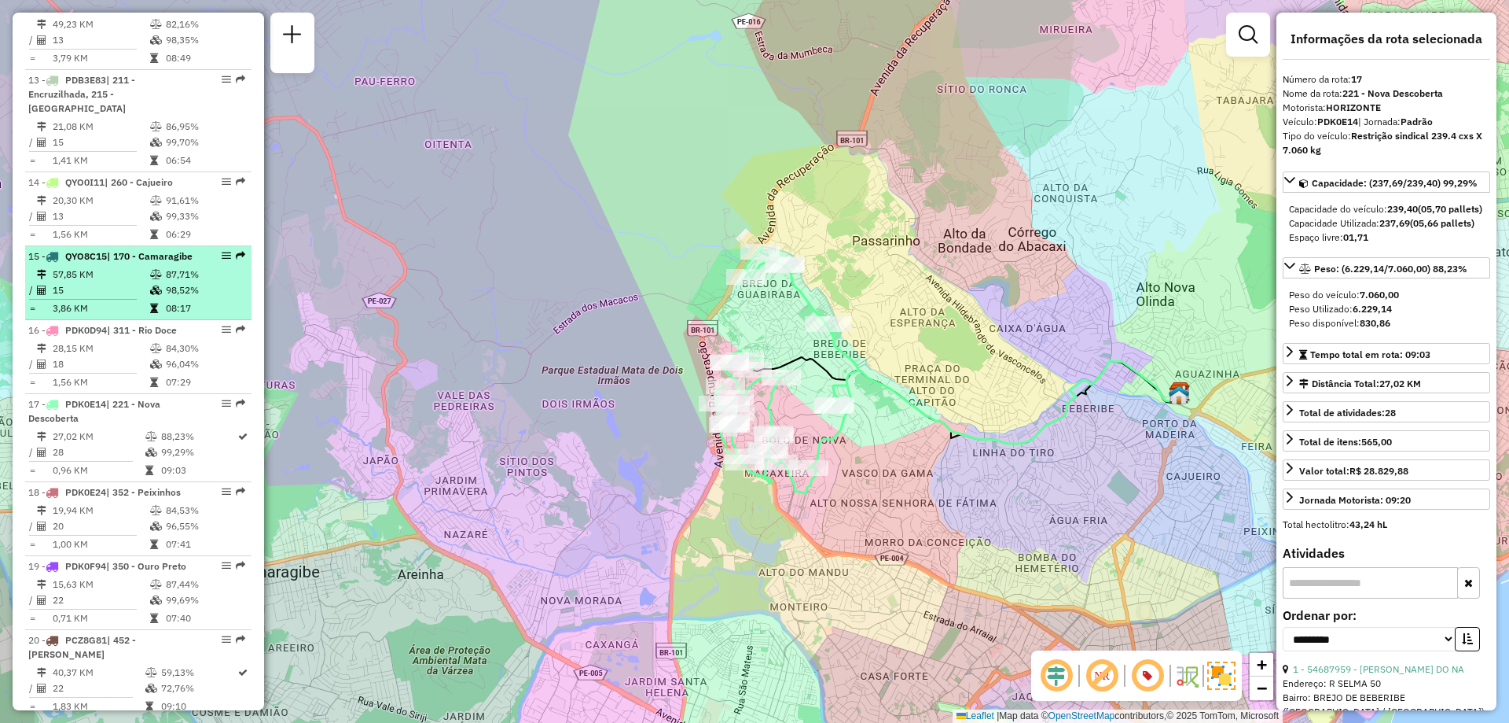
click at [114, 282] on td "15" at bounding box center [100, 290] width 97 height 16
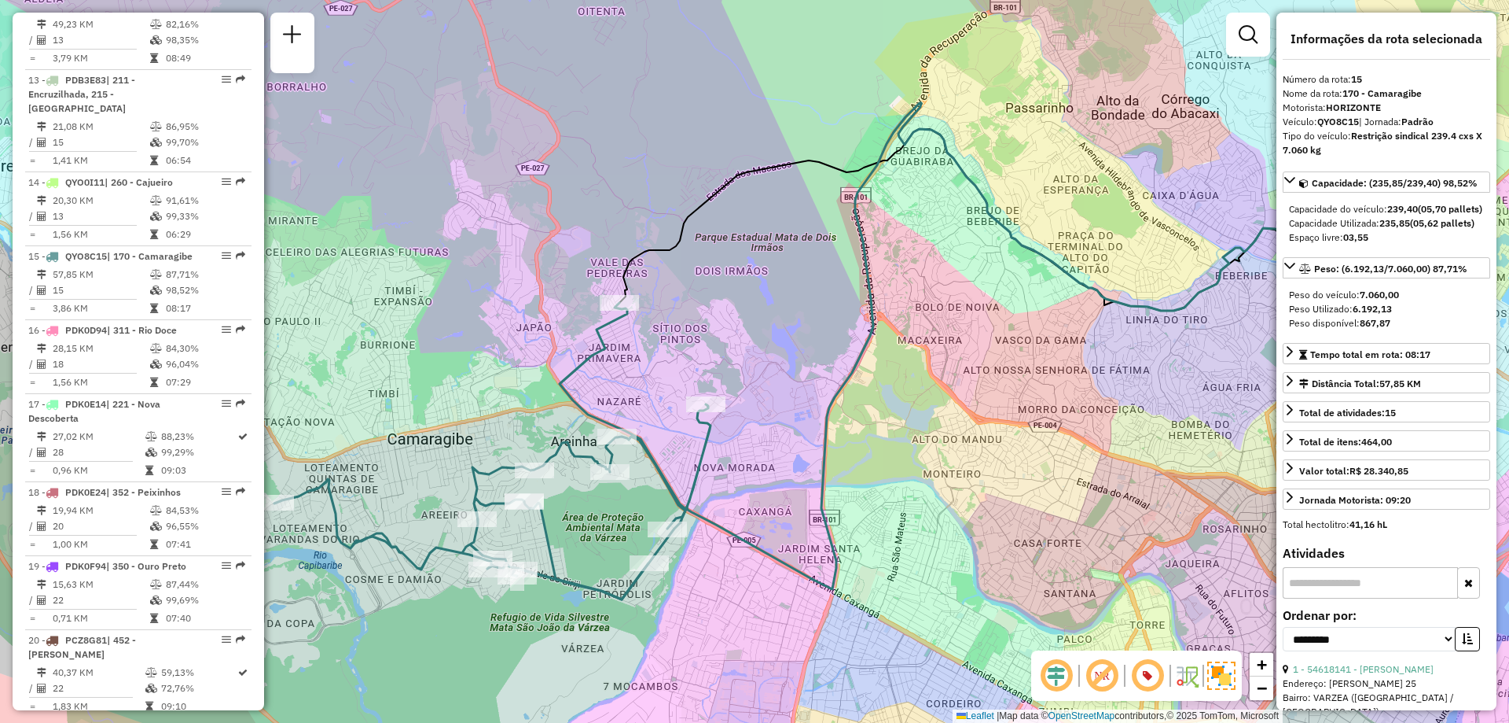
drag, startPoint x: 691, startPoint y: 356, endPoint x: 742, endPoint y: 345, distance: 52.3
click at [742, 345] on div "Janela de atendimento Grade de atendimento Capacidade Transportadoras Veículos …" at bounding box center [754, 361] width 1509 height 723
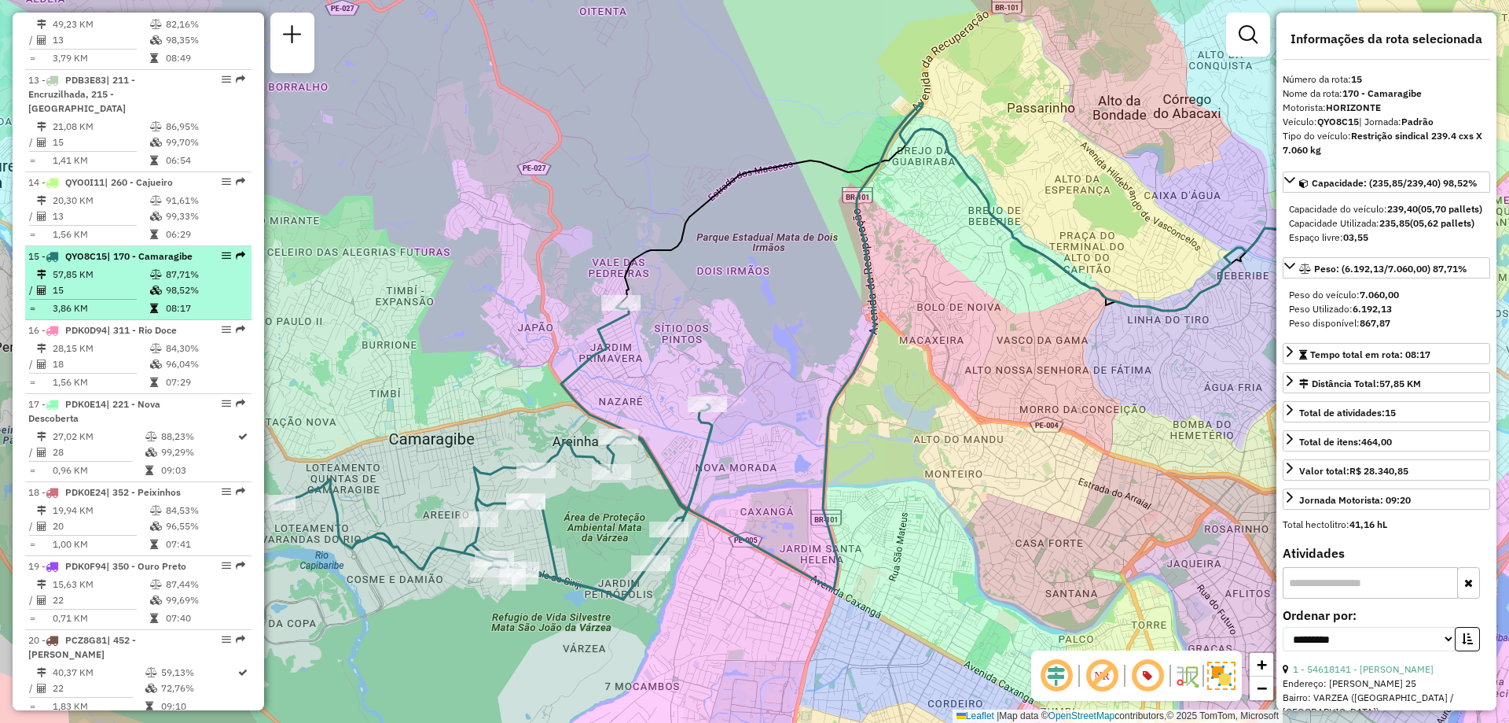
click at [107, 250] on span "| 170 - Camaragibe" at bounding box center [150, 256] width 86 height 12
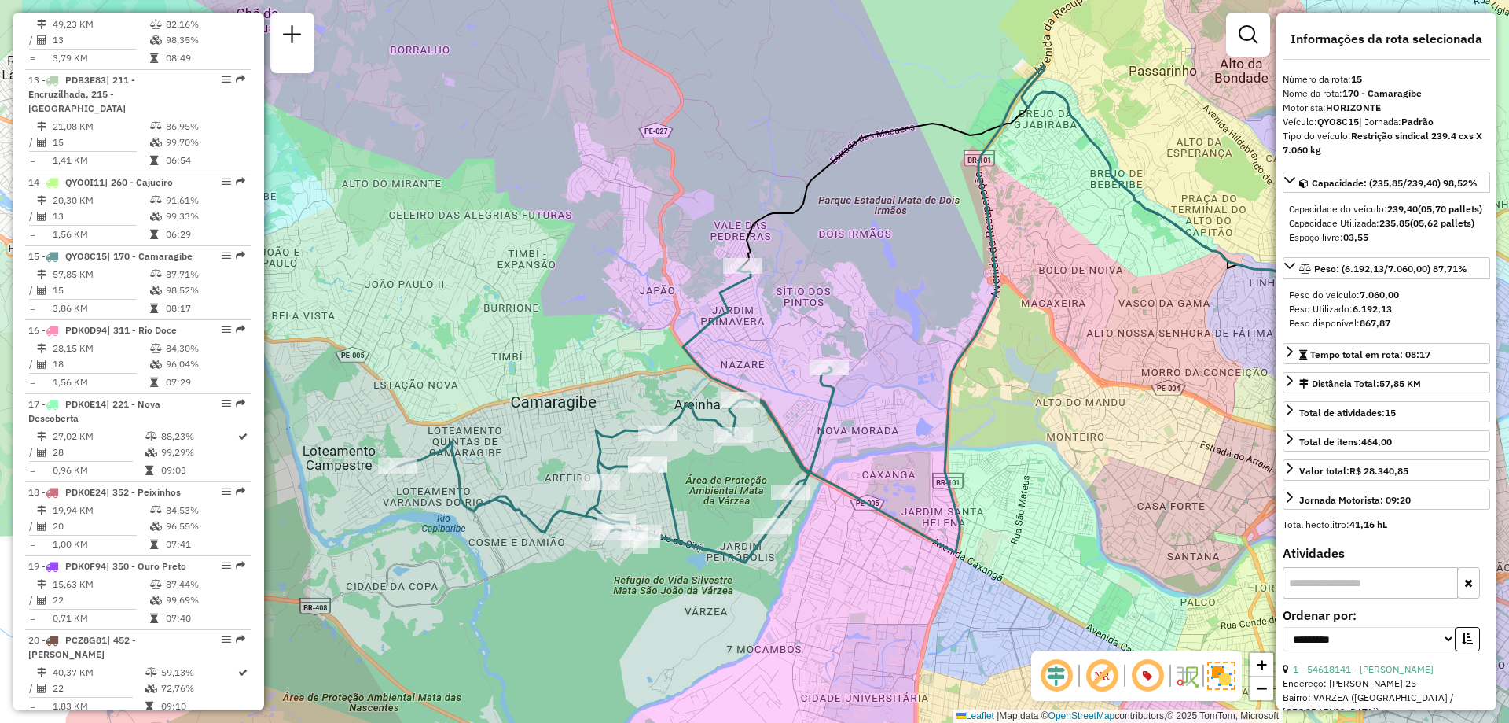
drag, startPoint x: 689, startPoint y: 373, endPoint x: 828, endPoint y: 336, distance: 143.2
click at [828, 336] on div "Janela de atendimento Grade de atendimento Capacidade Transportadoras Veículos …" at bounding box center [754, 361] width 1509 height 723
